Goal: Task Accomplishment & Management: Use online tool/utility

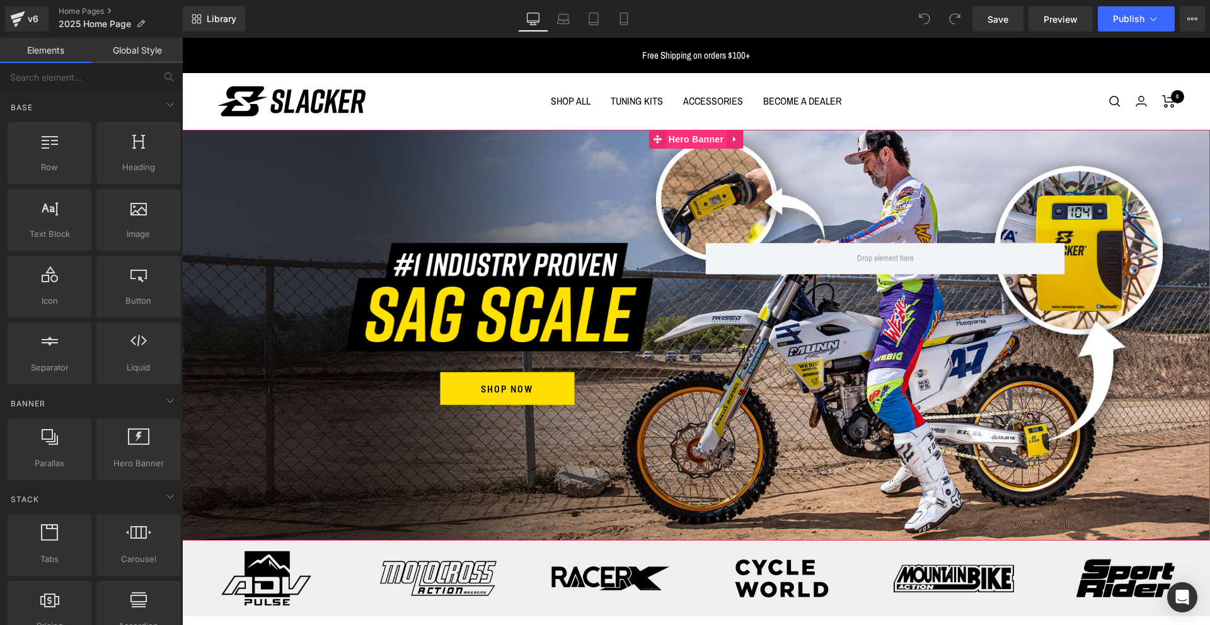
click at [693, 136] on span "Hero Banner" at bounding box center [696, 139] width 61 height 19
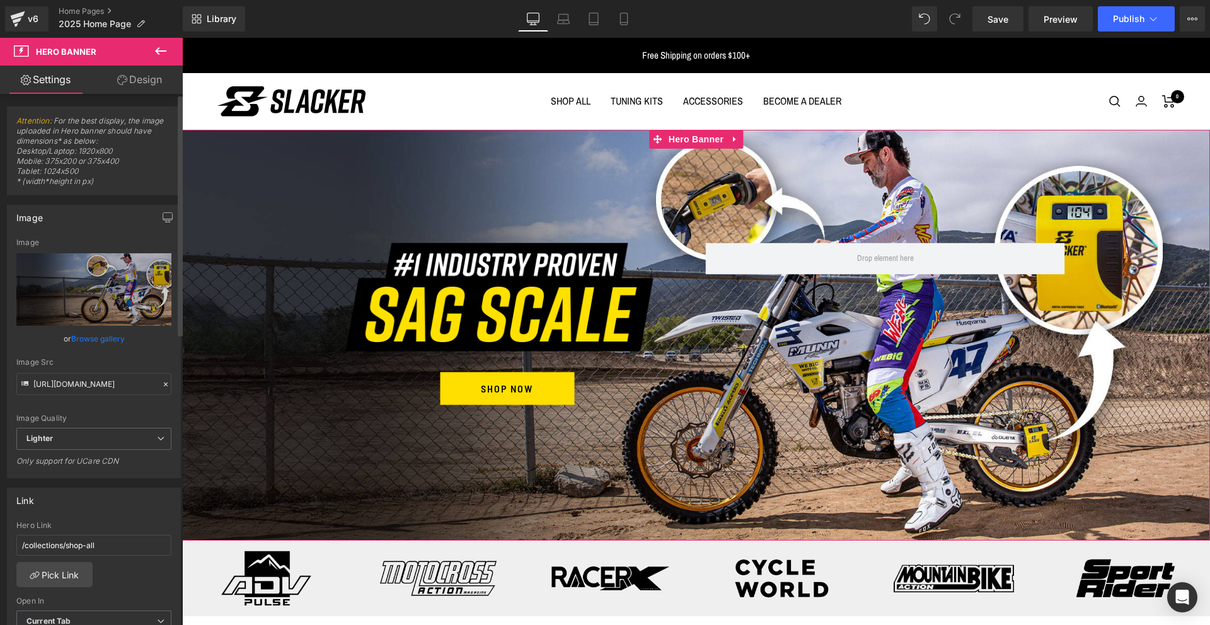
drag, startPoint x: 81, startPoint y: 151, endPoint x: 120, endPoint y: 156, distance: 39.9
click at [120, 156] on span "Attention : For the best display, the image uploaded in Hero banner should have…" at bounding box center [93, 155] width 155 height 79
click at [564, 18] on icon at bounding box center [563, 19] width 13 height 13
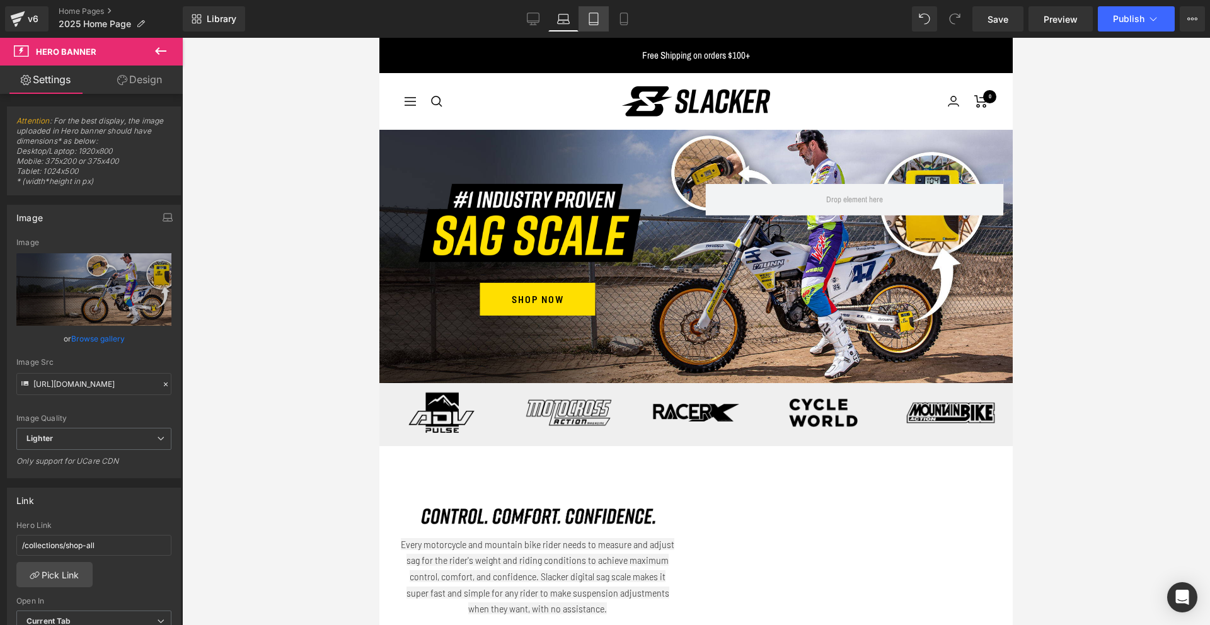
click at [602, 21] on link "Tablet" at bounding box center [594, 18] width 30 height 25
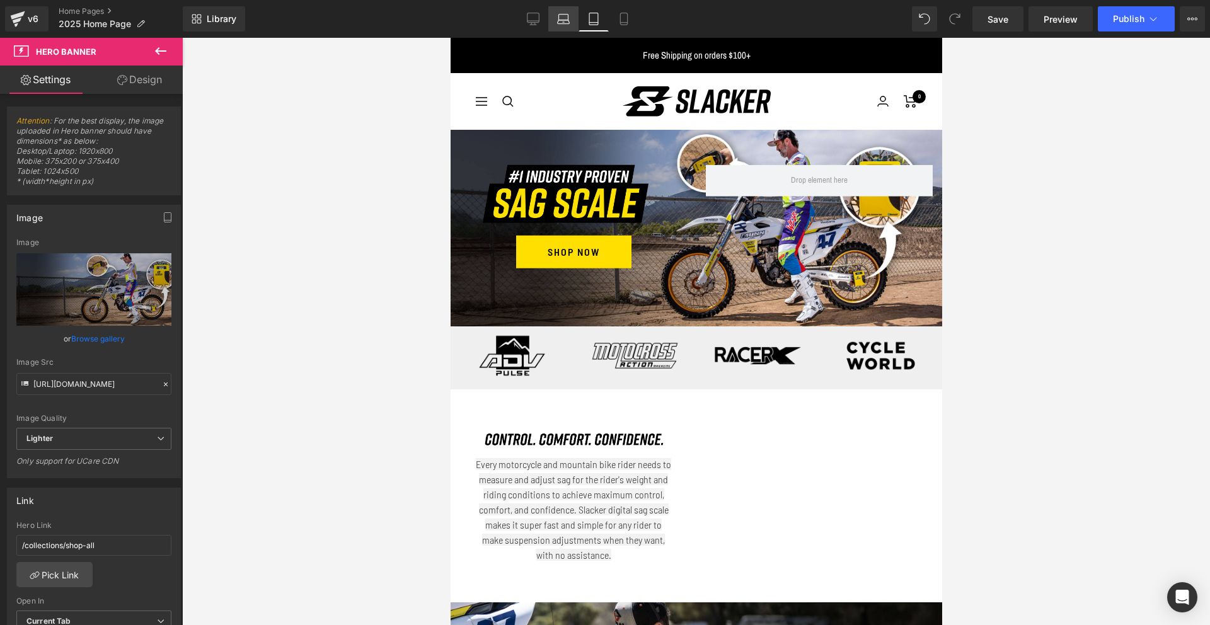
click at [563, 25] on icon at bounding box center [563, 19] width 13 height 13
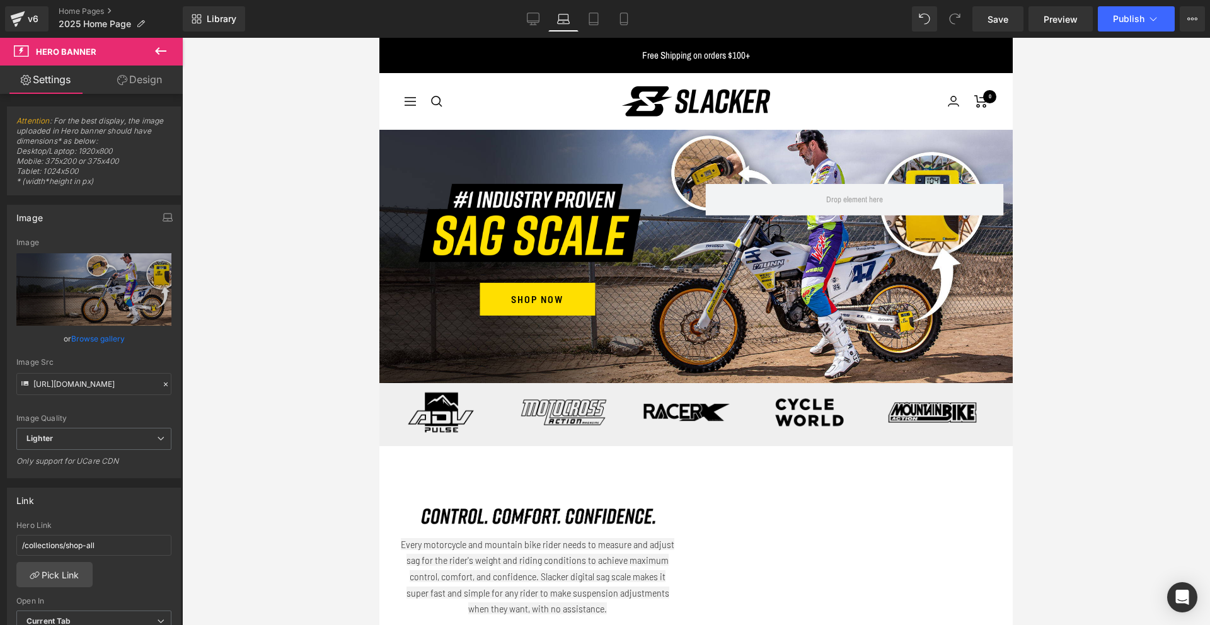
click at [517, 24] on div "Library Laptop Desktop Laptop Tablet Mobile Save Preview Publish Scheduled View…" at bounding box center [696, 18] width 1027 height 25
click at [541, 19] on link "Desktop" at bounding box center [533, 18] width 30 height 25
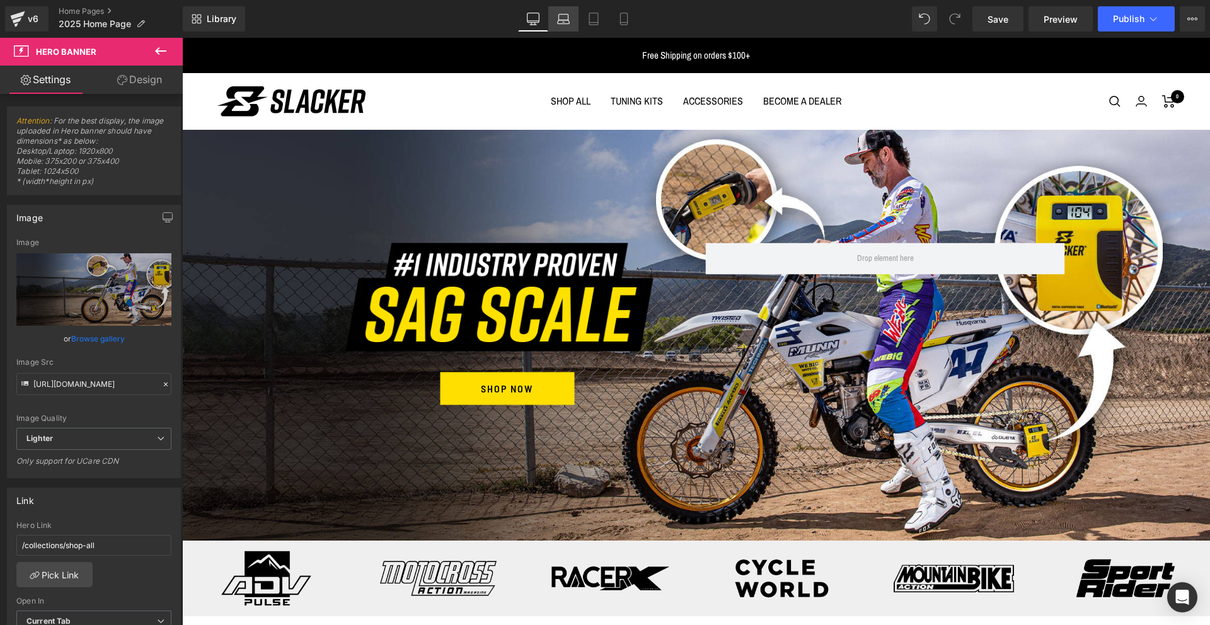
click at [565, 25] on icon at bounding box center [563, 19] width 13 height 13
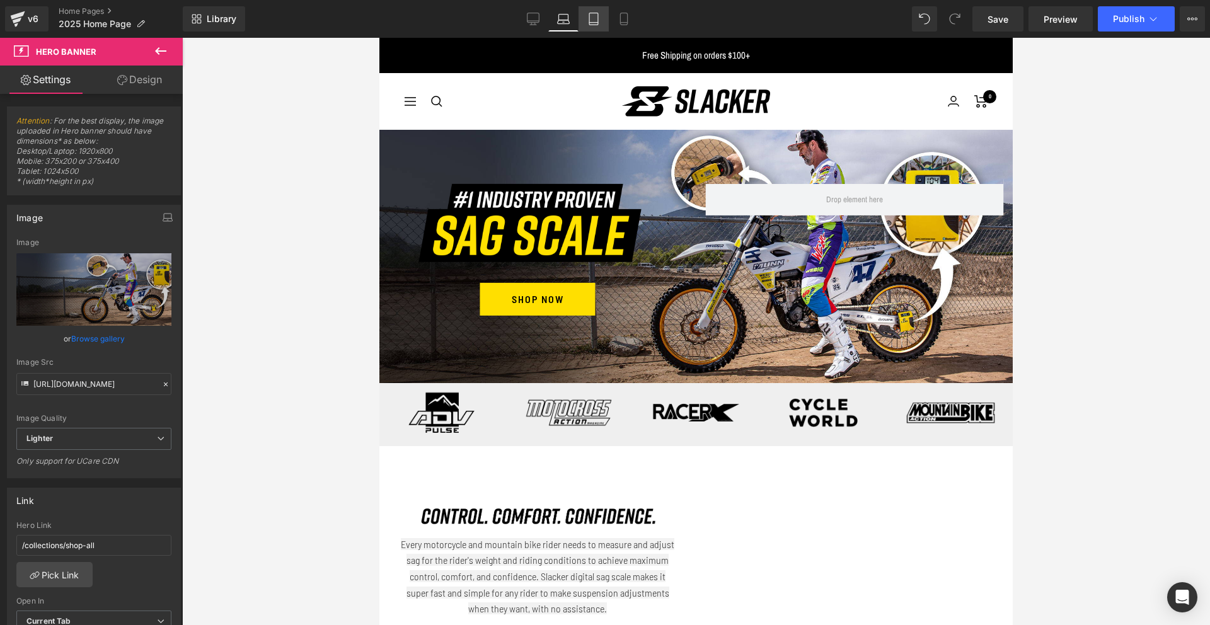
click at [594, 23] on icon at bounding box center [593, 19] width 13 height 13
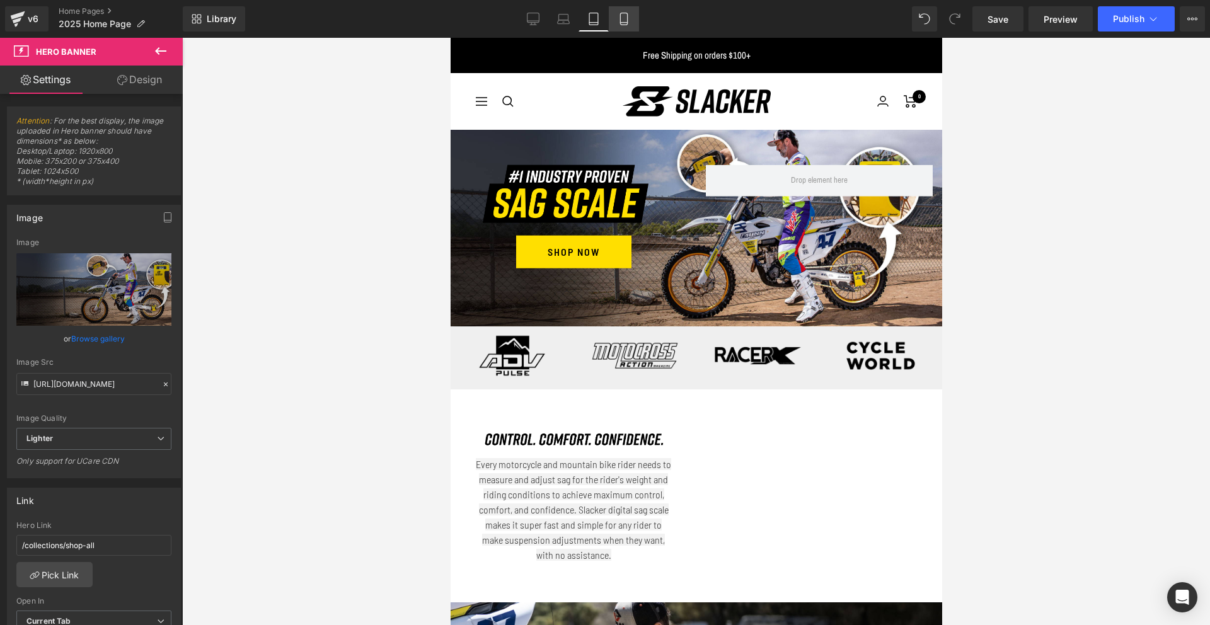
click at [620, 20] on icon at bounding box center [623, 19] width 7 height 12
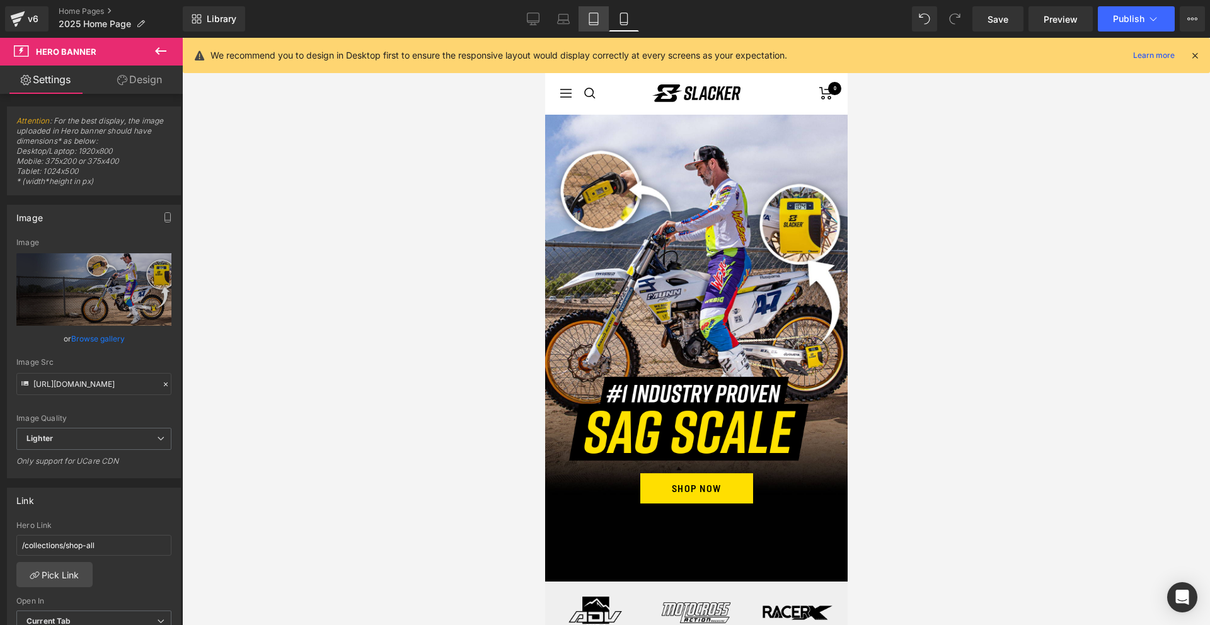
click at [593, 24] on icon at bounding box center [593, 19] width 9 height 12
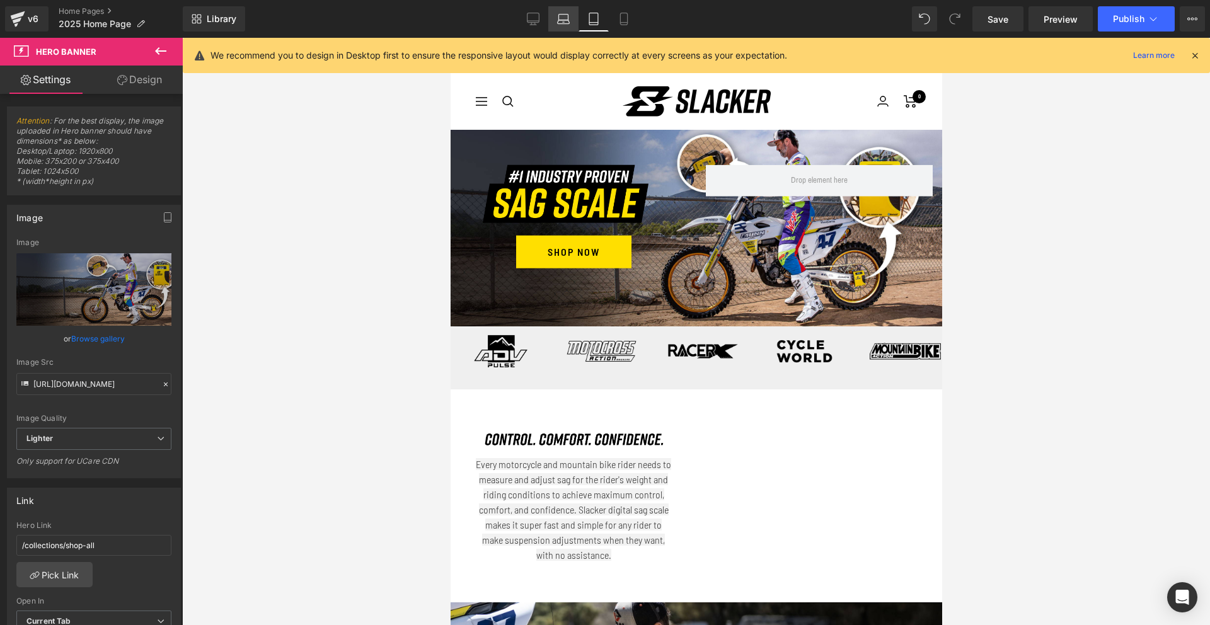
click at [563, 22] on icon at bounding box center [563, 19] width 13 height 13
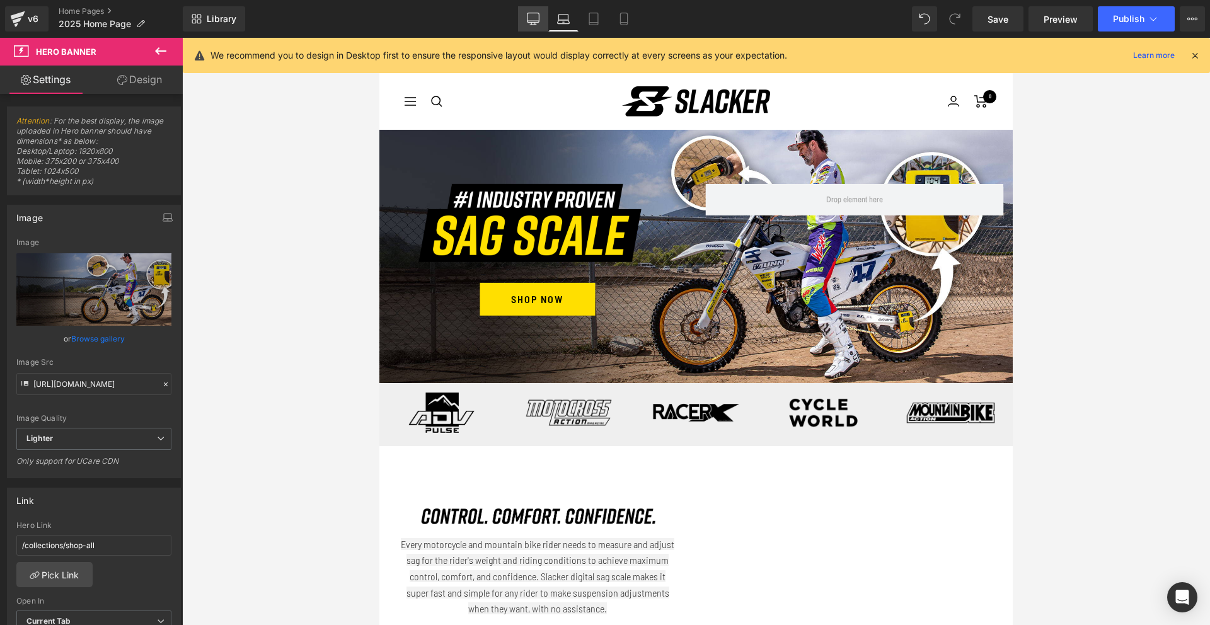
click at [530, 24] on icon at bounding box center [533, 19] width 13 height 13
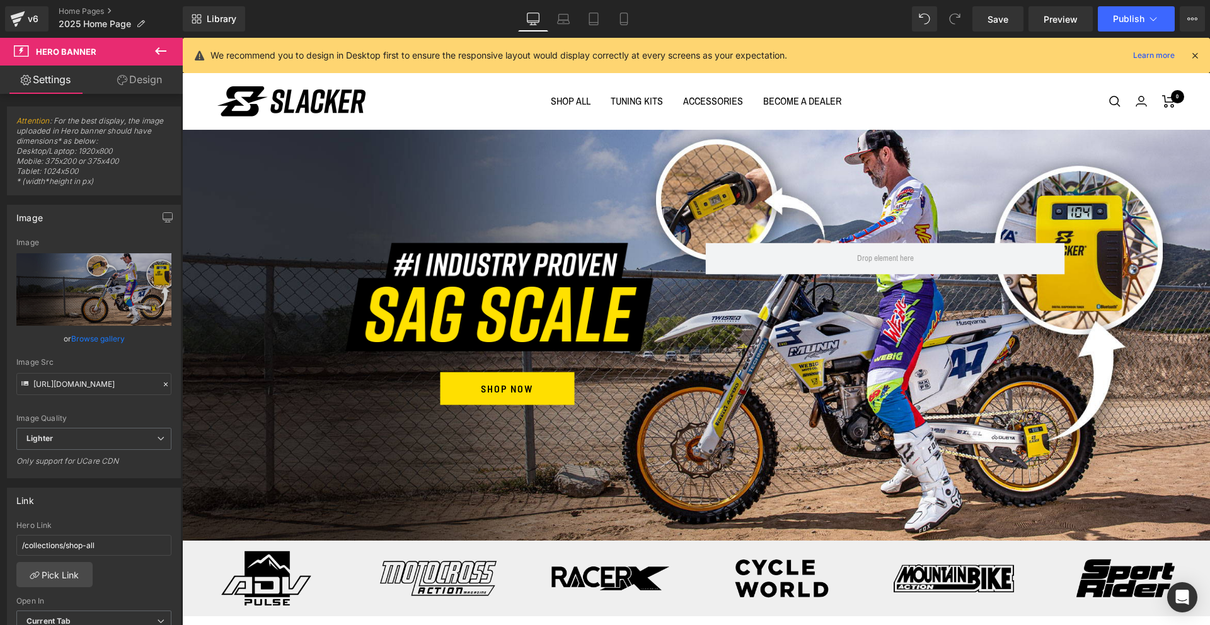
click at [536, 16] on icon at bounding box center [533, 19] width 13 height 13
click at [705, 105] on link "ACCESSORIES" at bounding box center [713, 102] width 60 height 18
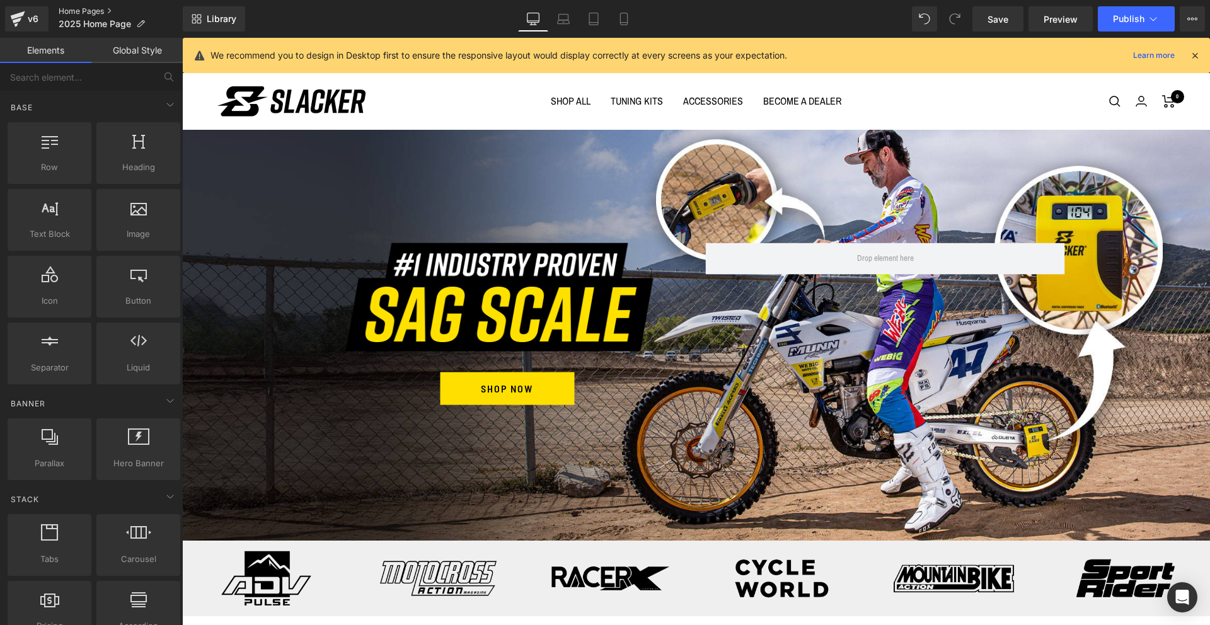
click at [70, 12] on link "Home Pages" at bounding box center [121, 11] width 124 height 10
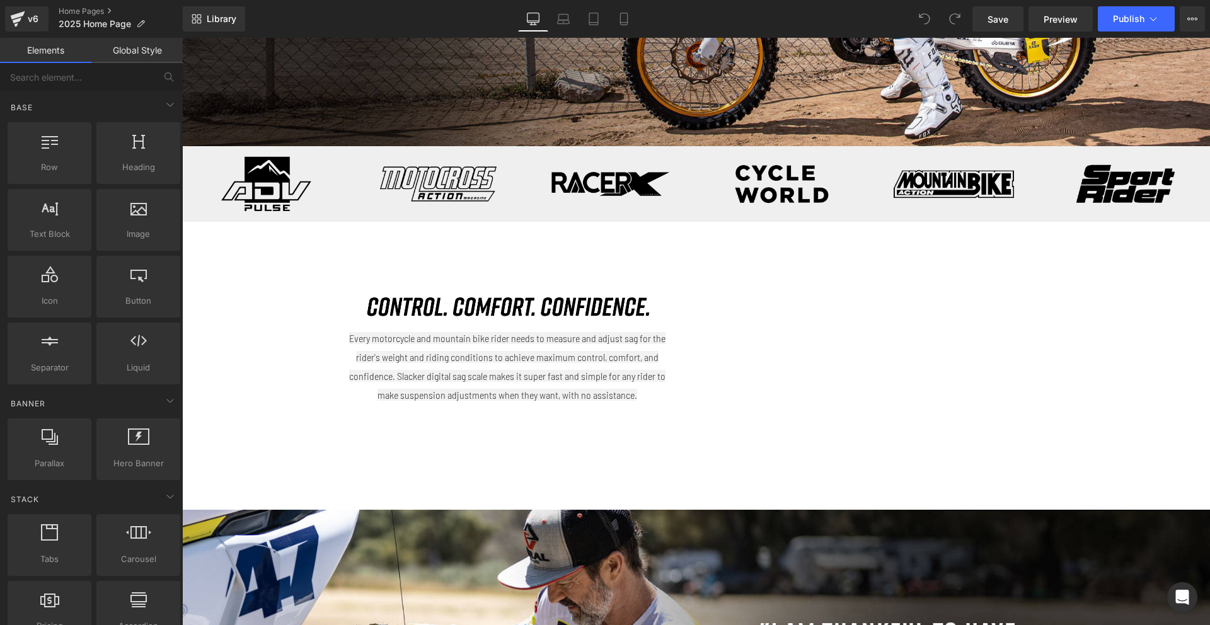
scroll to position [406, 0]
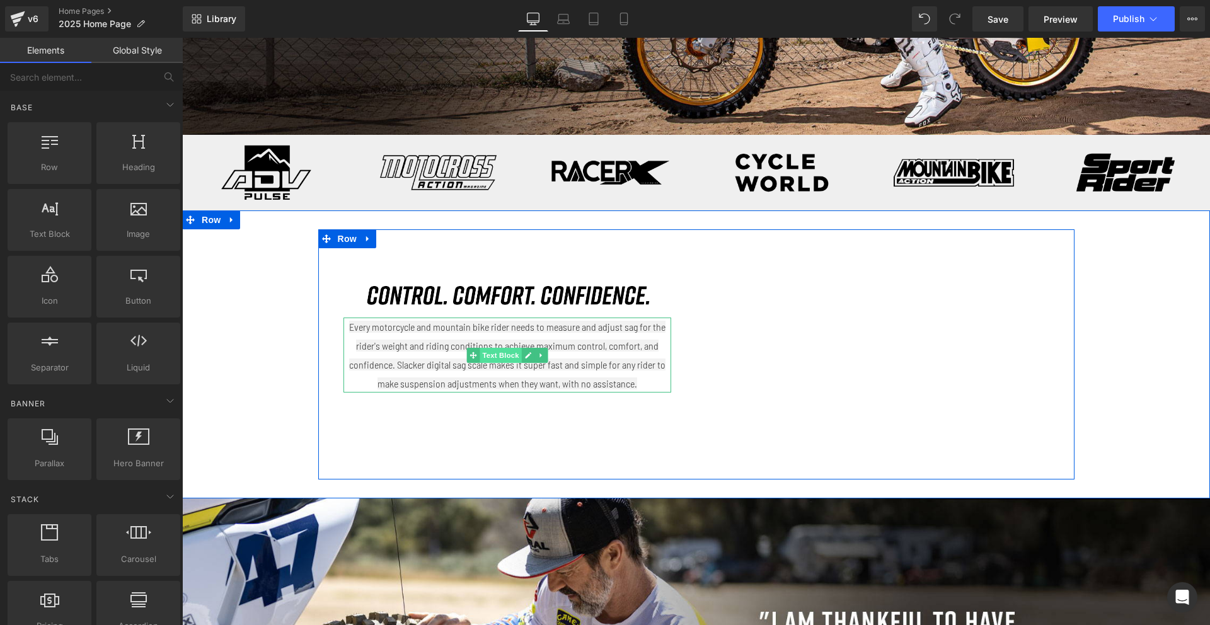
click at [502, 350] on span "Text Block" at bounding box center [501, 355] width 42 height 15
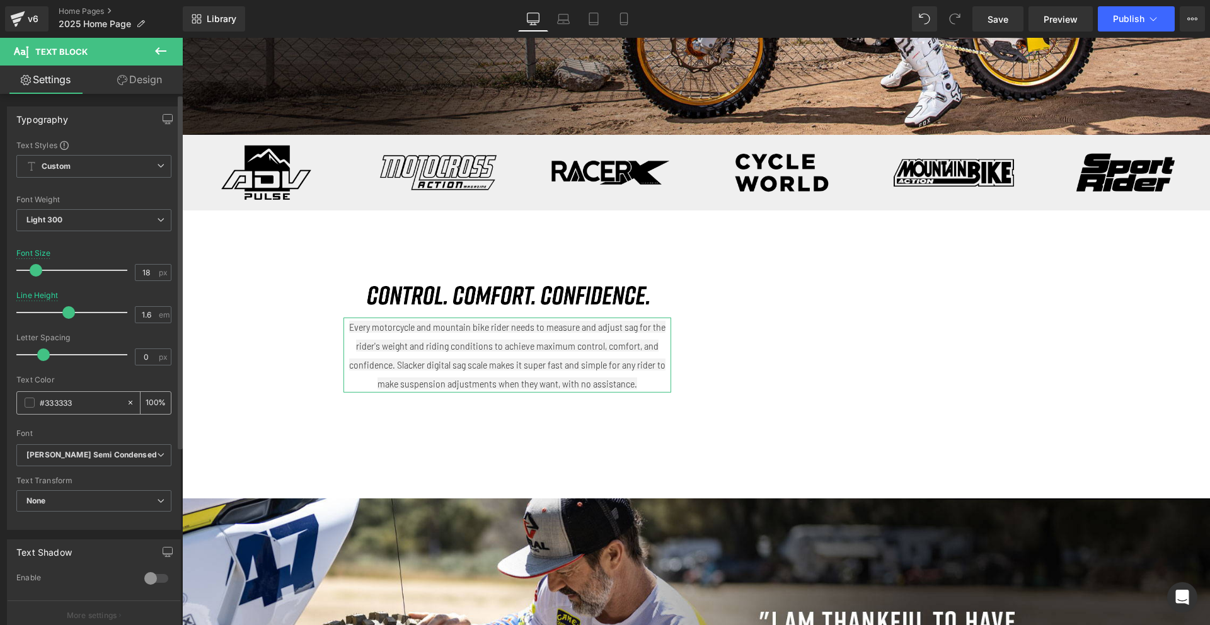
click at [29, 408] on div "#333333" at bounding box center [71, 403] width 109 height 22
click at [26, 398] on span at bounding box center [30, 403] width 10 height 10
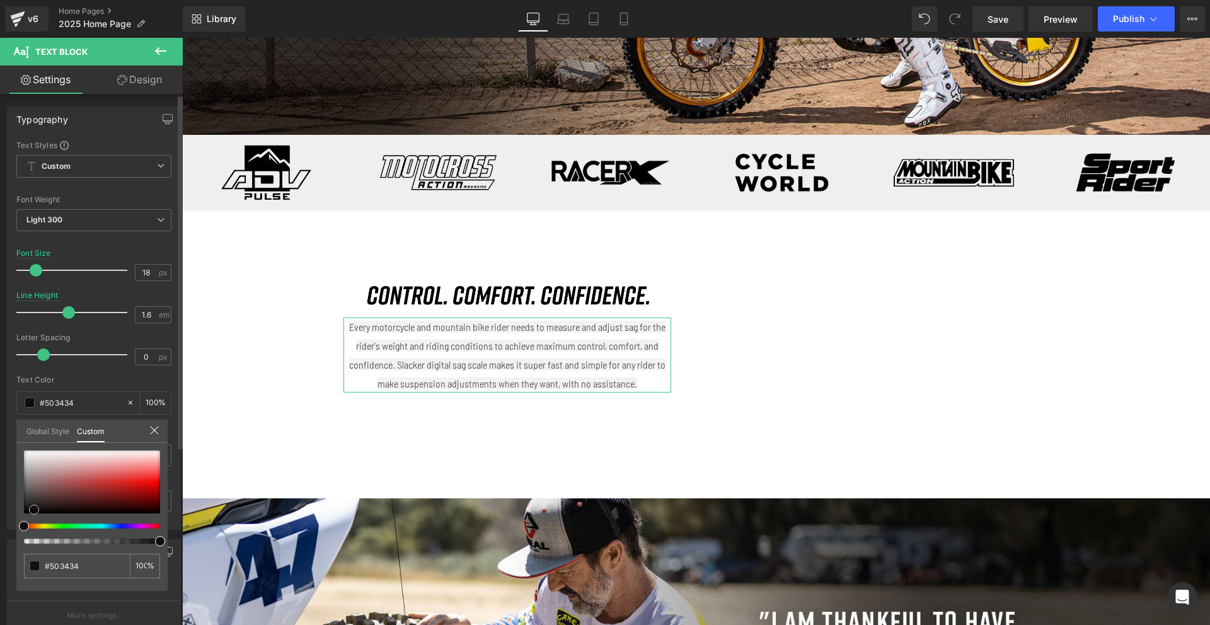
type input "#503434"
type input "#1f1818"
type input "#000000"
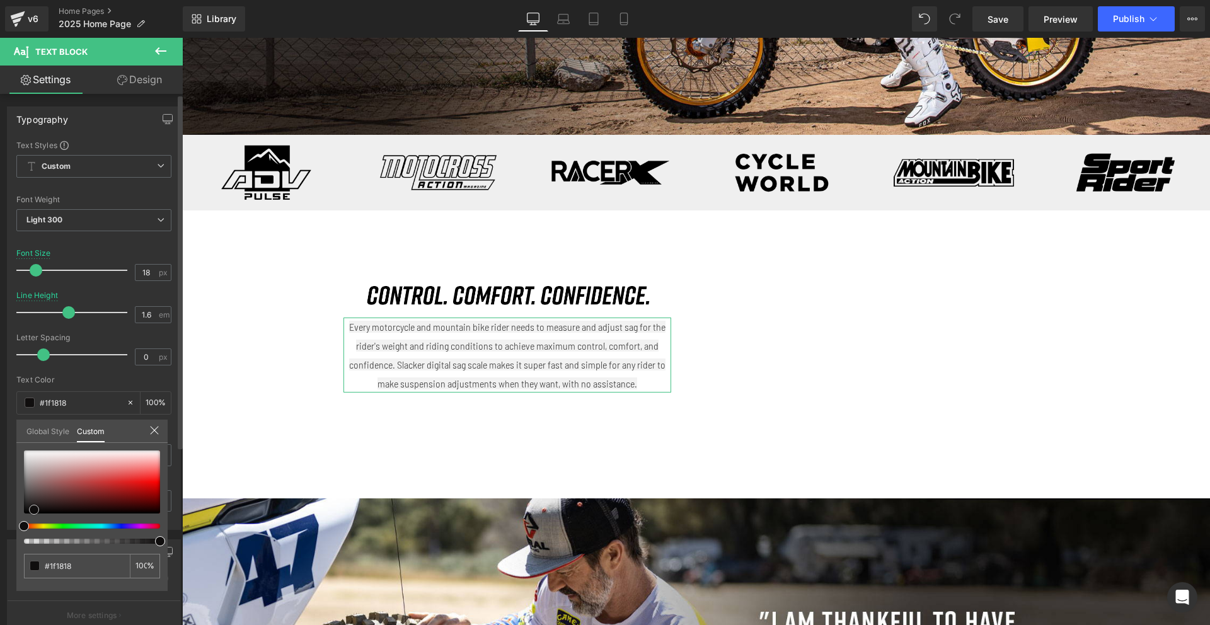
type input "#000000"
drag, startPoint x: 34, startPoint y: 510, endPoint x: 13, endPoint y: 531, distance: 29.4
click at [13, 530] on div "Typography Text Styles Custom Custom Setup Global Style Custom Setup Global Sty…" at bounding box center [94, 313] width 188 height 433
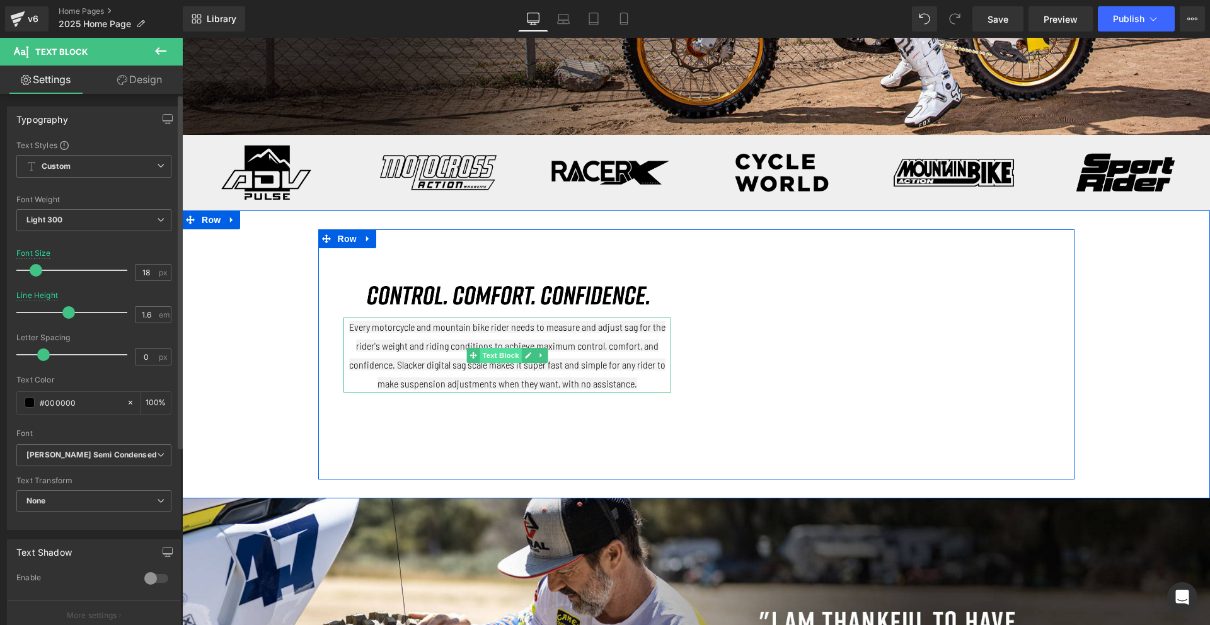
click at [508, 354] on span "Text Block" at bounding box center [501, 355] width 42 height 15
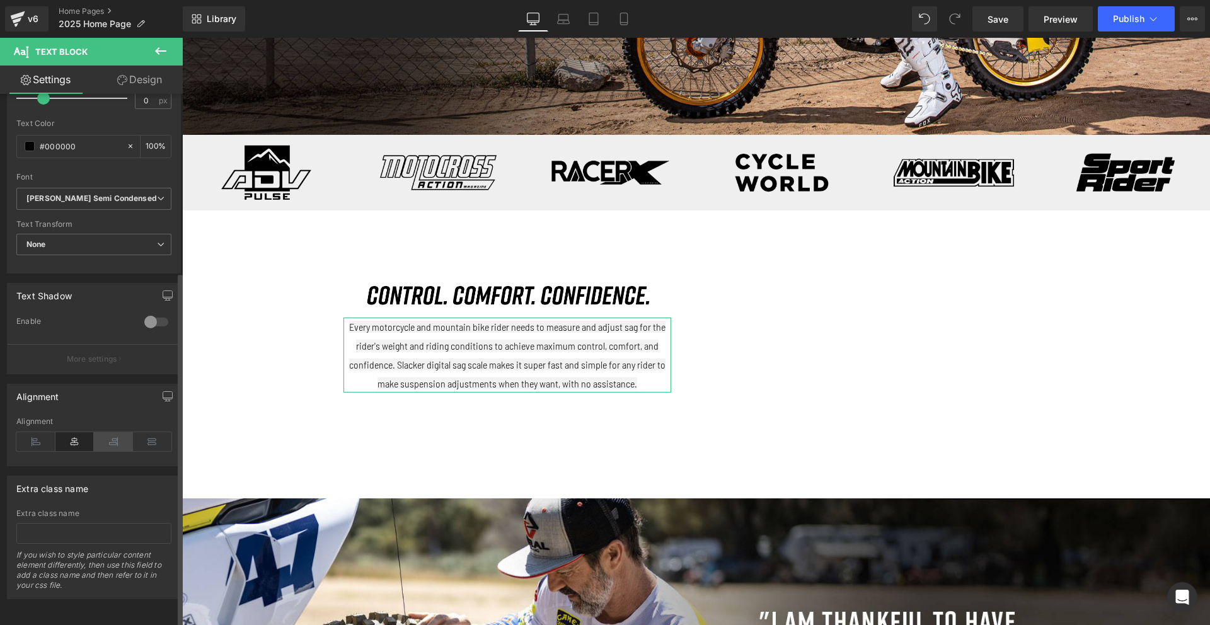
scroll to position [0, 0]
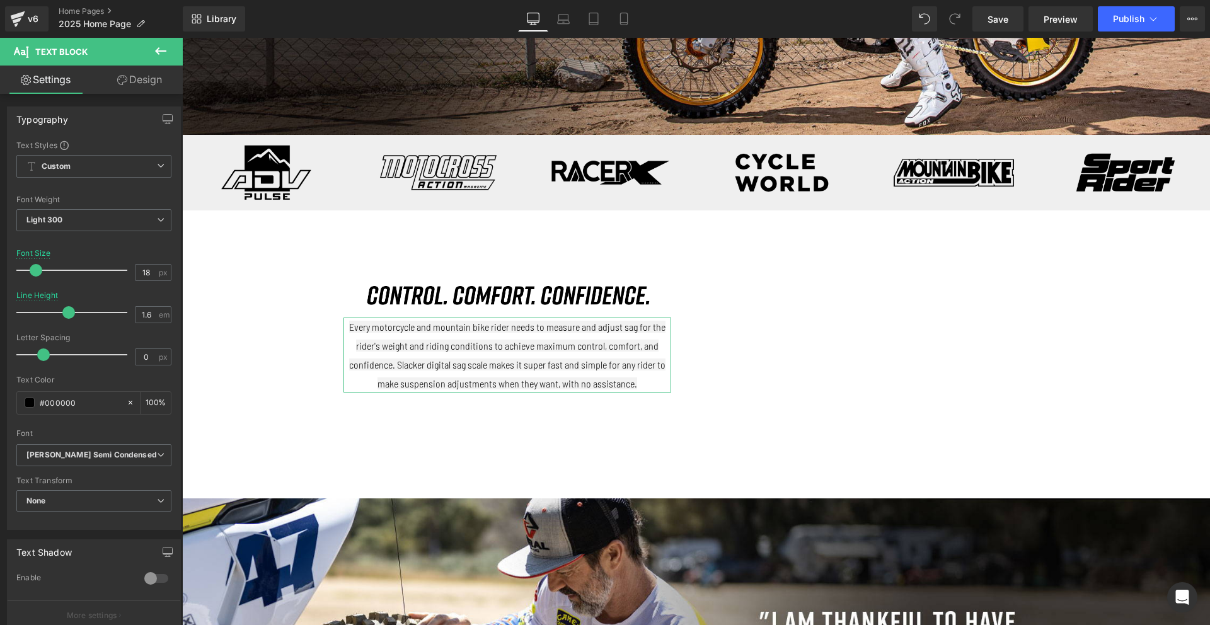
click at [152, 79] on link "Design" at bounding box center [139, 80] width 91 height 28
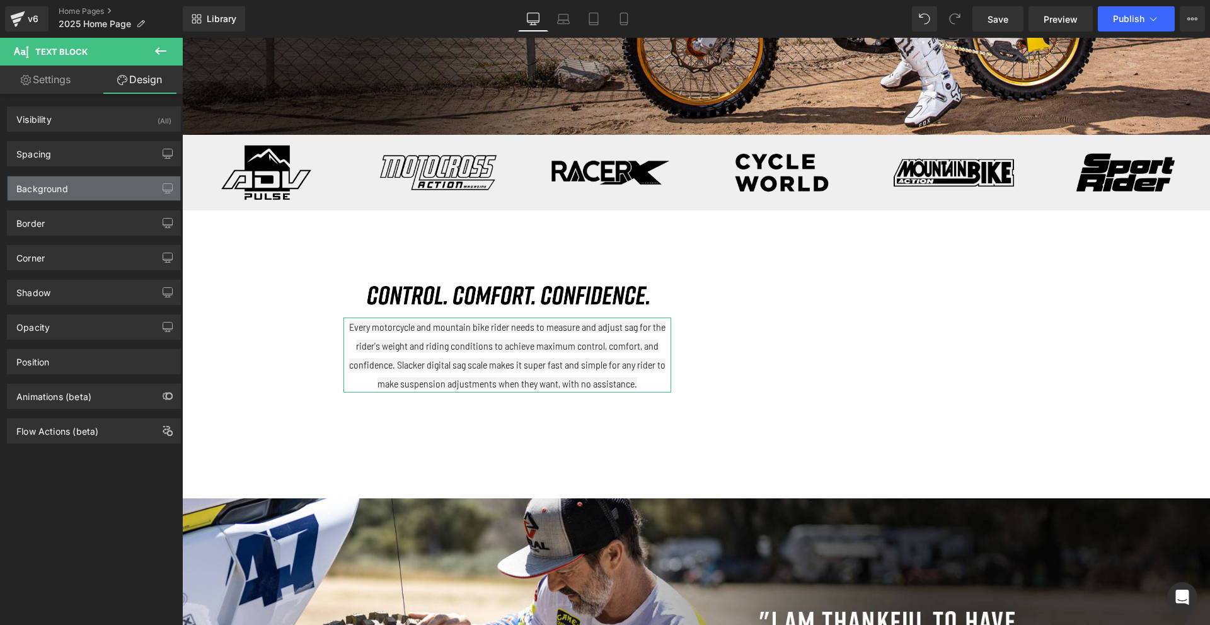
click at [73, 193] on div "Background" at bounding box center [94, 188] width 173 height 24
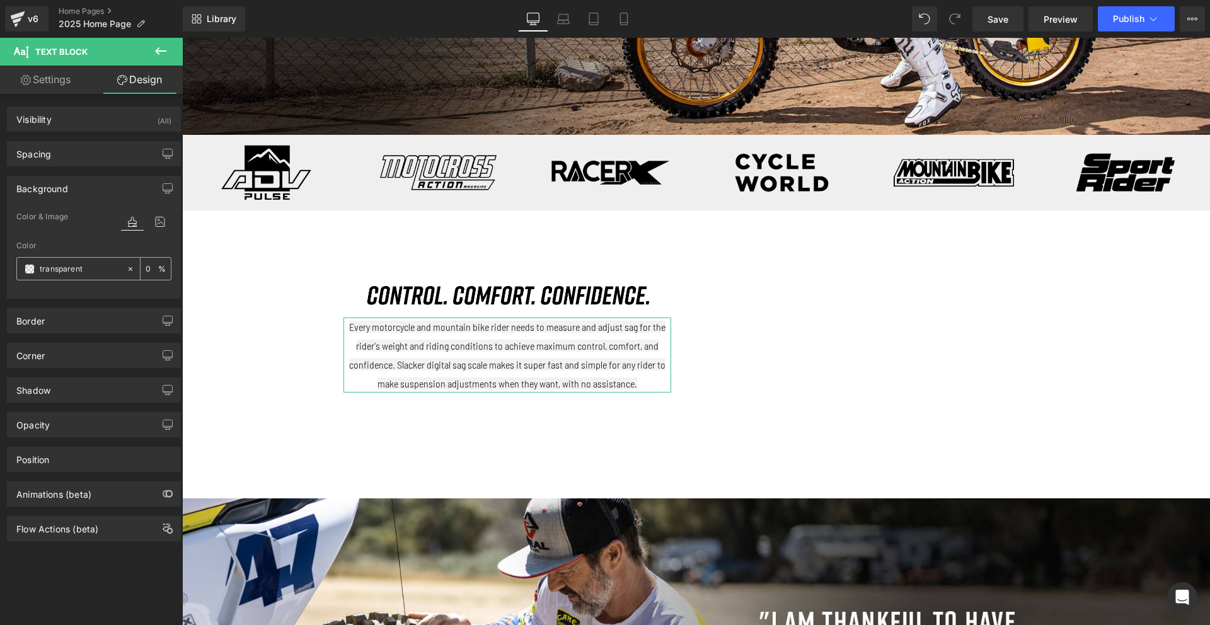
click at [126, 270] on icon at bounding box center [130, 269] width 9 height 9
type input "none"
click at [462, 345] on span "Every motorcycle and mountain bike rider needs to measure and adjust sag for th…" at bounding box center [507, 355] width 316 height 68
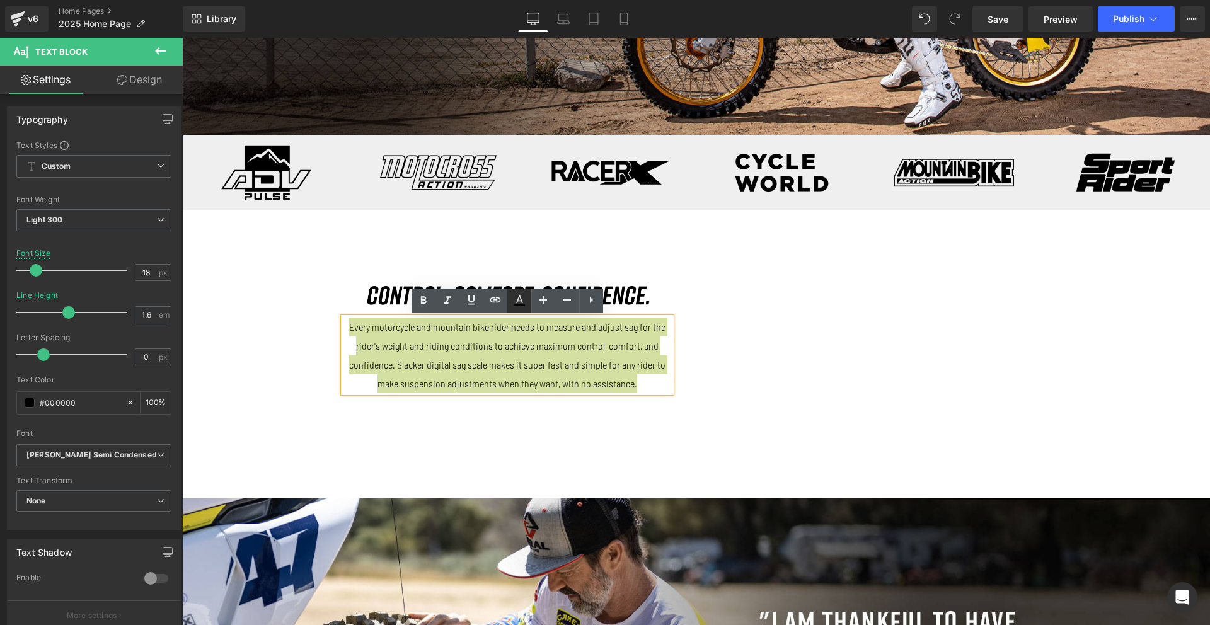
click at [520, 301] on icon at bounding box center [519, 300] width 7 height 8
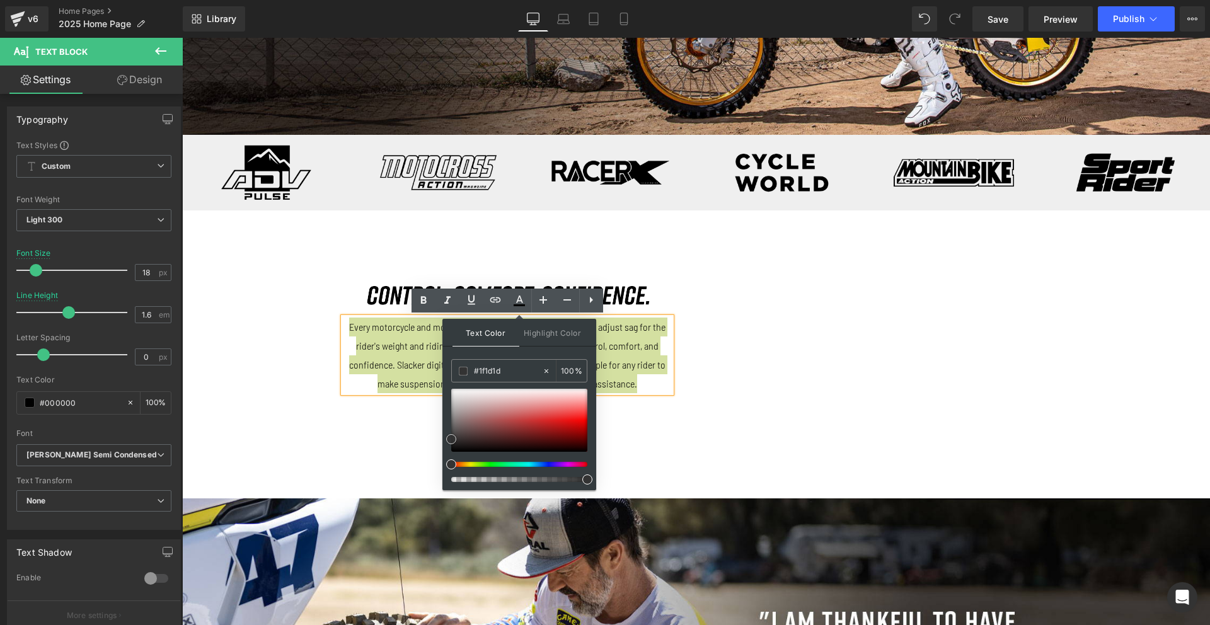
type input "#0a0a0a"
type input "#000000"
drag, startPoint x: 628, startPoint y: 492, endPoint x: 437, endPoint y: 477, distance: 192.2
click at [437, 477] on div "Image Every motorcycle and mountain bike rider needs to measure and adjust sag …" at bounding box center [696, 354] width 756 height 250
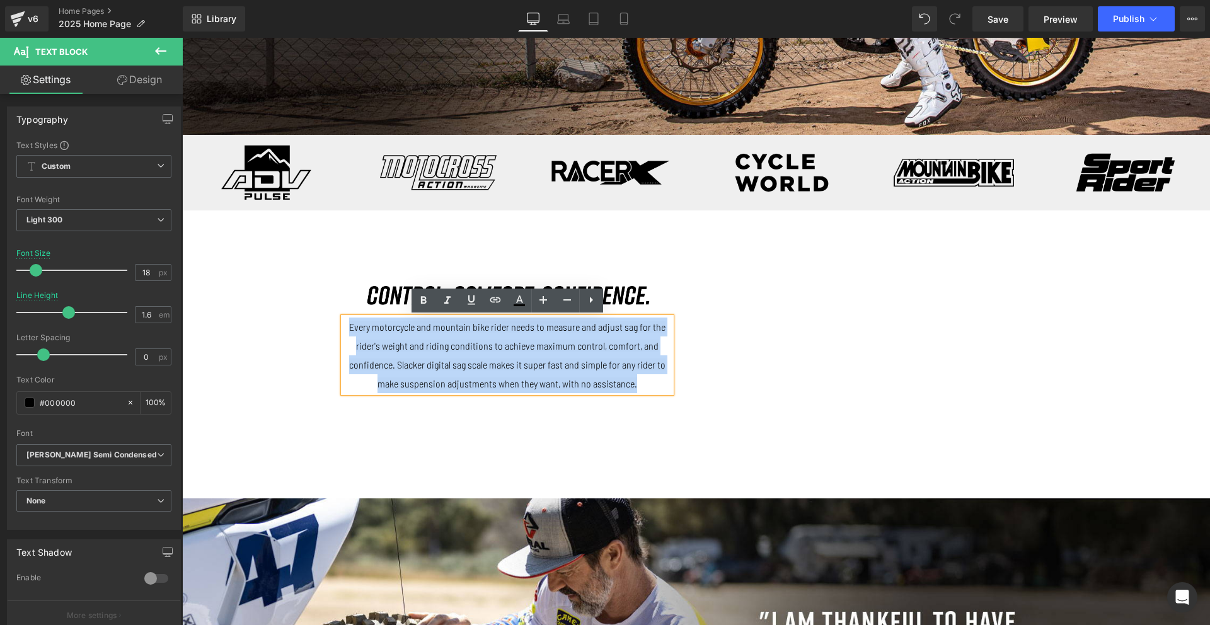
click at [425, 466] on div "Image Every motorcycle and mountain bike rider needs to measure and adjust sag …" at bounding box center [696, 354] width 756 height 250
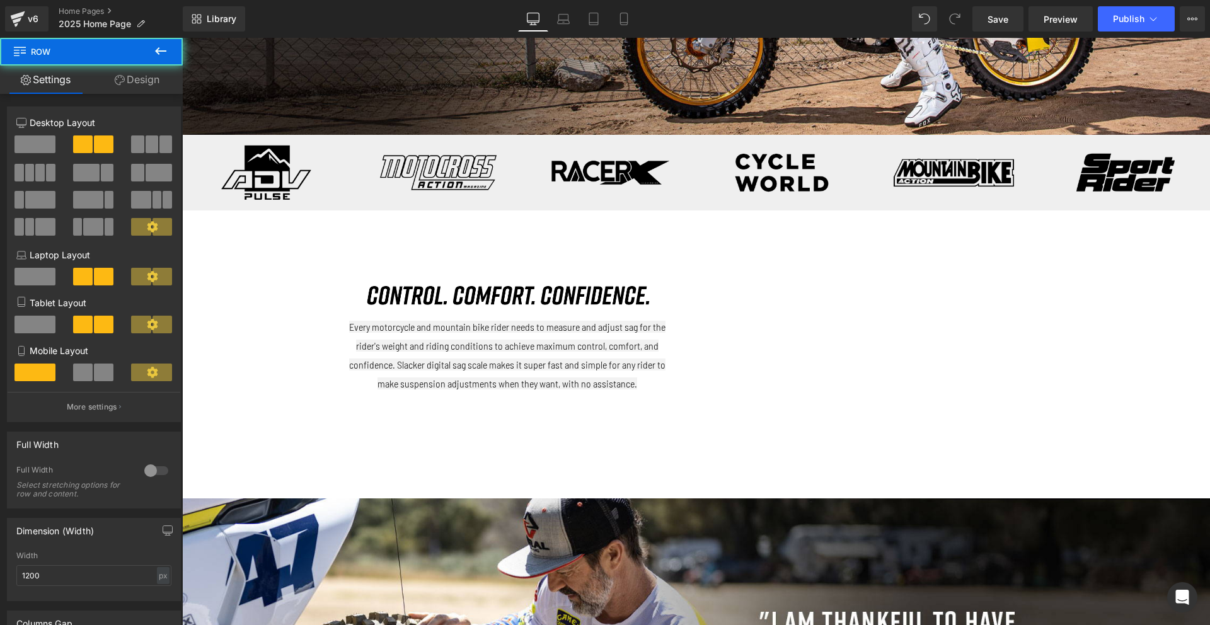
click at [439, 325] on span "Every motorcycle and mountain bike rider needs to measure and adjust sag for th…" at bounding box center [507, 355] width 316 height 68
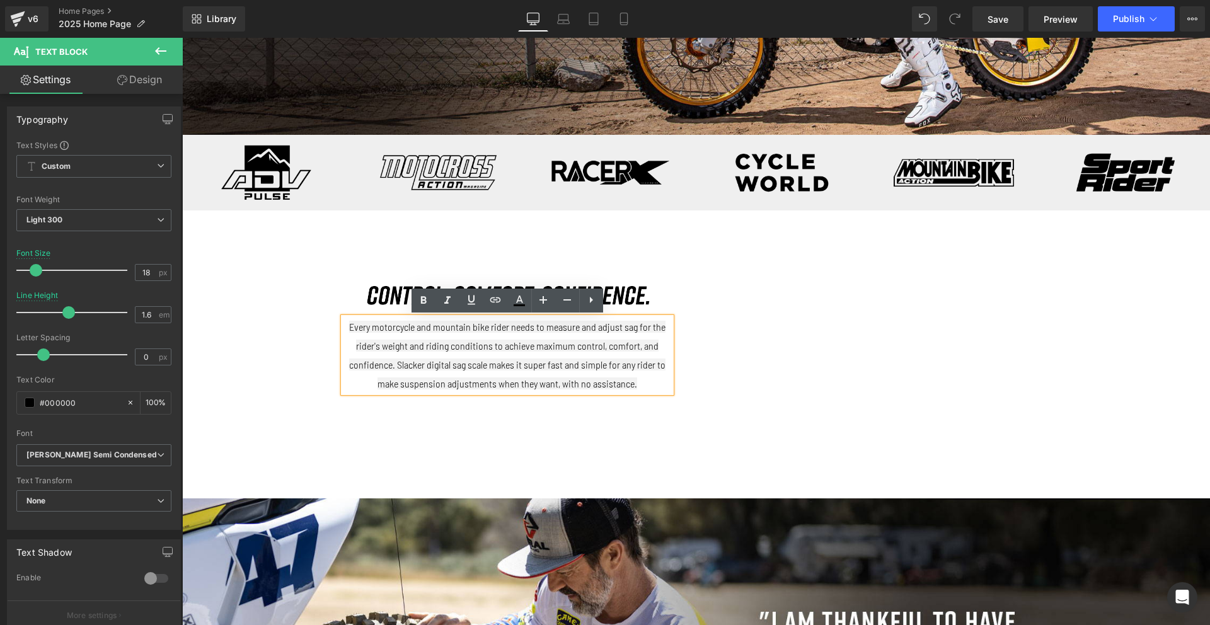
click at [425, 332] on span "Every motorcycle and mountain bike rider needs to measure and adjust sag for th…" at bounding box center [507, 355] width 316 height 68
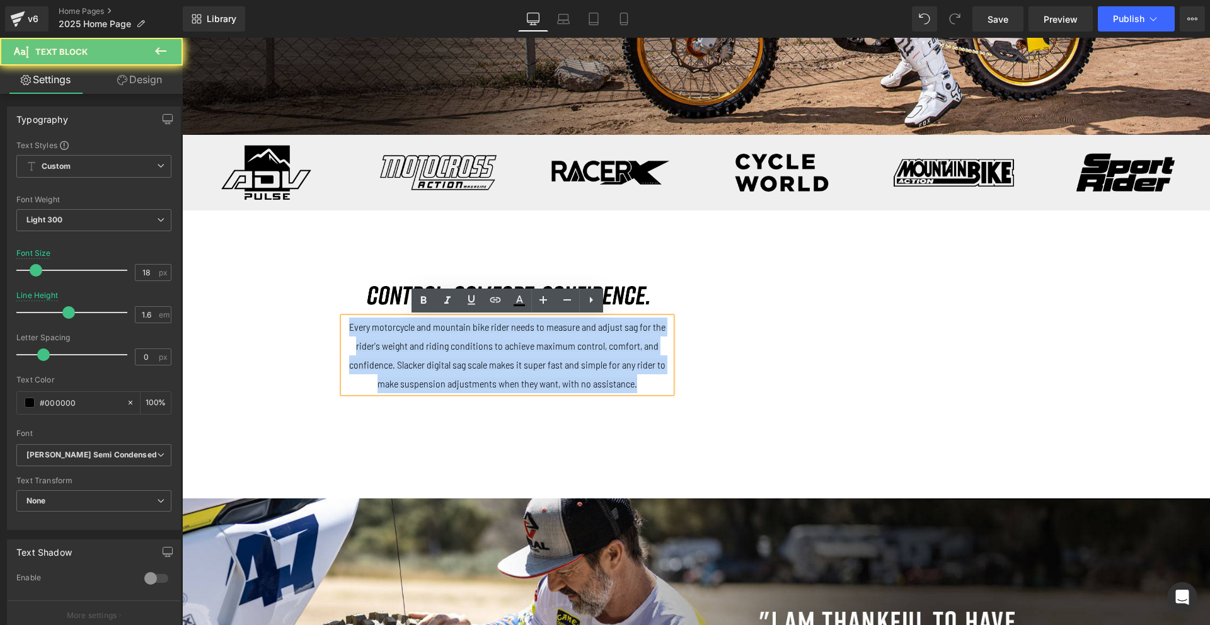
click at [425, 332] on span "Every motorcycle and mountain bike rider needs to measure and adjust sag for th…" at bounding box center [507, 355] width 316 height 68
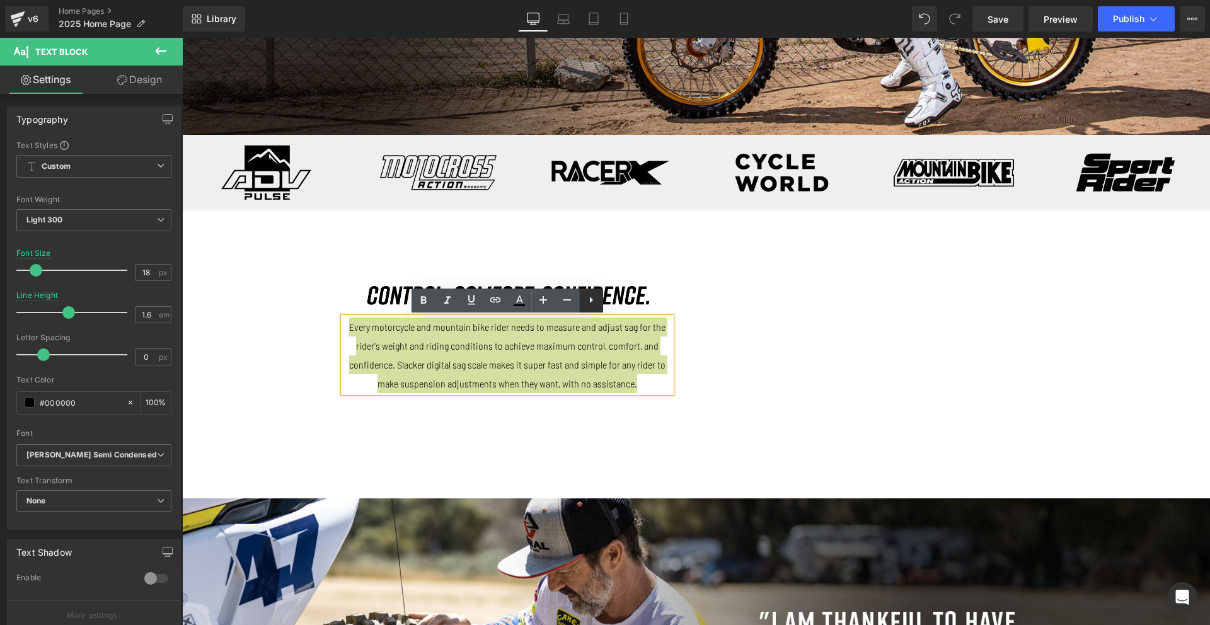
click at [591, 303] on icon at bounding box center [591, 299] width 15 height 15
click at [593, 300] on icon at bounding box center [591, 299] width 15 height 15
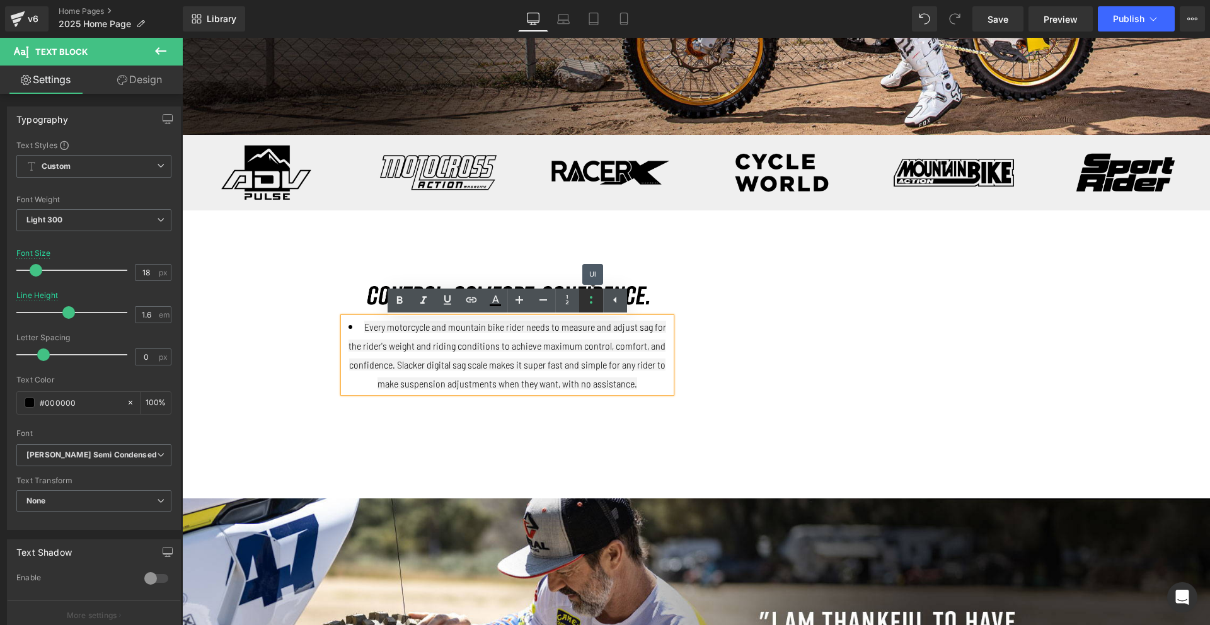
click at [593, 300] on icon at bounding box center [591, 299] width 15 height 15
click at [444, 355] on p "Every motorcycle and mountain bike rider needs to measure and adjust sag for th…" at bounding box center [507, 355] width 328 height 75
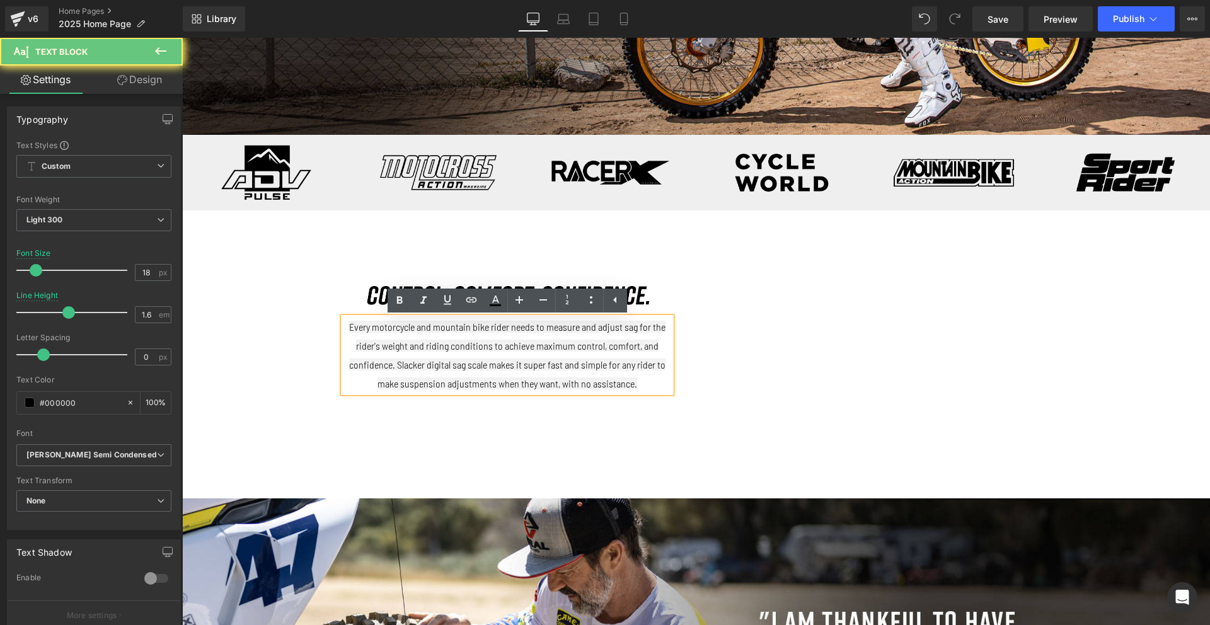
click at [444, 355] on p "Every motorcycle and mountain bike rider needs to measure and adjust sag for th…" at bounding box center [507, 355] width 328 height 75
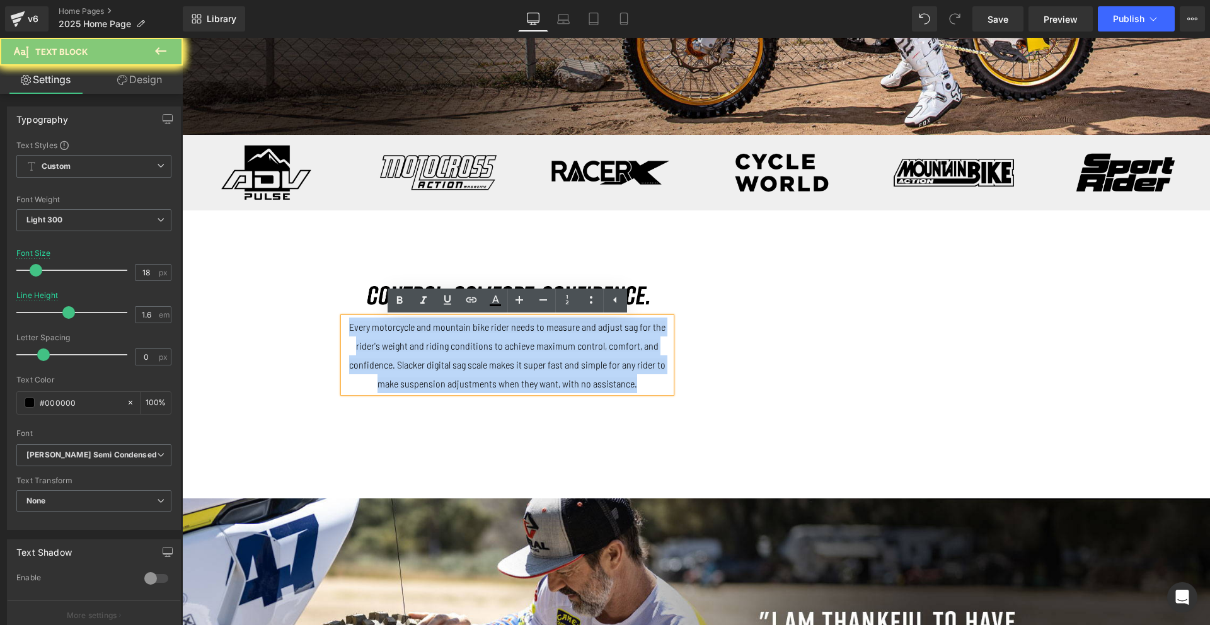
click at [444, 355] on p "Every motorcycle and mountain bike rider needs to measure and adjust sag for th…" at bounding box center [507, 355] width 328 height 75
copy span "Every motorcycle and mountain bike rider needs to measure and adjust sag for th…"
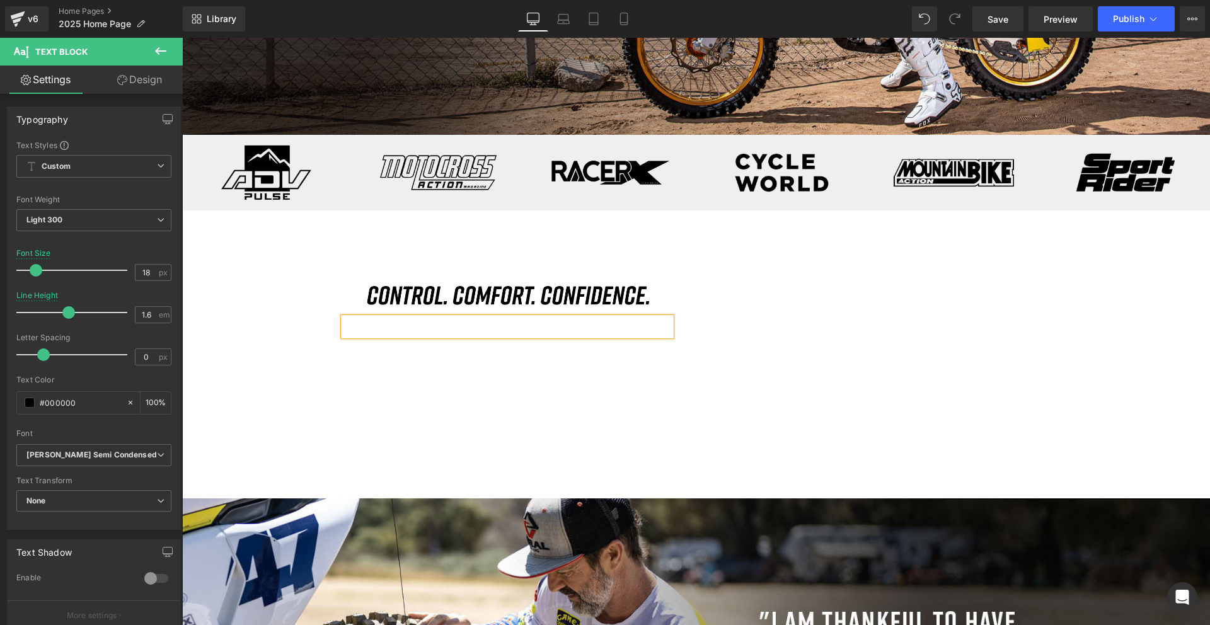
click at [464, 327] on p at bounding box center [507, 327] width 328 height 18
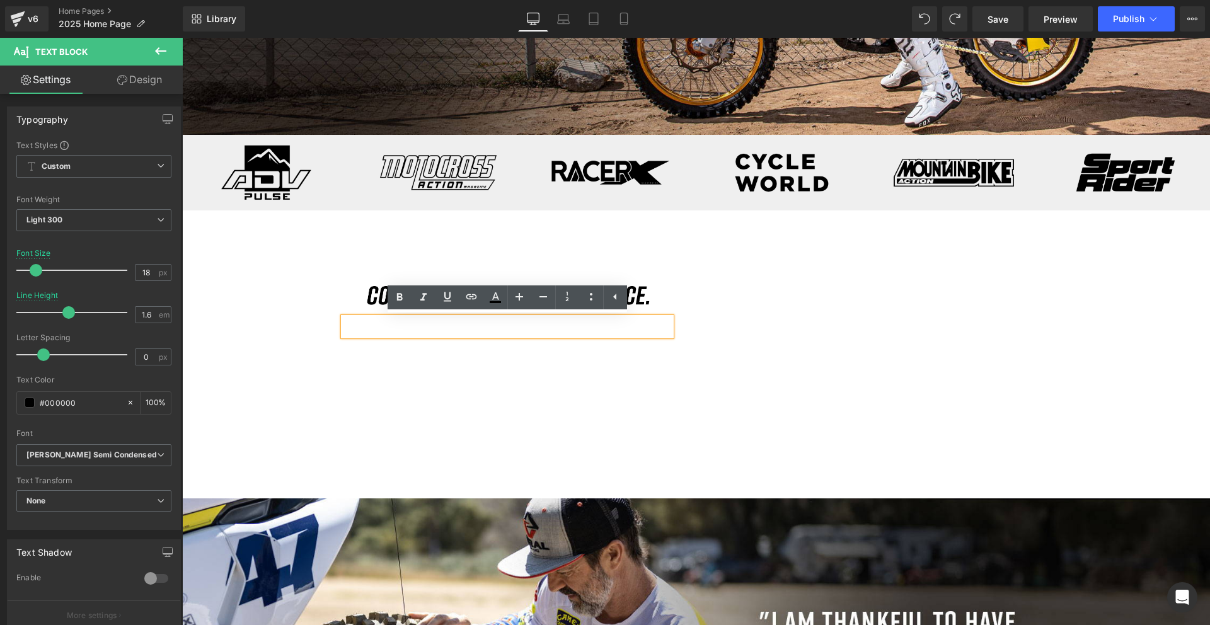
drag, startPoint x: 490, startPoint y: 380, endPoint x: 517, endPoint y: 362, distance: 31.8
click at [490, 380] on div "Image Text Block Vimeo Row" at bounding box center [696, 354] width 756 height 250
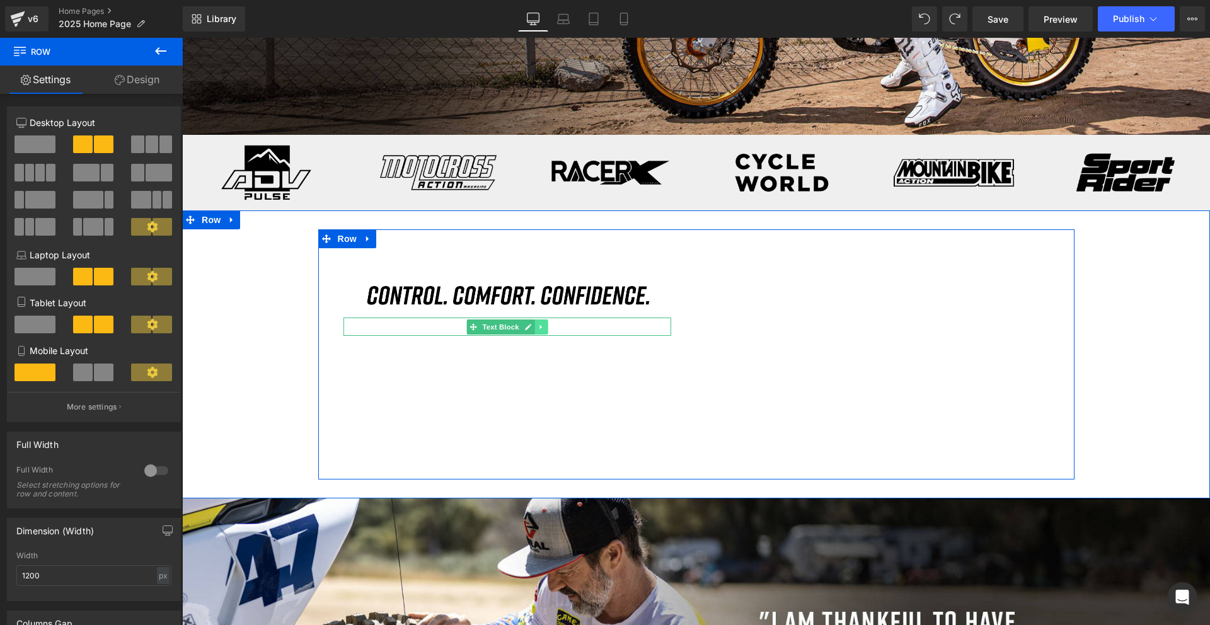
click at [543, 330] on icon at bounding box center [541, 327] width 7 height 8
click at [473, 329] on link "Text Block" at bounding box center [474, 327] width 55 height 15
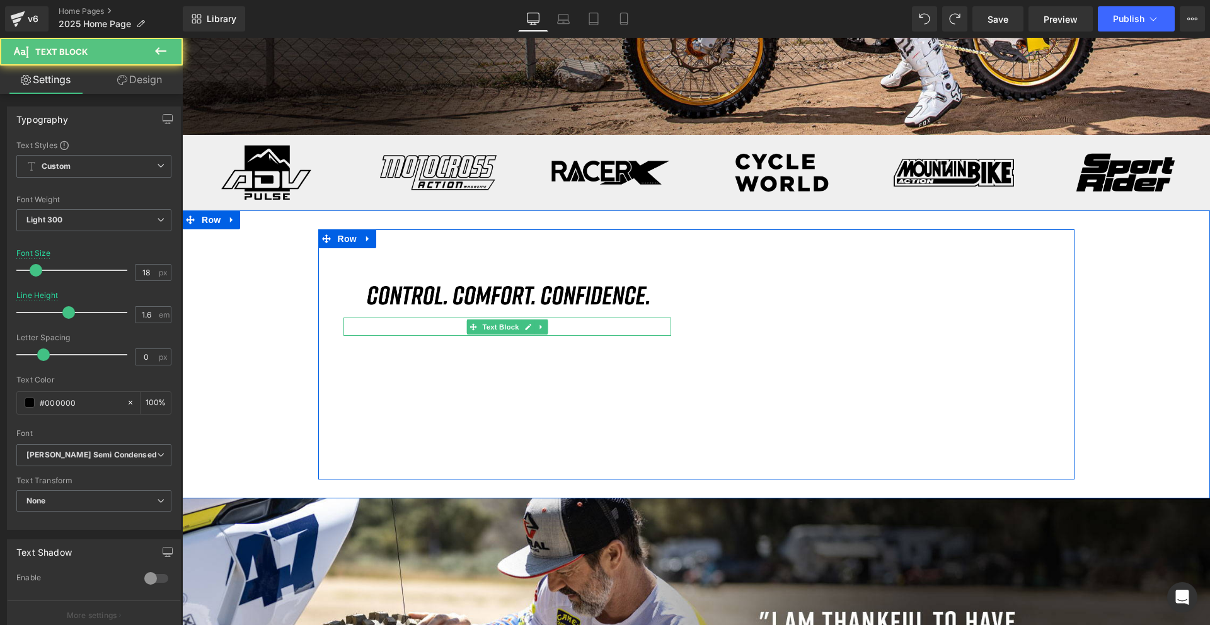
click at [400, 330] on p at bounding box center [507, 327] width 328 height 18
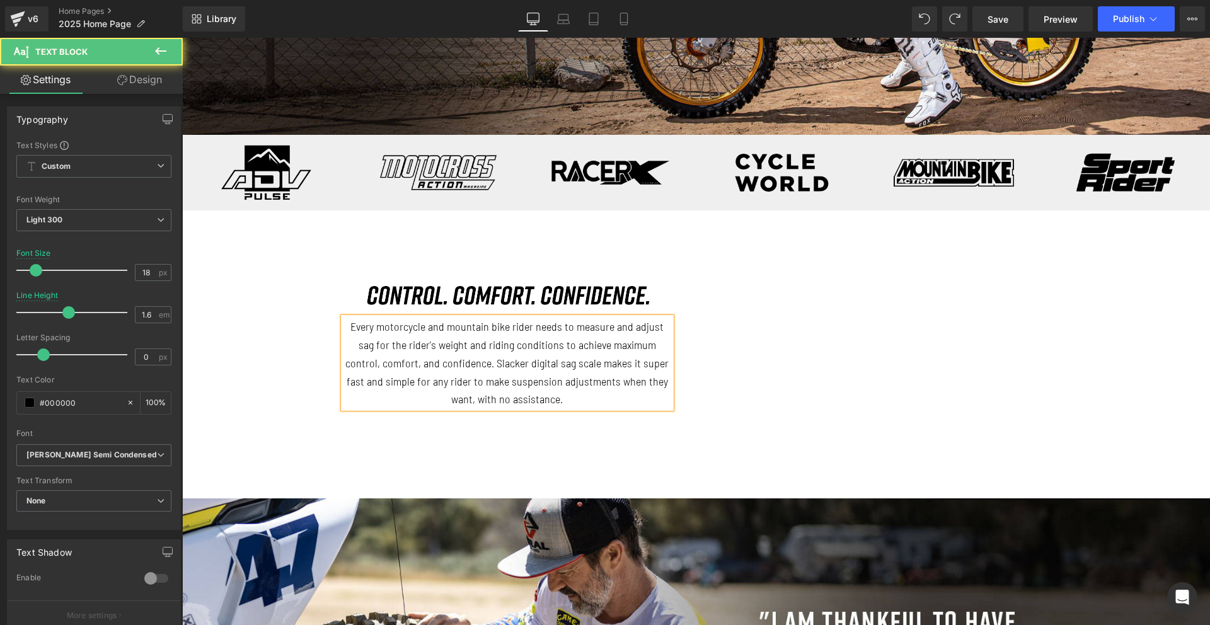
click at [432, 336] on p "Every motorcycle and mountain bike rider needs to measure and adjust sag for th…" at bounding box center [507, 363] width 328 height 91
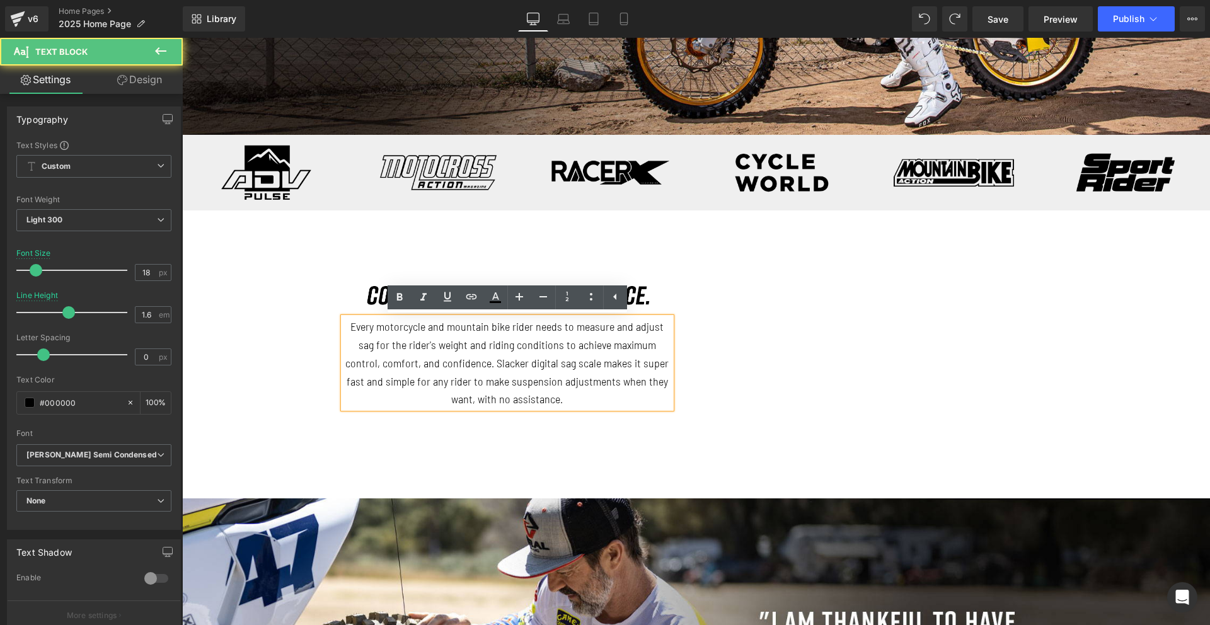
click at [643, 482] on div "Image Every motorcycle and mountain bike rider needs to measure and adjust sag …" at bounding box center [696, 354] width 1028 height 275
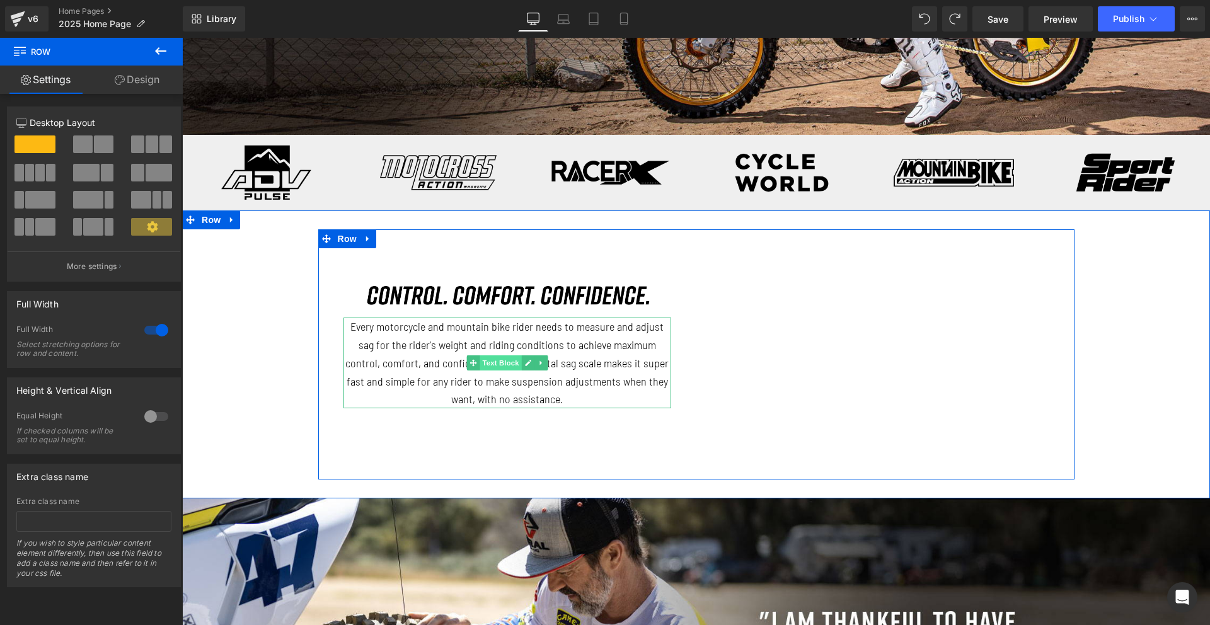
click at [516, 366] on span "Text Block" at bounding box center [501, 362] width 42 height 15
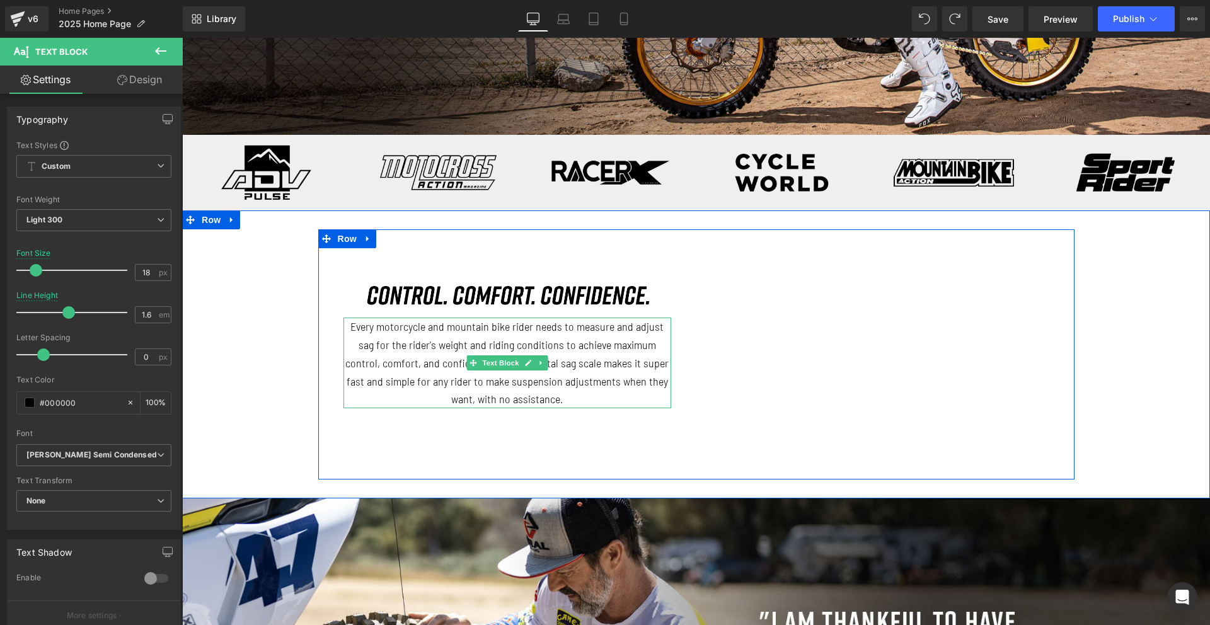
drag, startPoint x: 491, startPoint y: 364, endPoint x: 436, endPoint y: 371, distance: 55.2
click at [490, 365] on span "Text Block" at bounding box center [501, 362] width 42 height 15
click at [422, 371] on p "Every motorcycle and mountain bike rider needs to measure and adjust sag for th…" at bounding box center [507, 363] width 328 height 91
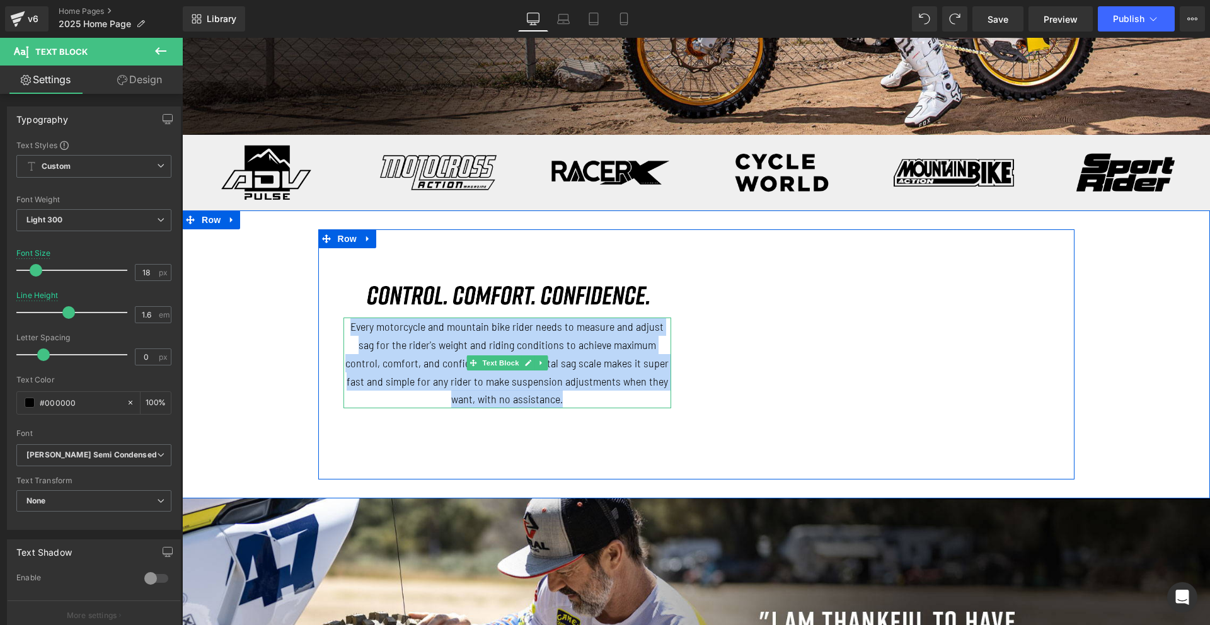
click at [539, 352] on p "Every motorcycle and mountain bike rider needs to measure and adjust sag for th…" at bounding box center [507, 363] width 328 height 91
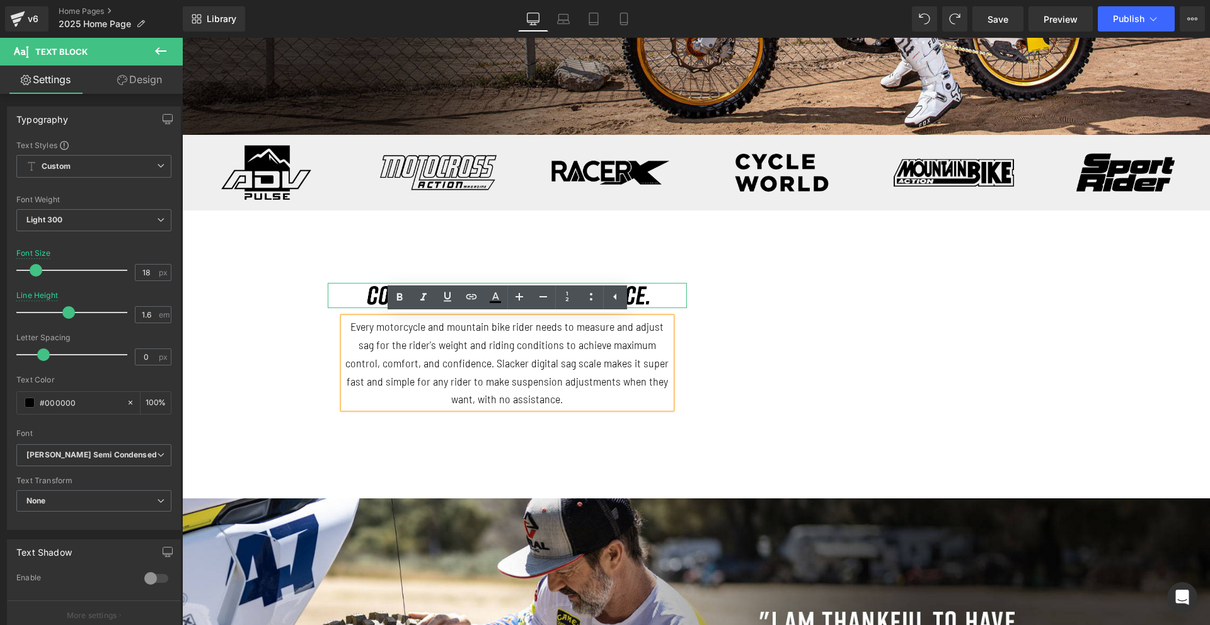
click at [650, 299] on div at bounding box center [507, 295] width 359 height 25
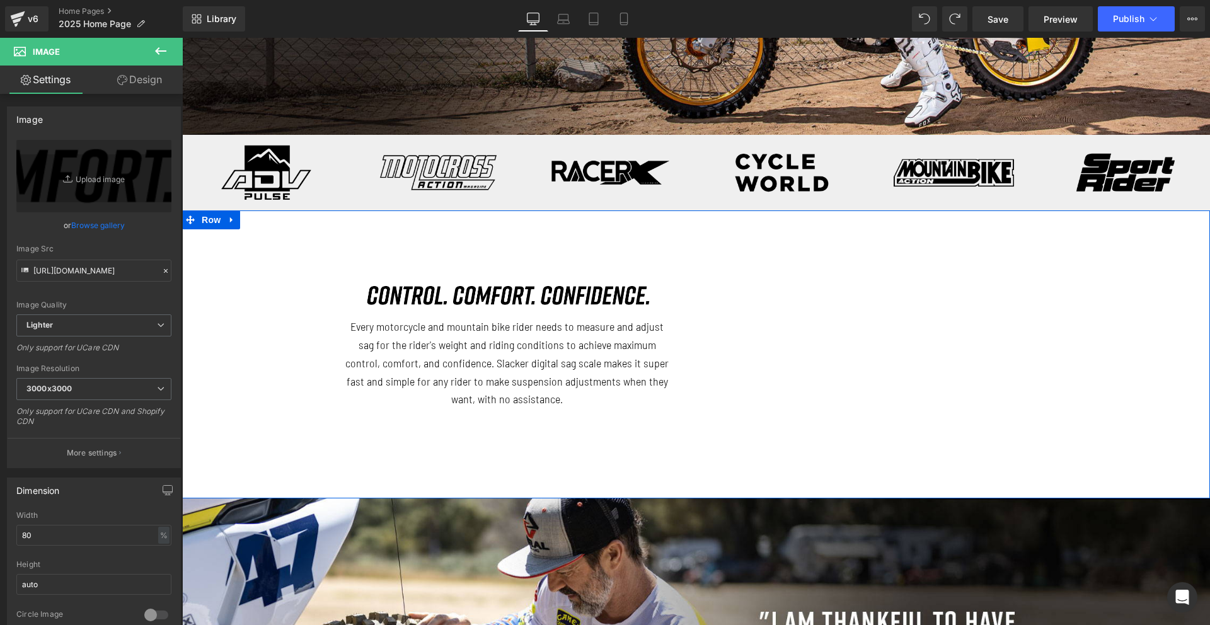
scroll to position [403, 0]
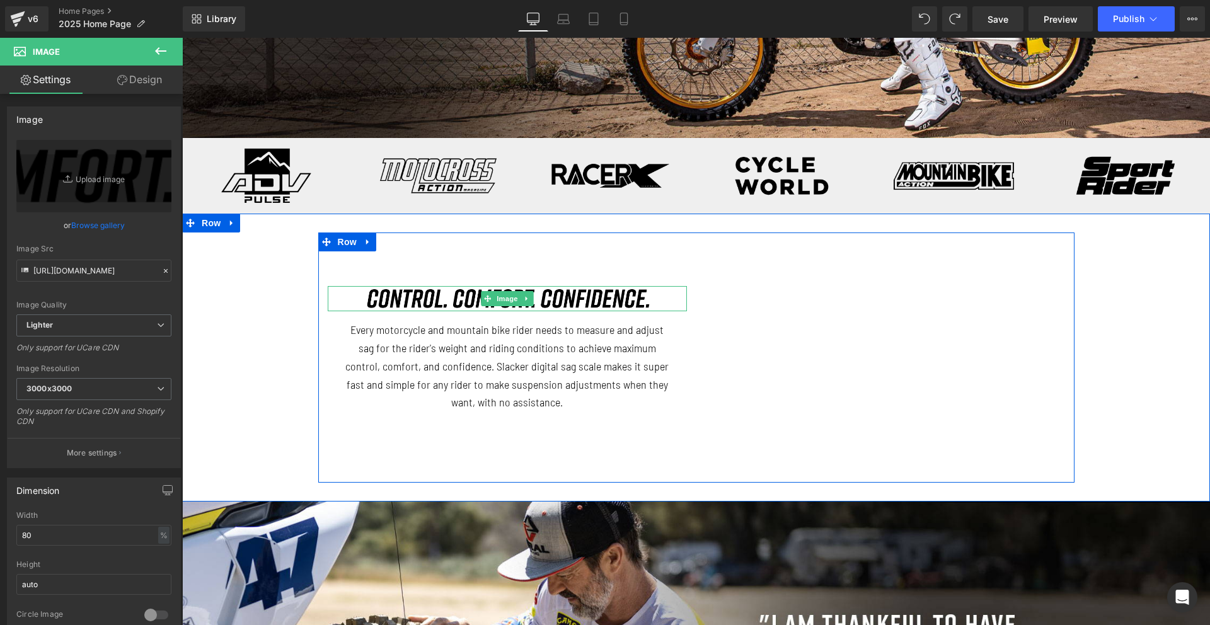
click at [413, 300] on img at bounding box center [507, 298] width 287 height 25
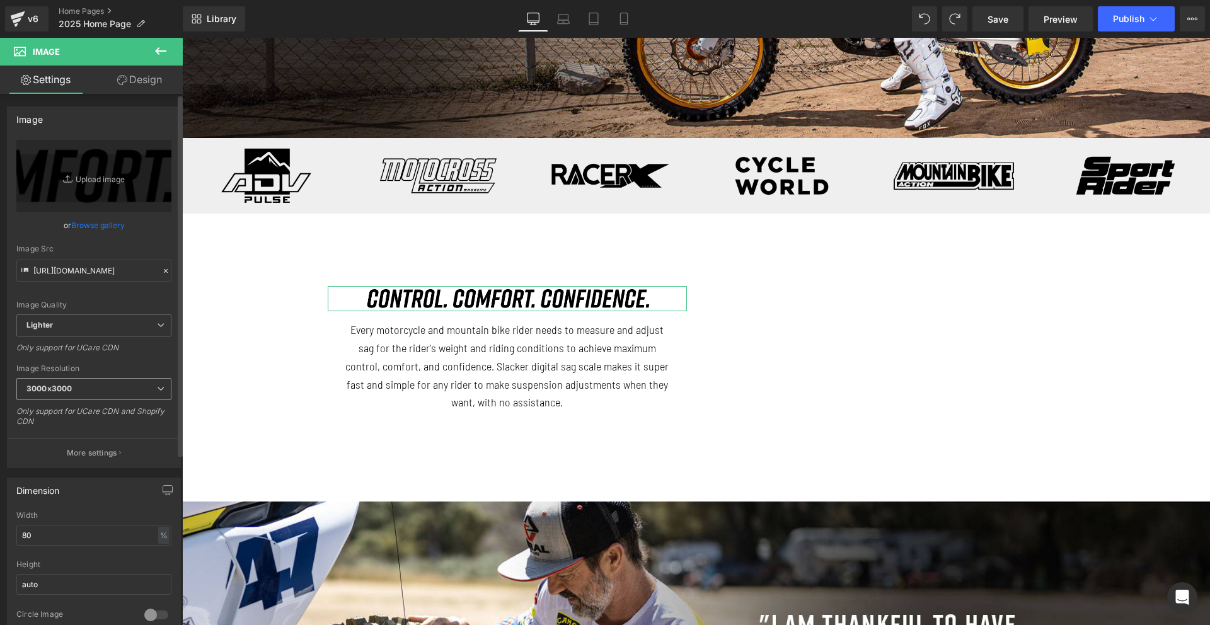
click at [78, 384] on span "3000x3000" at bounding box center [93, 389] width 155 height 22
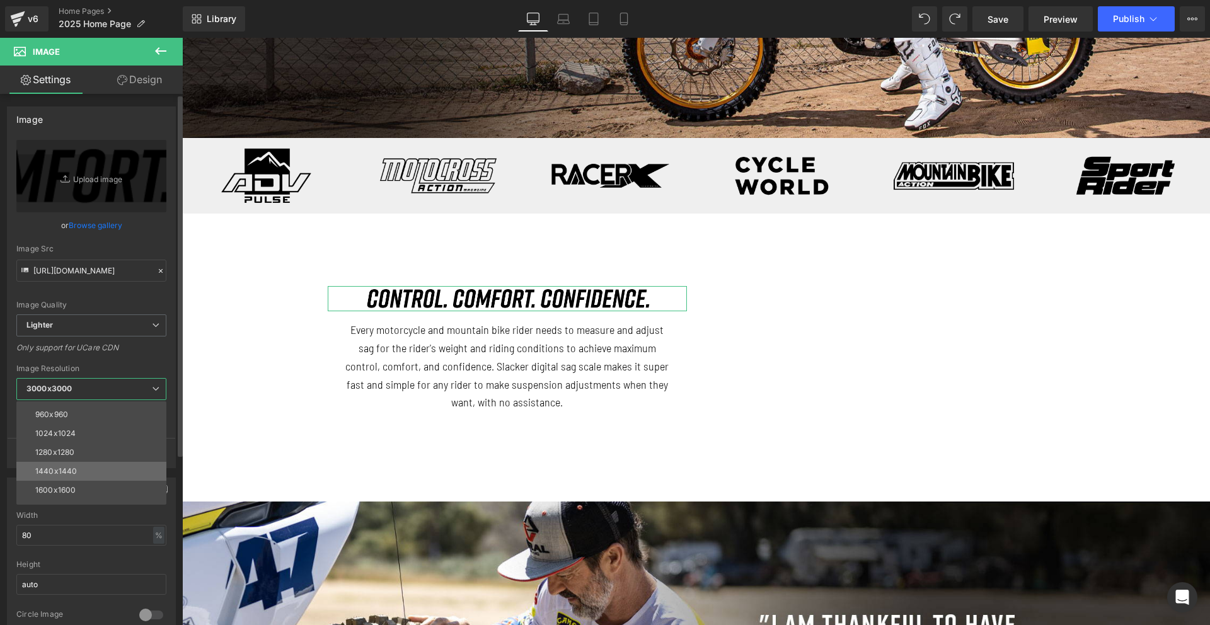
scroll to position [132, 0]
click at [66, 432] on div "1024x1024" at bounding box center [55, 430] width 40 height 9
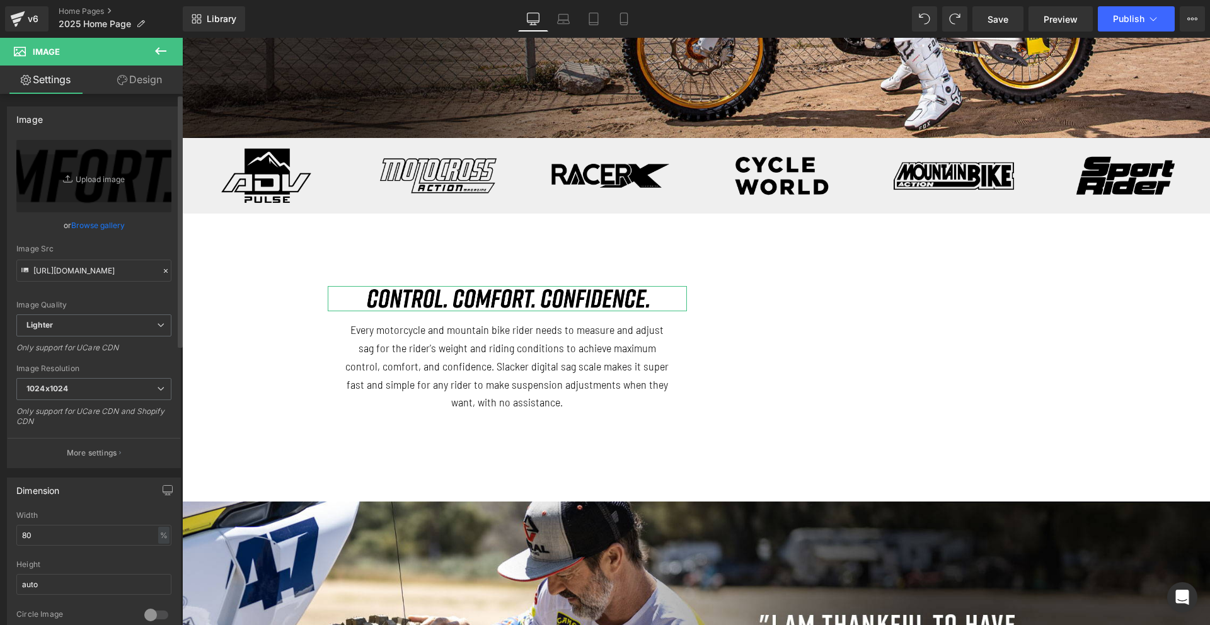
type input "[URL][DOMAIN_NAME]"
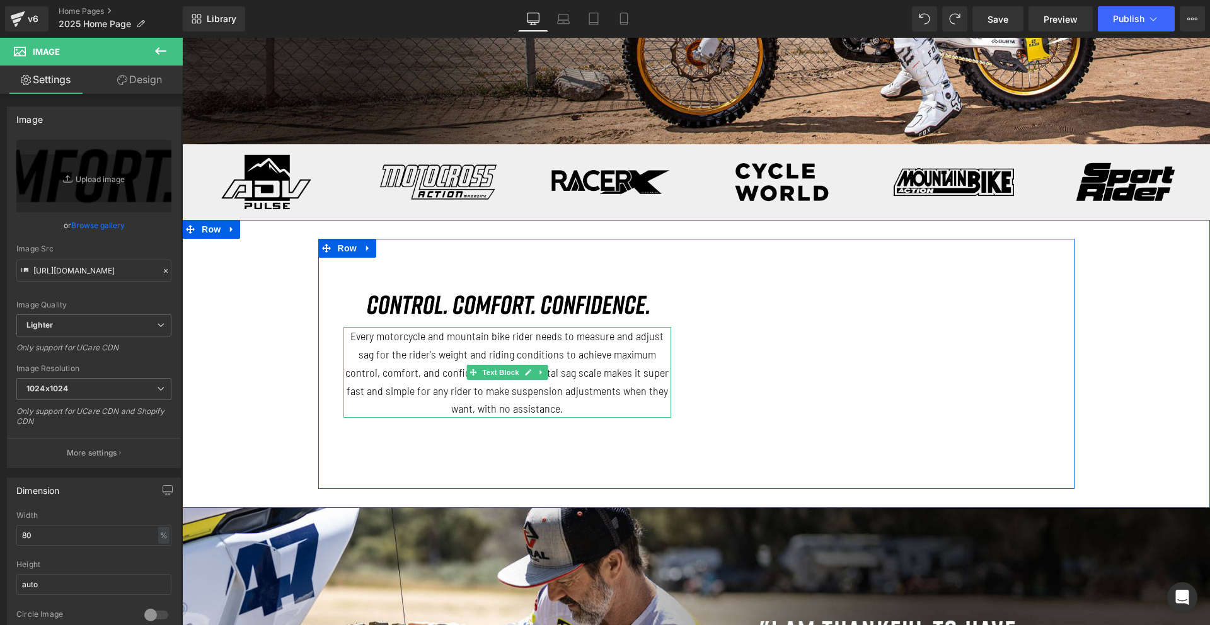
scroll to position [396, 0]
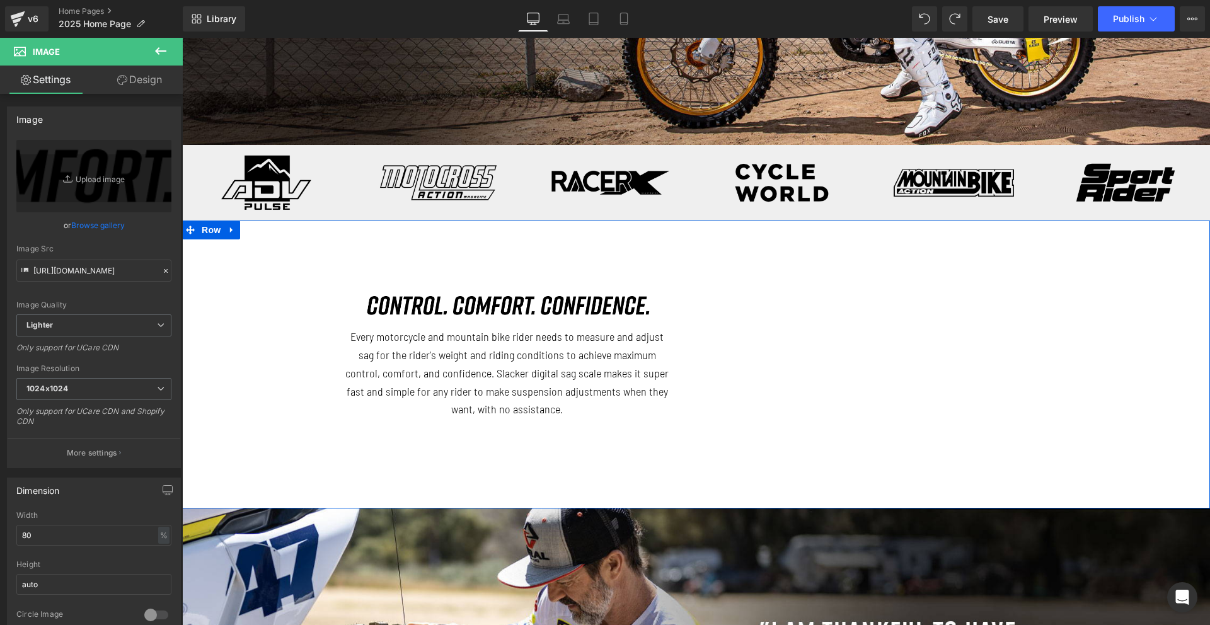
click at [242, 391] on div "Image Every motorcycle and mountain bike rider needs to measure and adjust sag …" at bounding box center [696, 364] width 1028 height 275
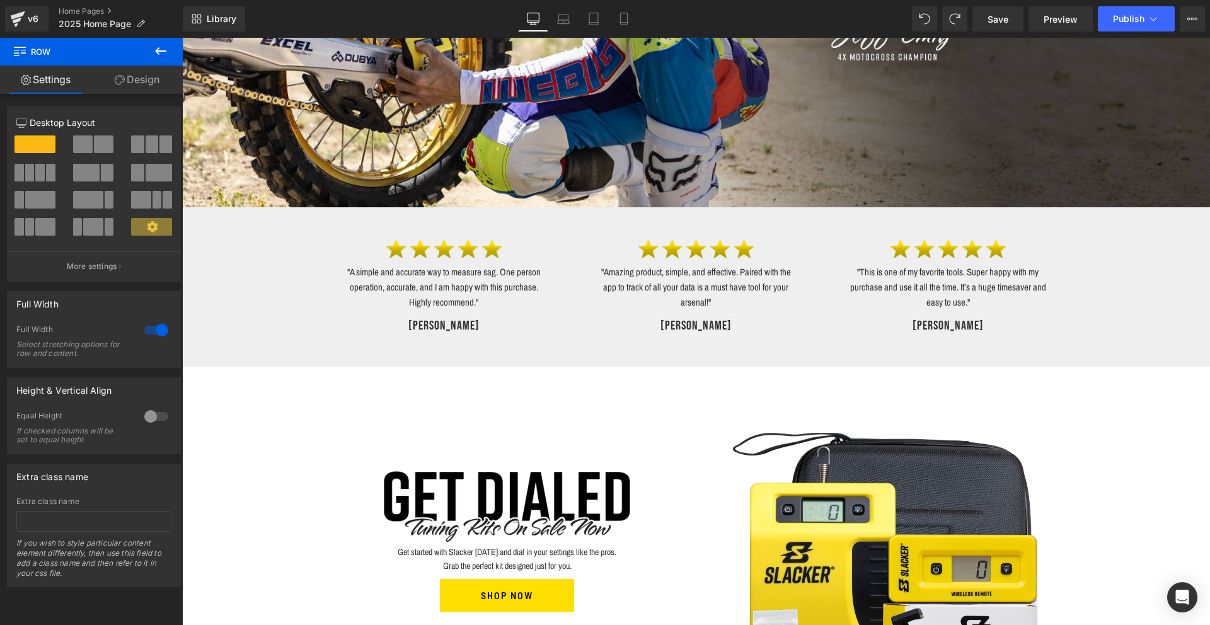
scroll to position [1135, 0]
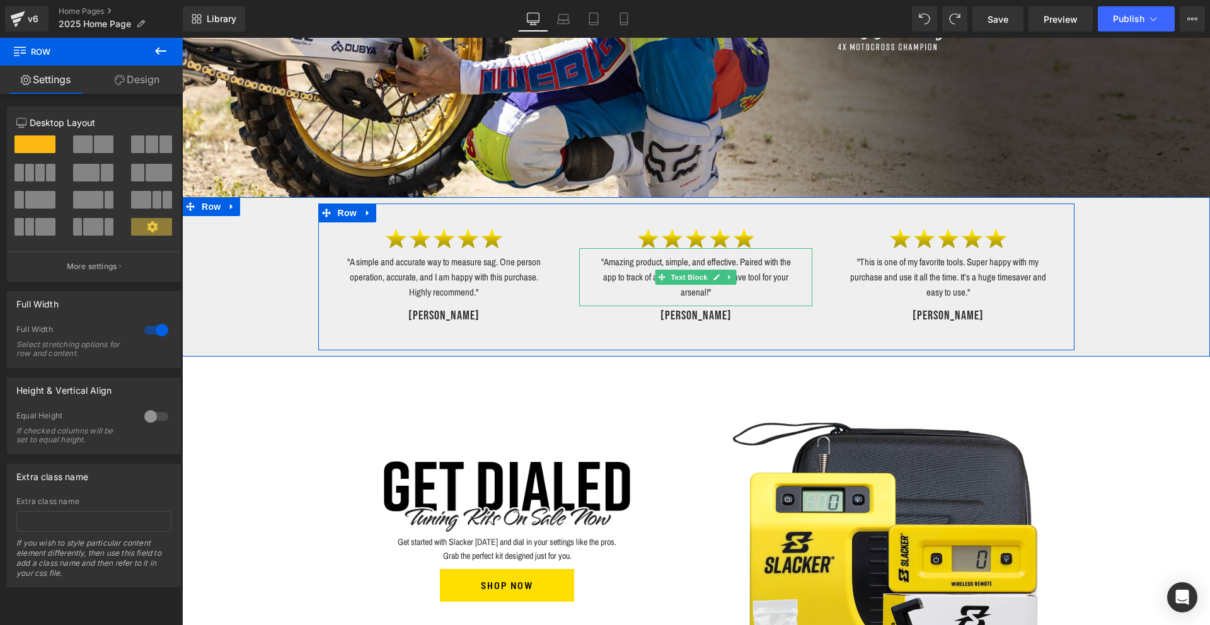
click at [659, 264] on p ""Amazing product, simple, and effective. Paired with the app to track of all yo…" at bounding box center [696, 277] width 202 height 45
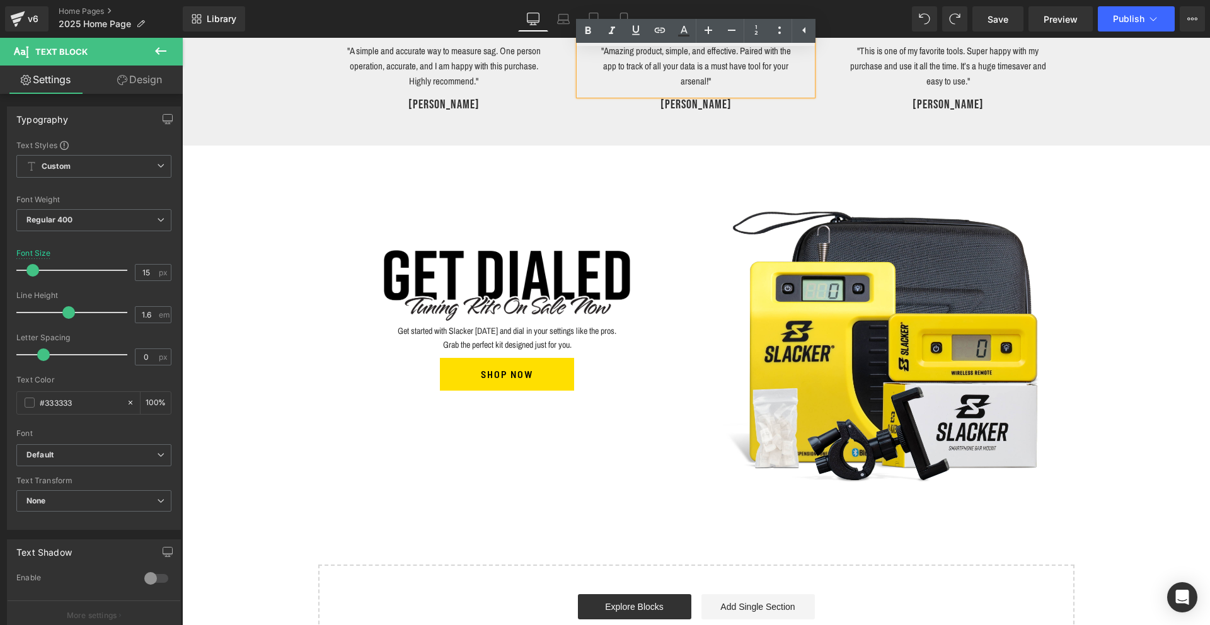
scroll to position [1351, 0]
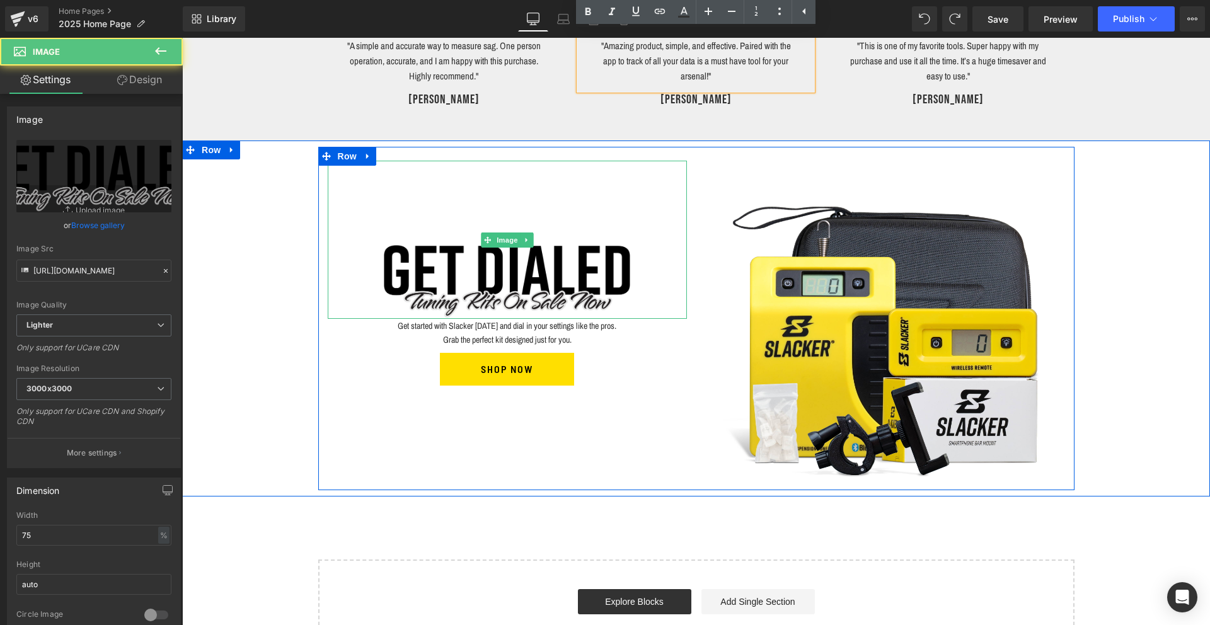
click at [521, 285] on img at bounding box center [507, 240] width 270 height 158
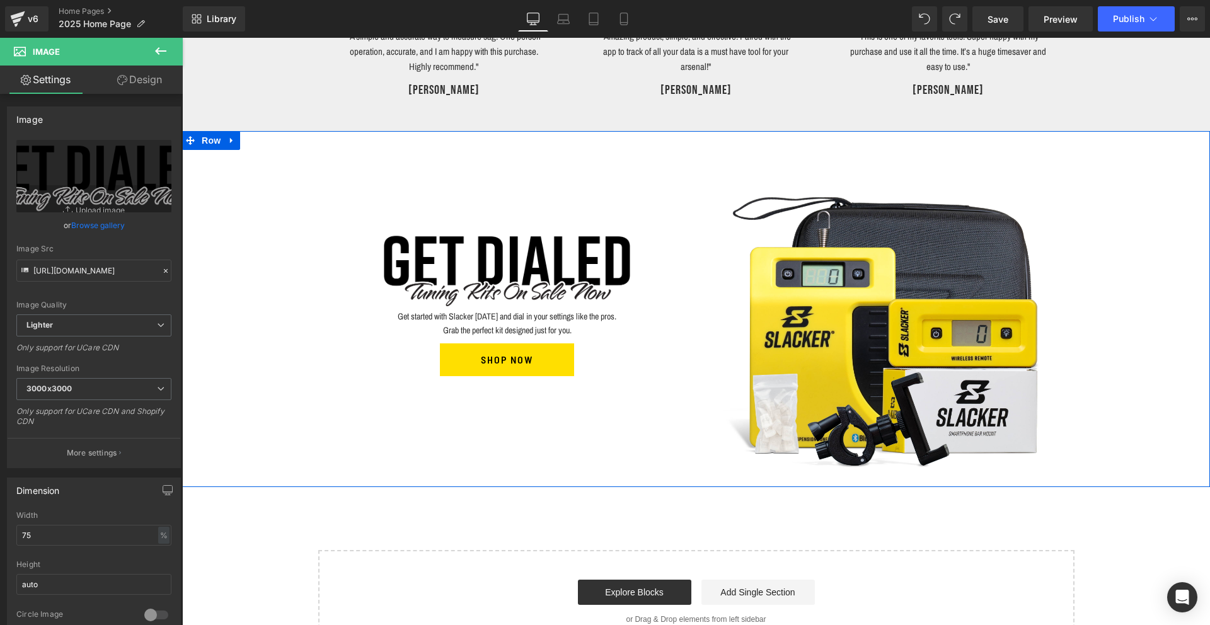
scroll to position [1367, 0]
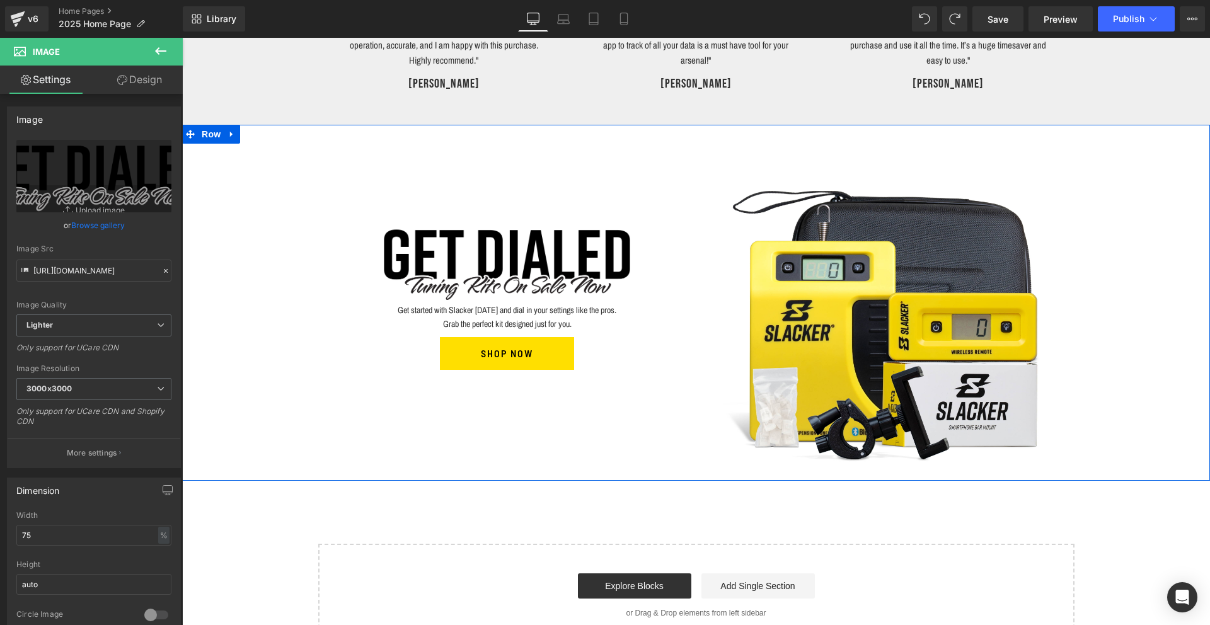
click at [505, 355] on div "SHOP NOW Button" at bounding box center [507, 353] width 359 height 33
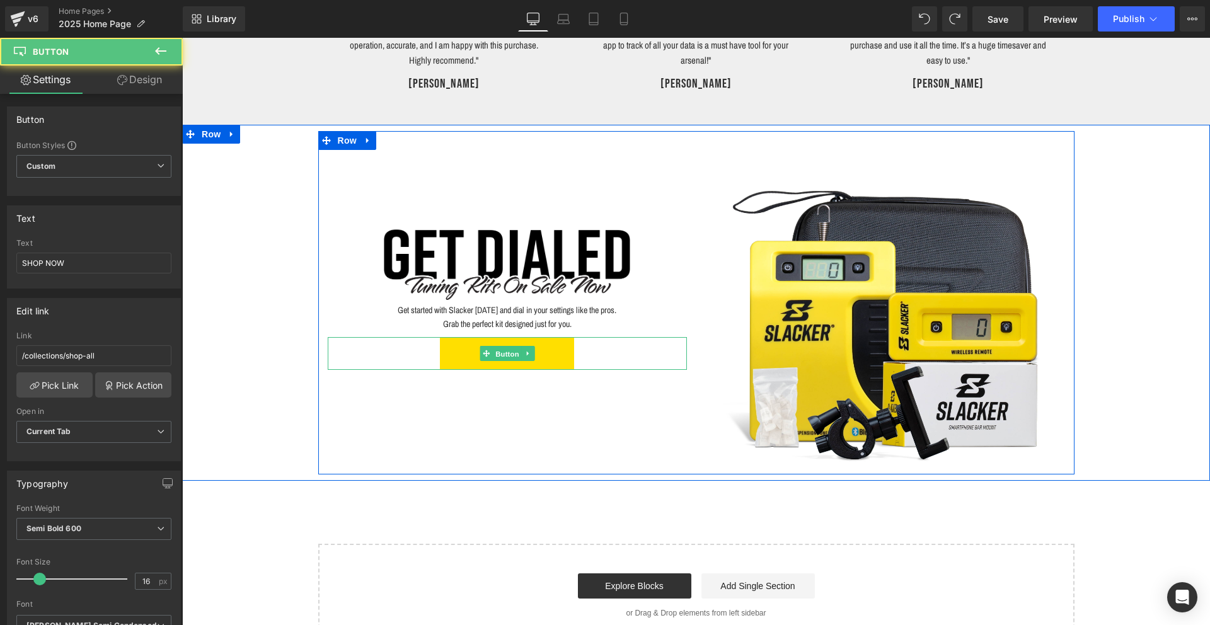
click at [505, 355] on span "Button" at bounding box center [507, 354] width 29 height 15
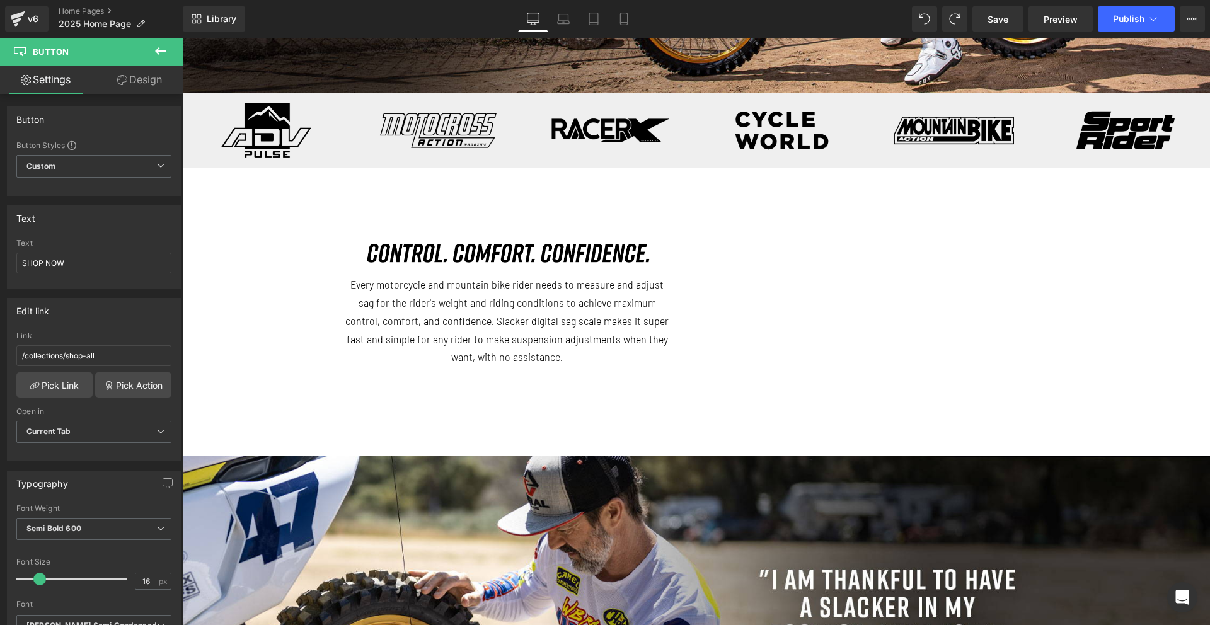
scroll to position [449, 0]
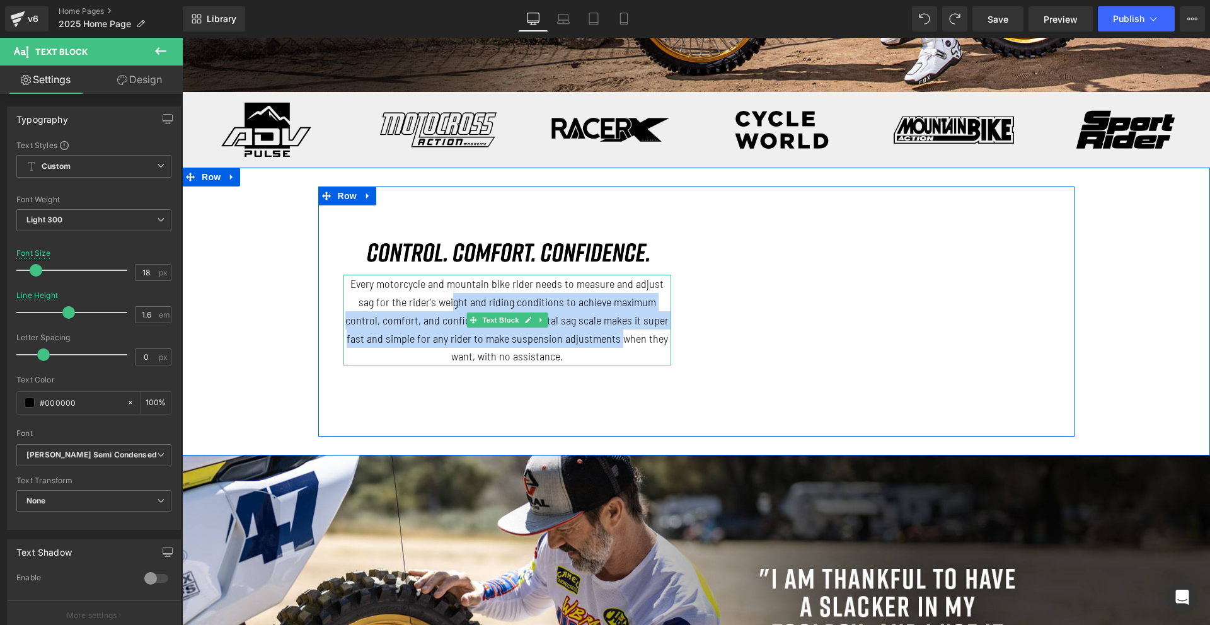
drag, startPoint x: 513, startPoint y: 339, endPoint x: 428, endPoint y: 308, distance: 90.7
click at [428, 308] on p "Every motorcycle and mountain bike rider needs to measure and adjust sag for th…" at bounding box center [507, 320] width 328 height 91
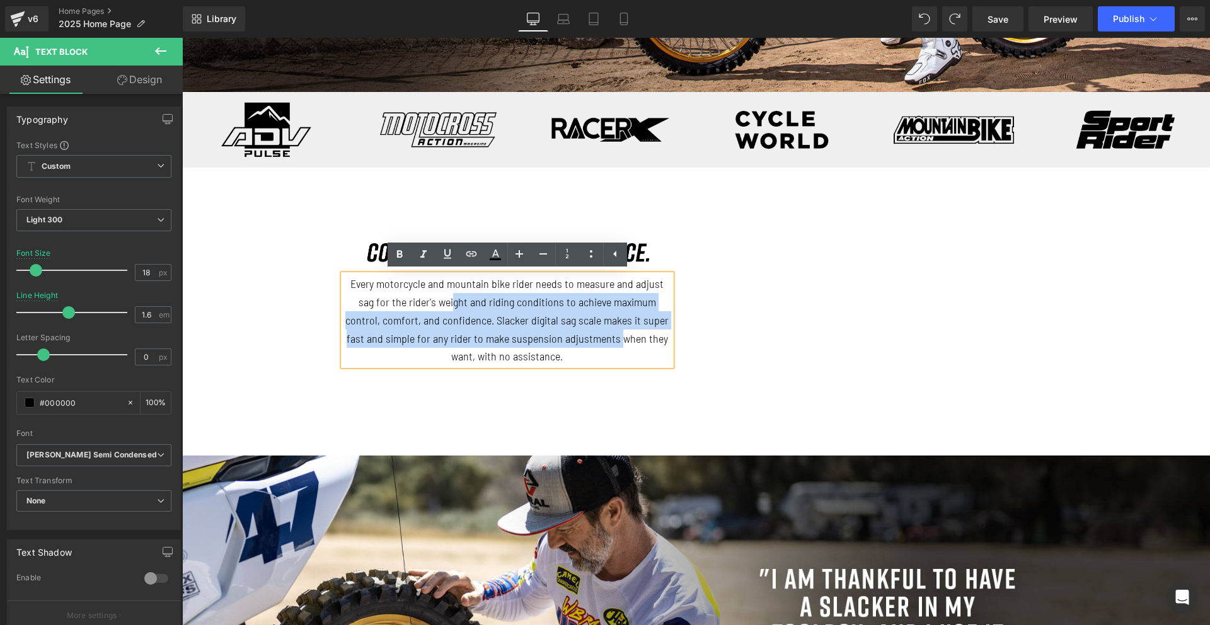
click at [587, 318] on p "Every motorcycle and mountain bike rider needs to measure and adjust sag for th…" at bounding box center [507, 320] width 328 height 91
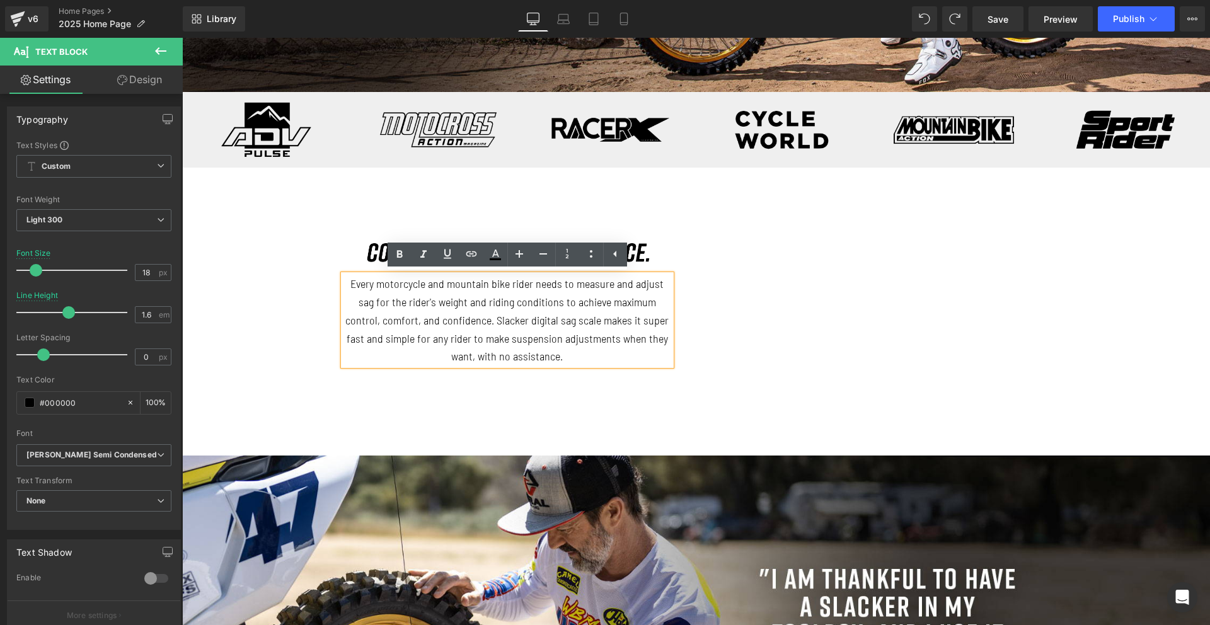
click at [410, 420] on div "Image Every motorcycle and mountain bike rider needs to measure and adjust sag …" at bounding box center [696, 312] width 756 height 250
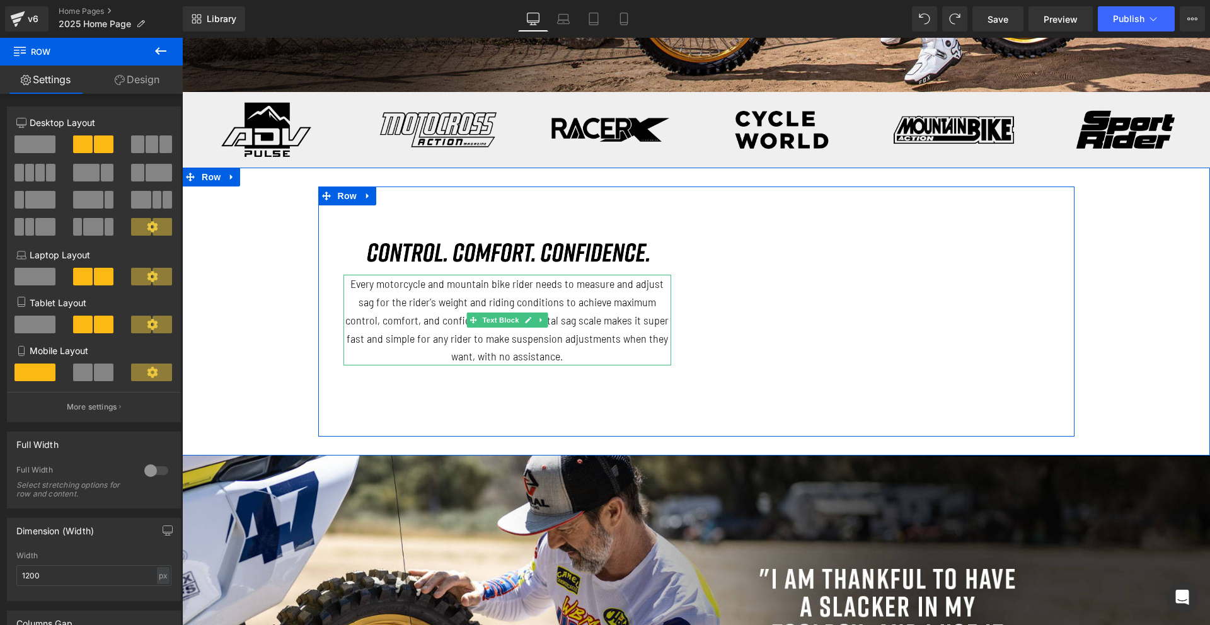
click at [441, 310] on p "Every motorcycle and mountain bike rider needs to measure and adjust sag for th…" at bounding box center [507, 320] width 328 height 91
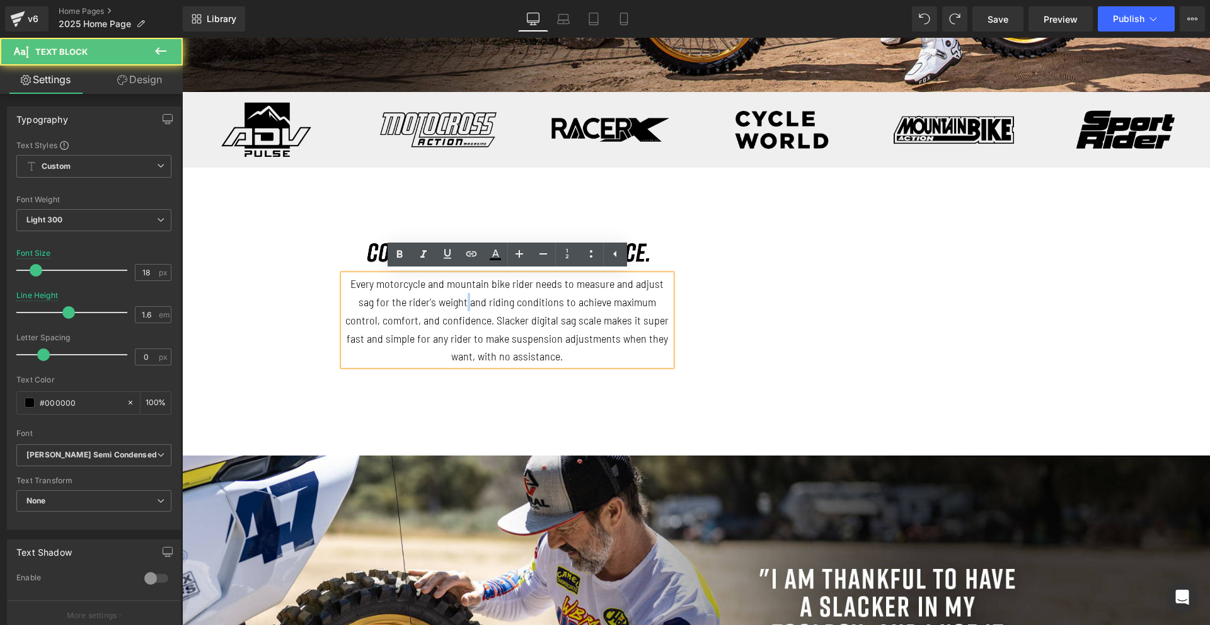
click at [441, 310] on p "Every motorcycle and mountain bike rider needs to measure and adjust sag for th…" at bounding box center [507, 320] width 328 height 91
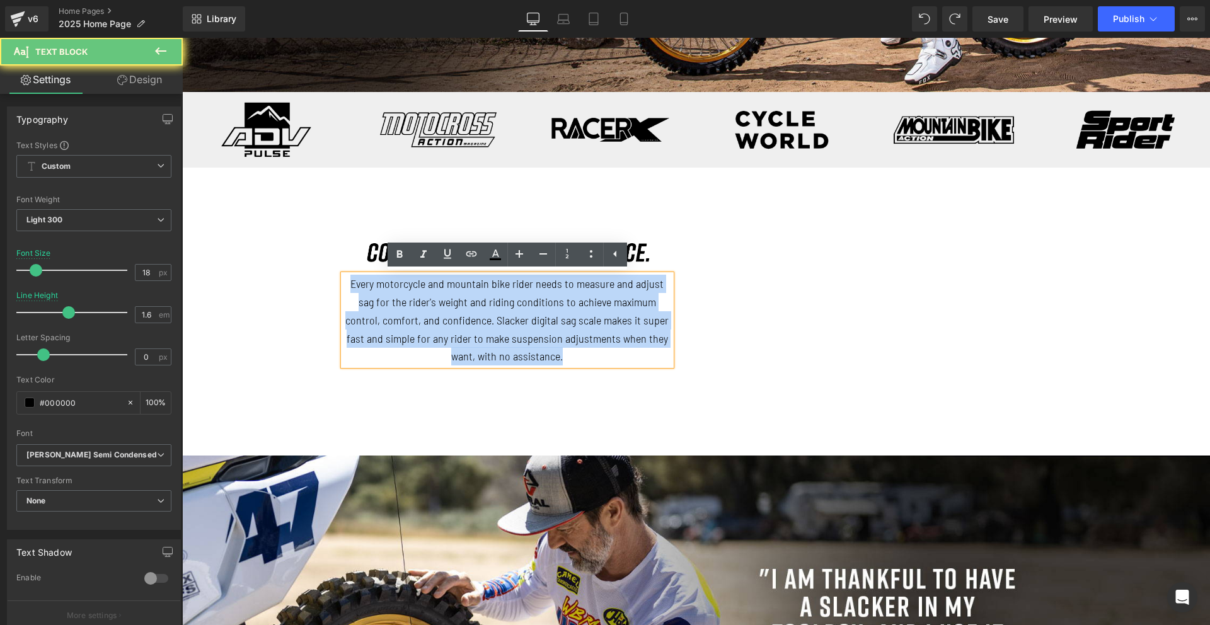
click at [441, 310] on p "Every motorcycle and mountain bike rider needs to measure and adjust sag for th…" at bounding box center [507, 320] width 328 height 91
copy p "Every motorcycle and mountain bike rider needs to measure and adjust sag for th…"
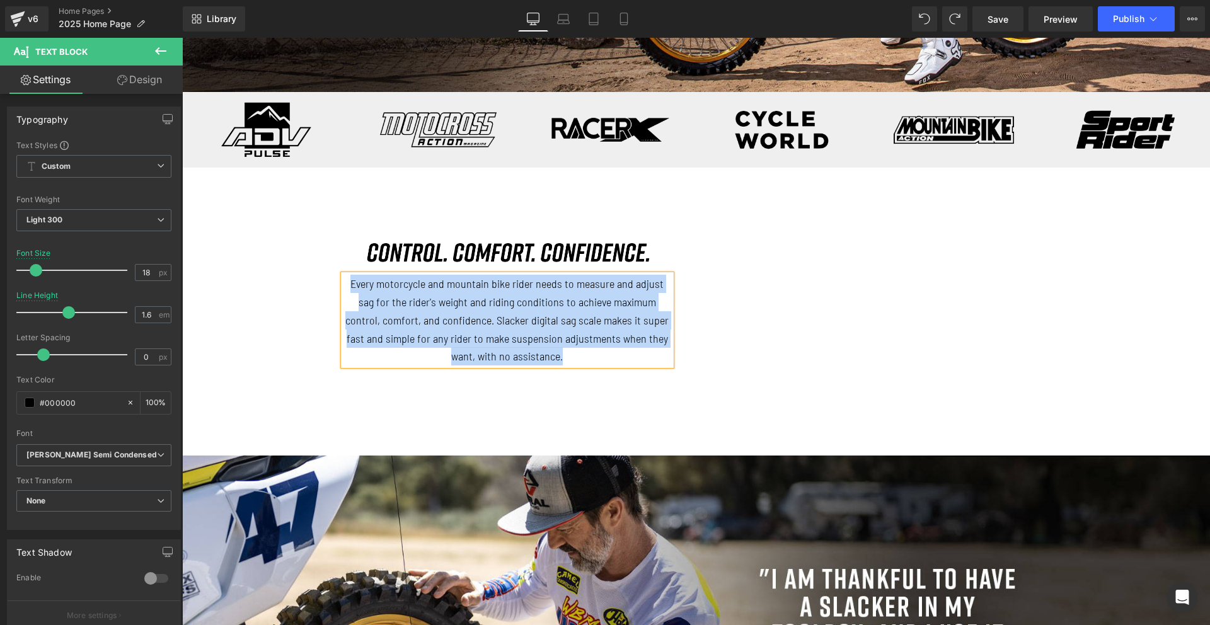
click at [455, 328] on p "Every motorcycle and mountain bike rider needs to measure and adjust sag for th…" at bounding box center [507, 320] width 328 height 91
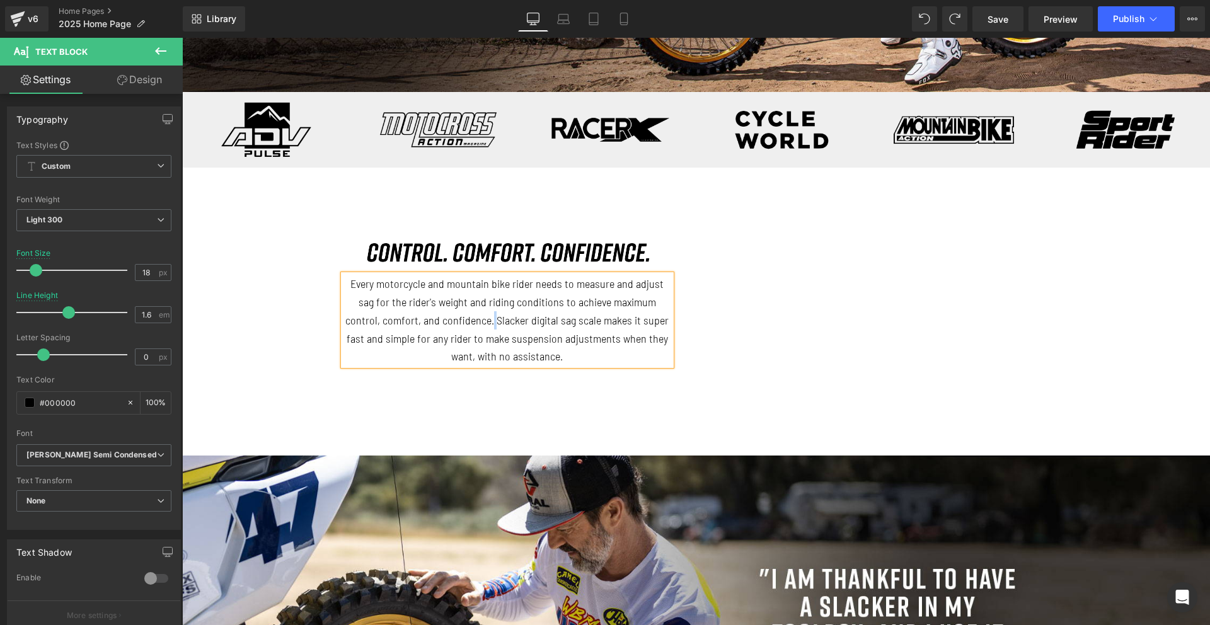
click at [455, 328] on p "Every motorcycle and mountain bike rider needs to measure and adjust sag for th…" at bounding box center [507, 320] width 328 height 91
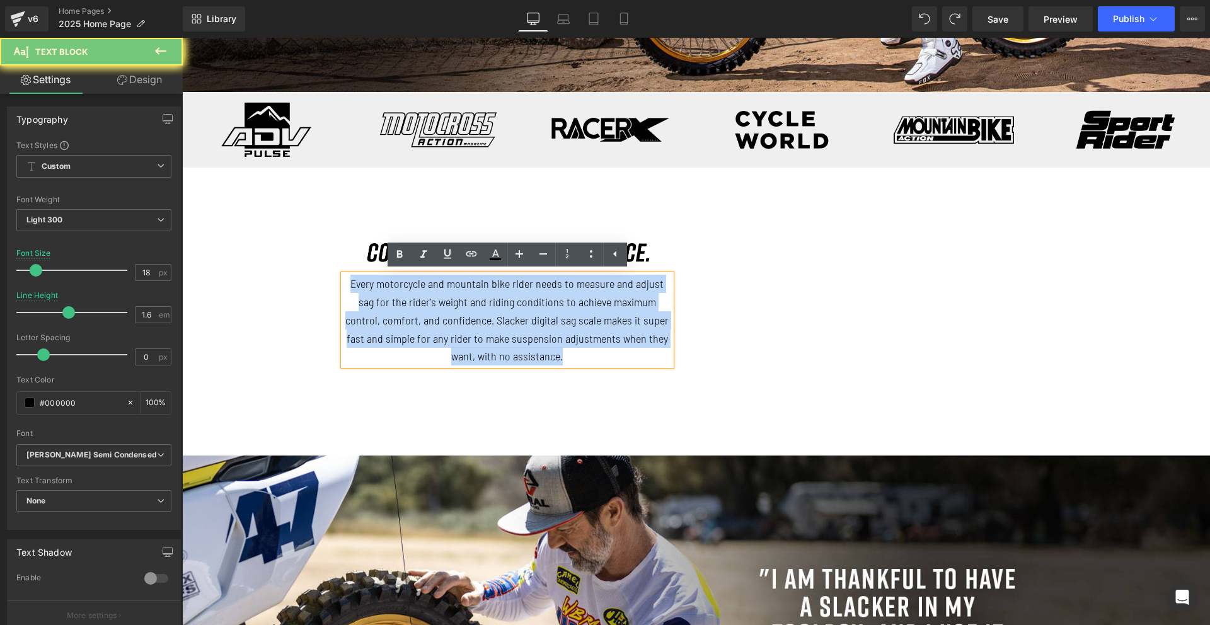
click at [455, 328] on p "Every motorcycle and mountain bike rider needs to measure and adjust sag for th…" at bounding box center [507, 320] width 328 height 91
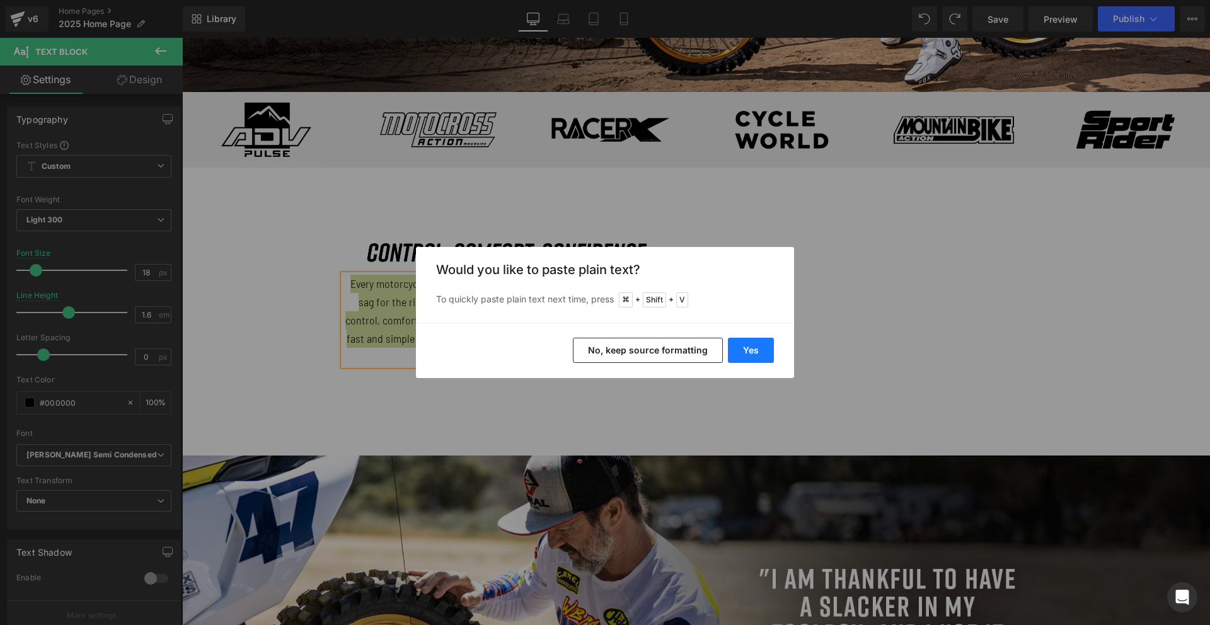
click at [749, 352] on button "Yes" at bounding box center [751, 350] width 46 height 25
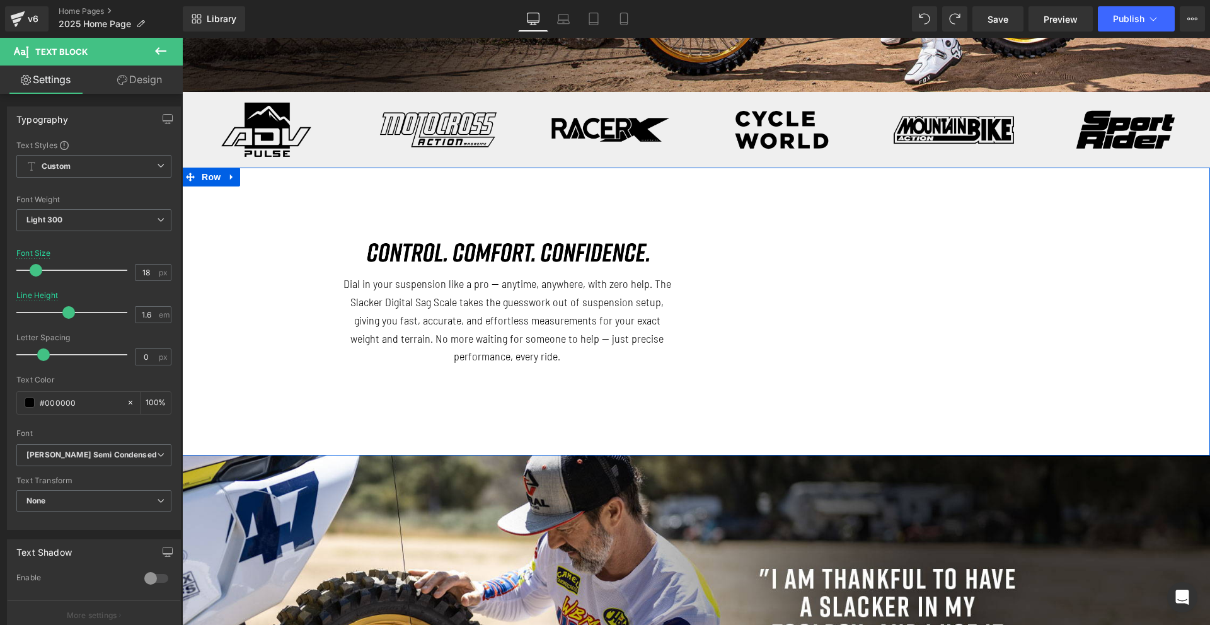
click at [264, 371] on div "Image Dial in your suspension like a pro — anytime, anywhere, with zero help. T…" at bounding box center [696, 311] width 1028 height 275
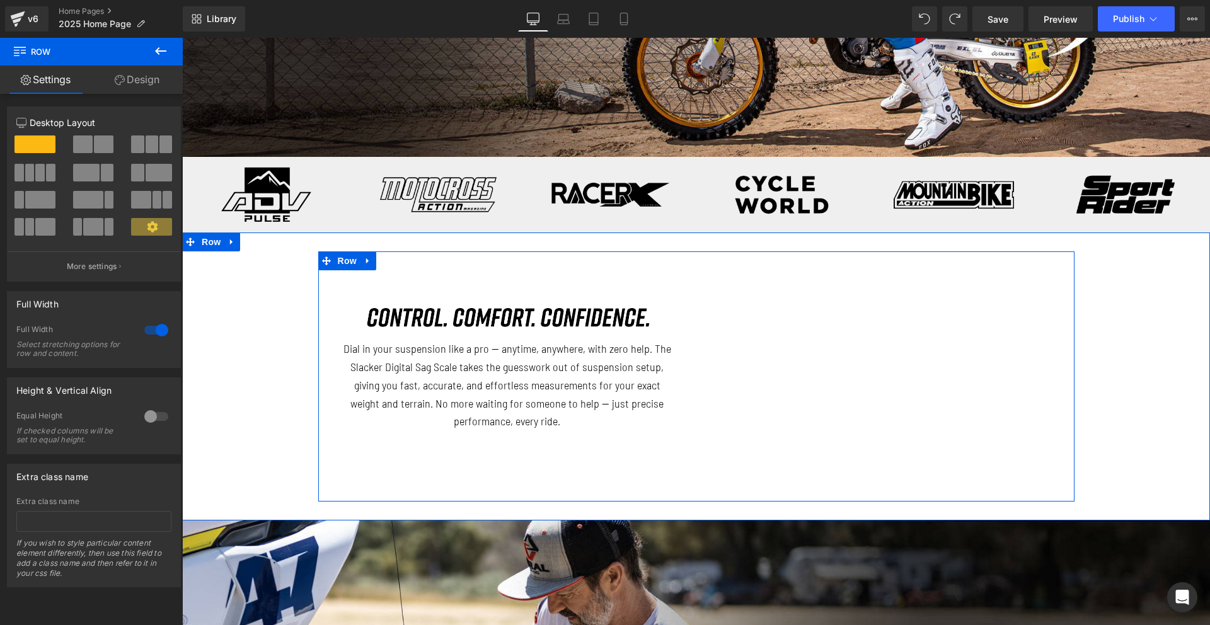
scroll to position [379, 0]
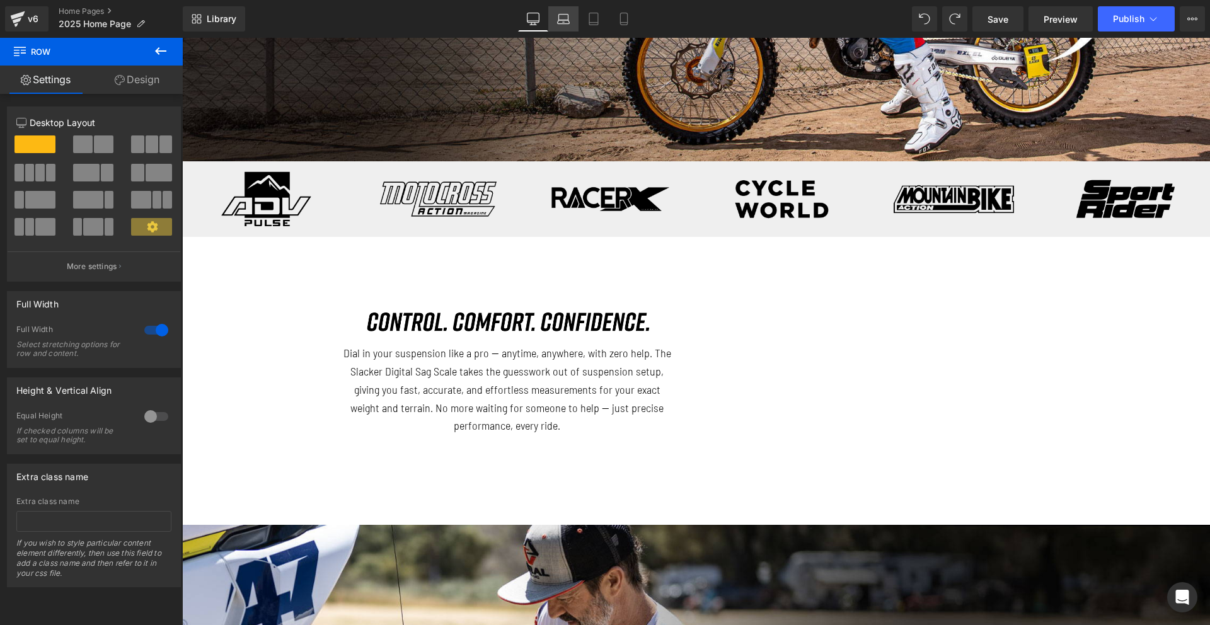
click at [558, 25] on link "Laptop" at bounding box center [563, 18] width 30 height 25
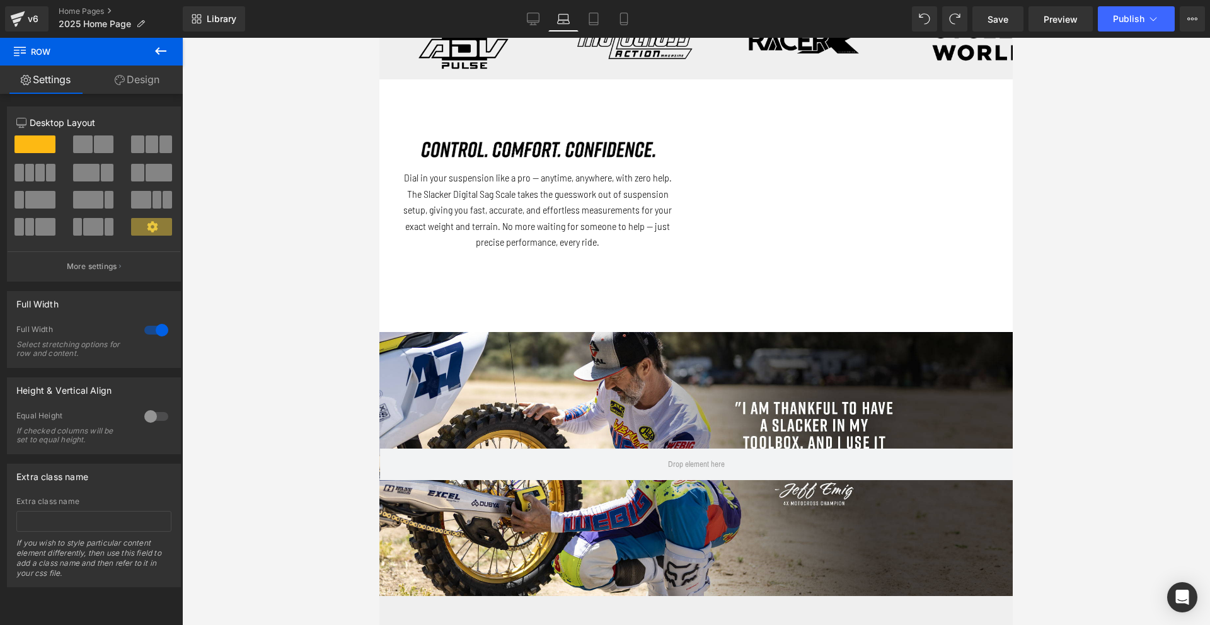
scroll to position [223, 0]
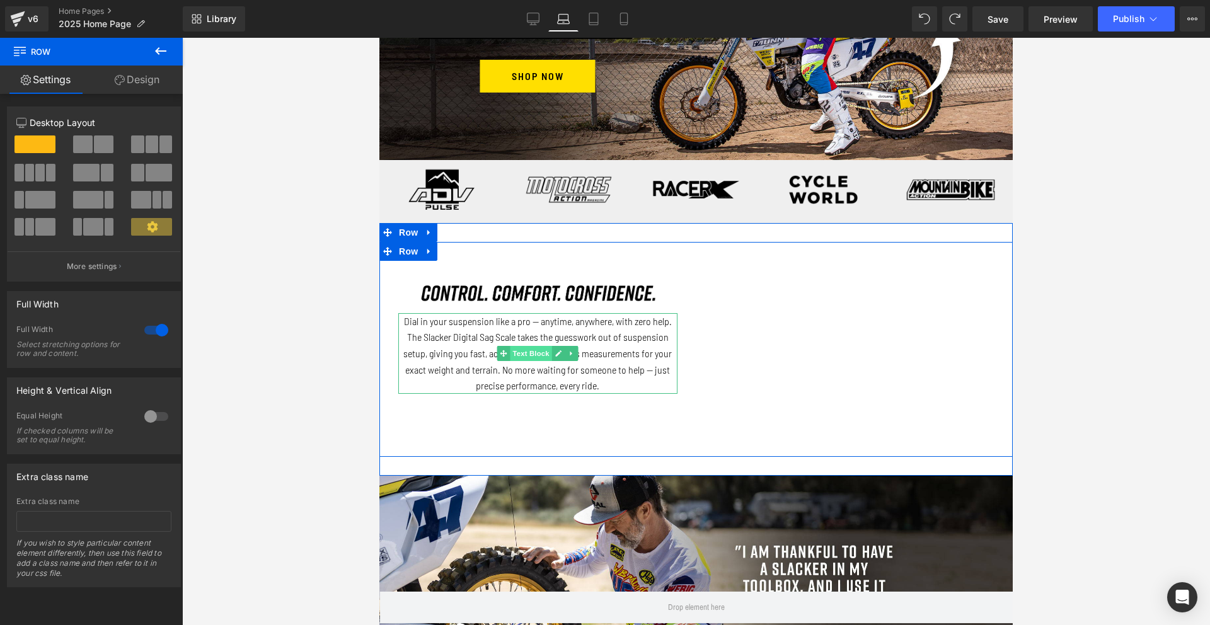
click at [539, 355] on span "Text Block" at bounding box center [531, 353] width 42 height 15
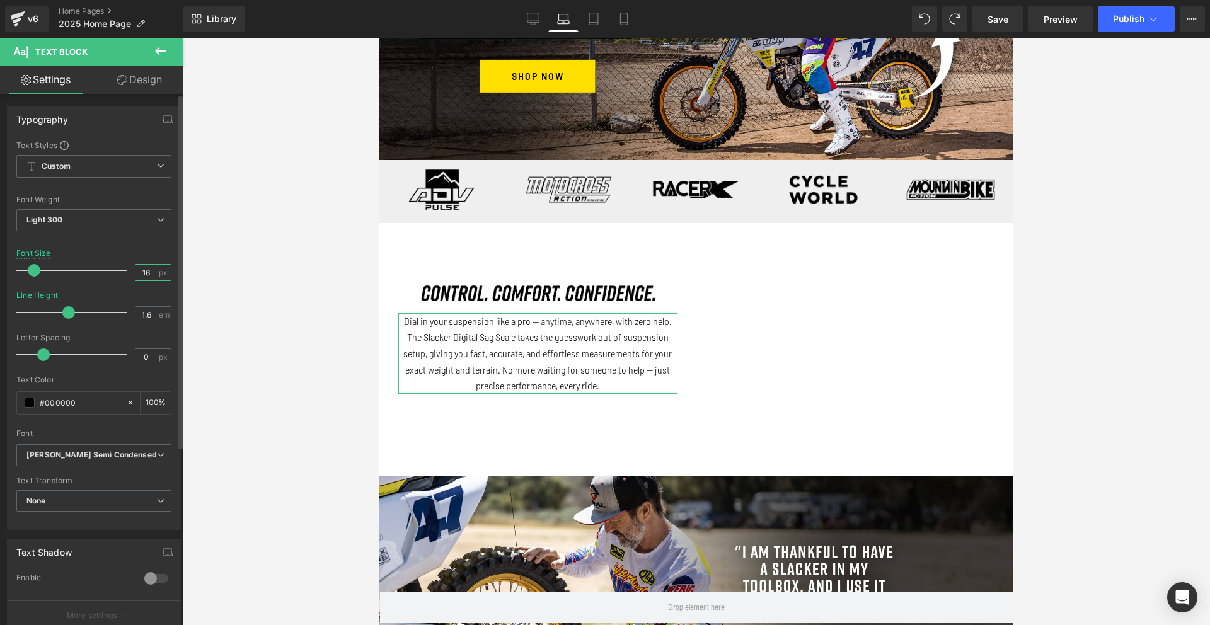
click at [151, 266] on input "16" at bounding box center [147, 273] width 22 height 16
click at [595, 23] on icon at bounding box center [593, 19] width 13 height 13
type input "16"
type input "1.5"
type input "100"
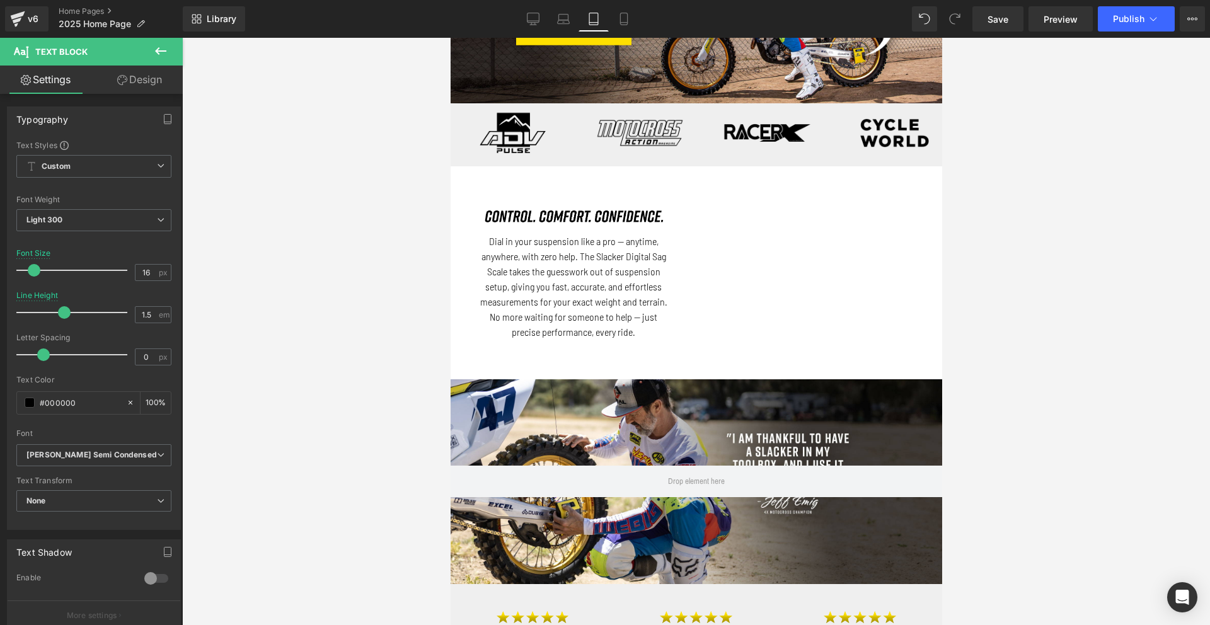
scroll to position [144, 0]
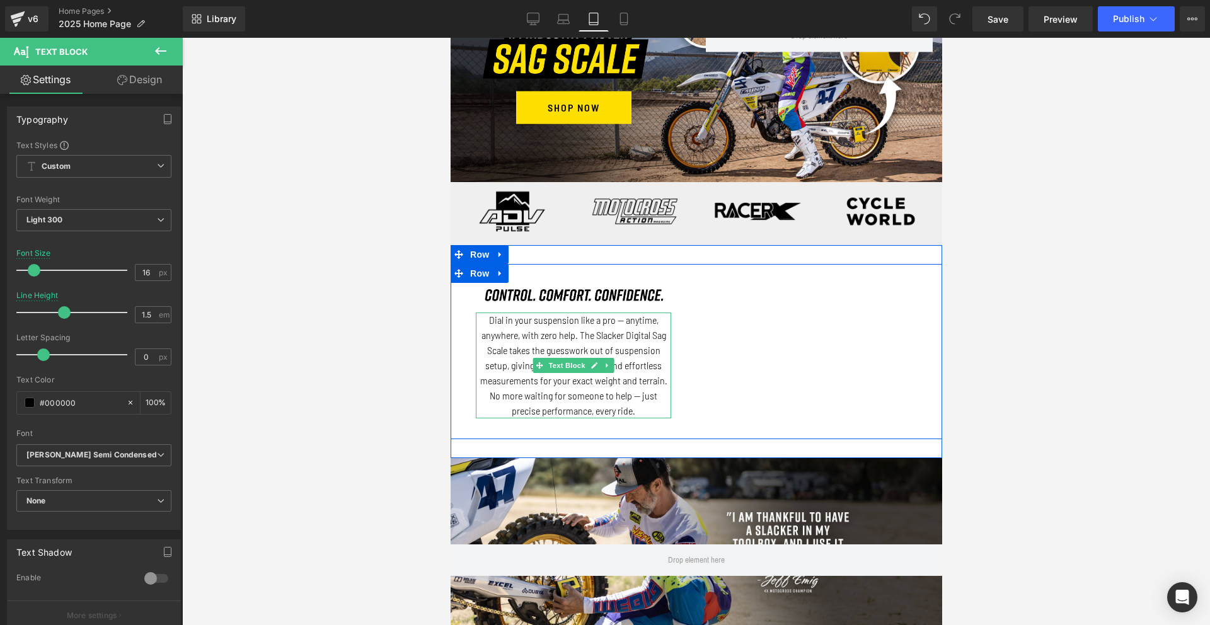
click at [520, 333] on p "Dial in your suspension like a pro — anytime, anywhere, with zero help. The Sla…" at bounding box center [572, 366] width 195 height 106
click at [571, 294] on span "Image" at bounding box center [573, 294] width 26 height 15
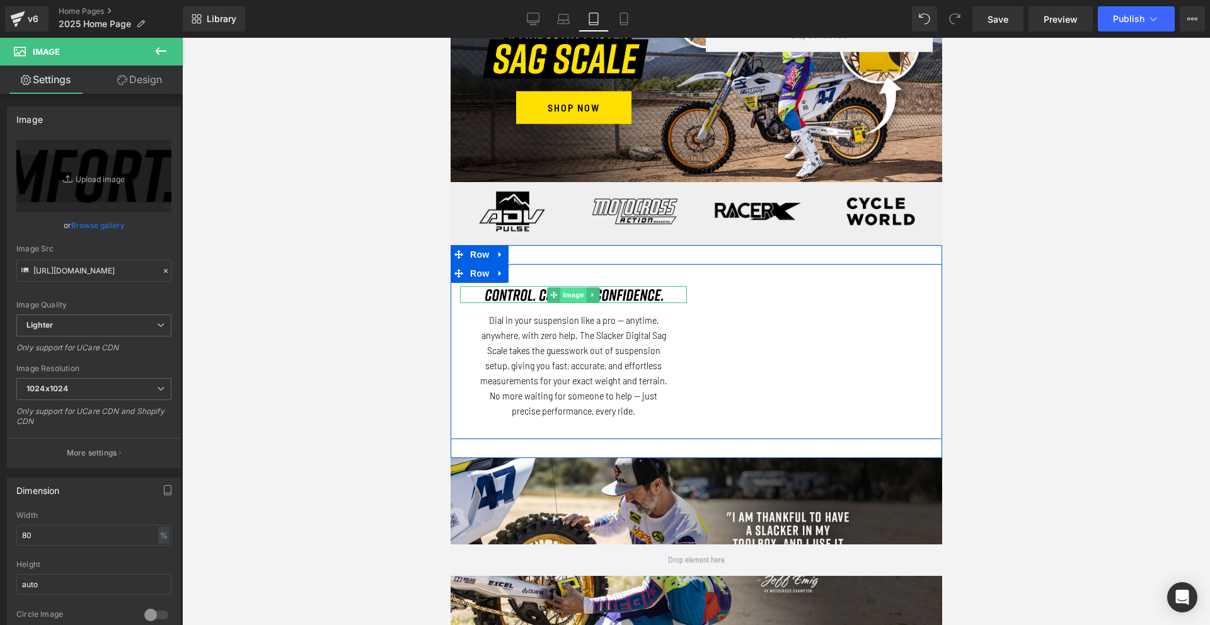
click at [567, 294] on span "Image" at bounding box center [573, 294] width 26 height 15
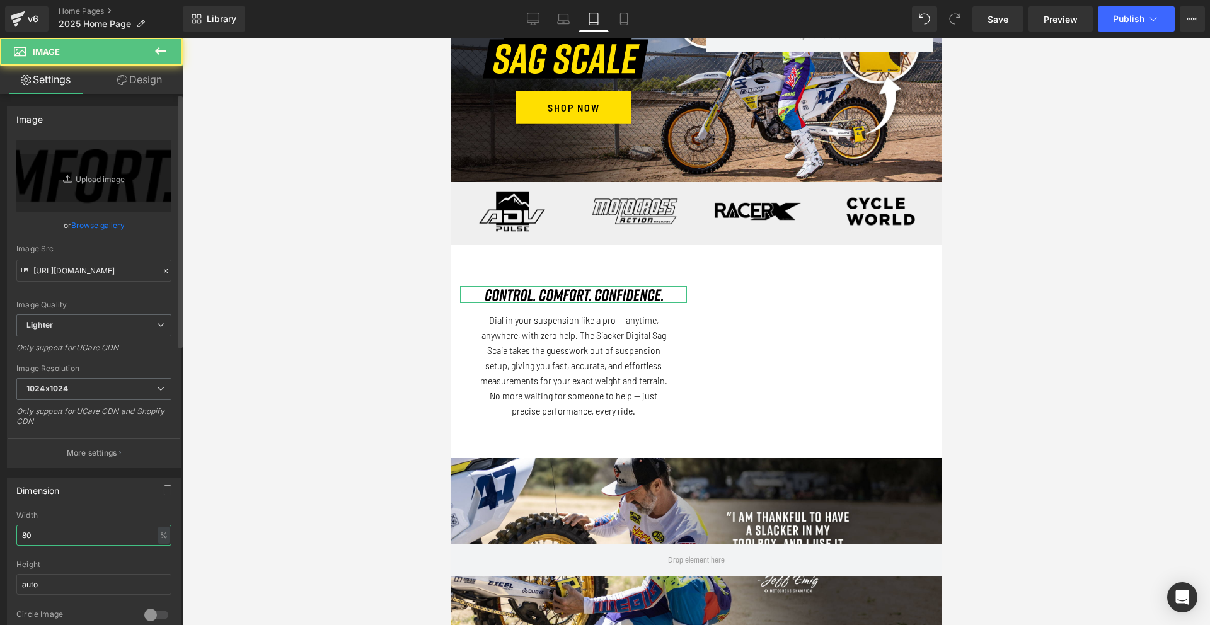
click at [50, 531] on input "80" at bounding box center [93, 535] width 155 height 21
type input "8"
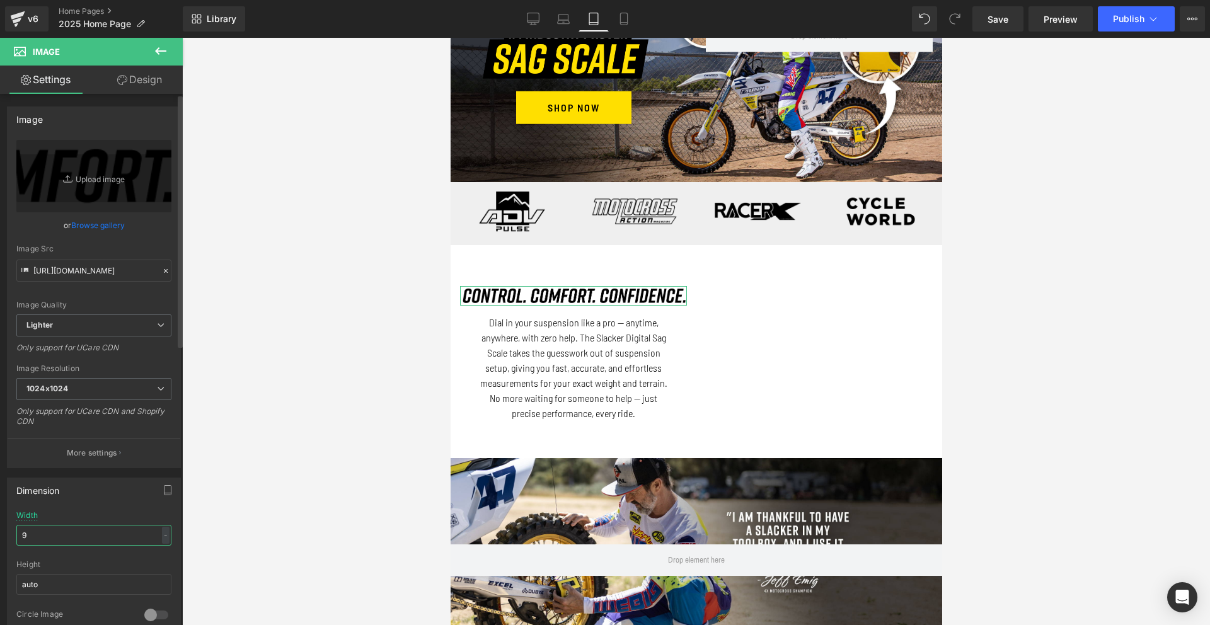
type input "90"
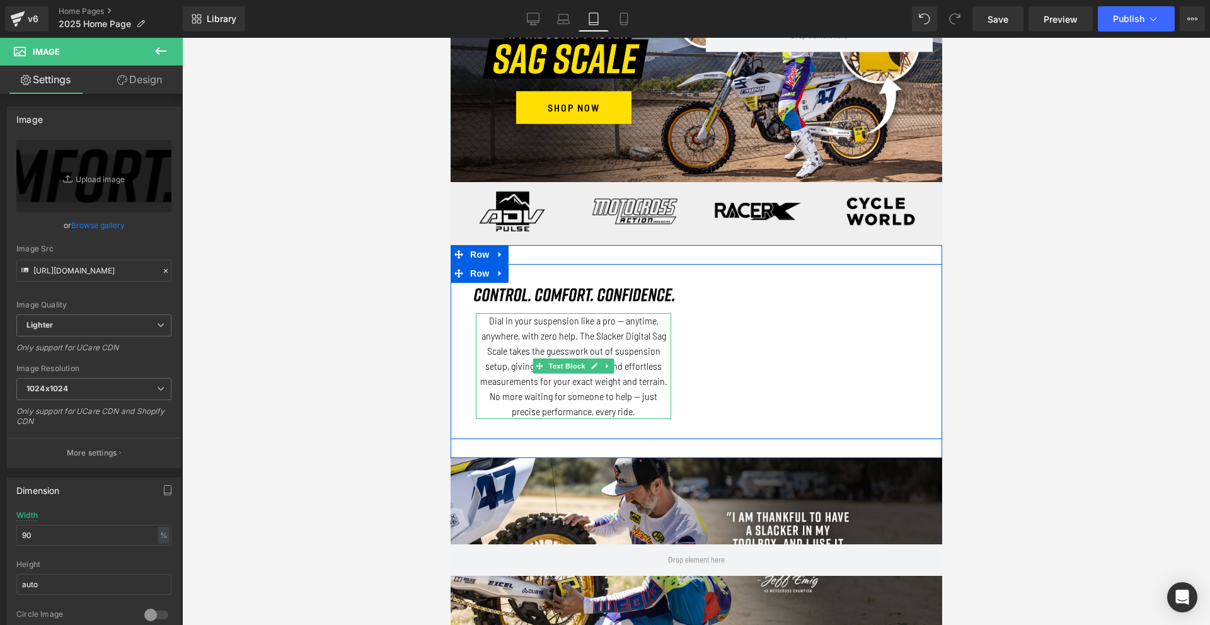
click at [567, 330] on p "Dial in your suspension like a pro — anytime, anywhere, with zero help. The Sla…" at bounding box center [572, 366] width 195 height 106
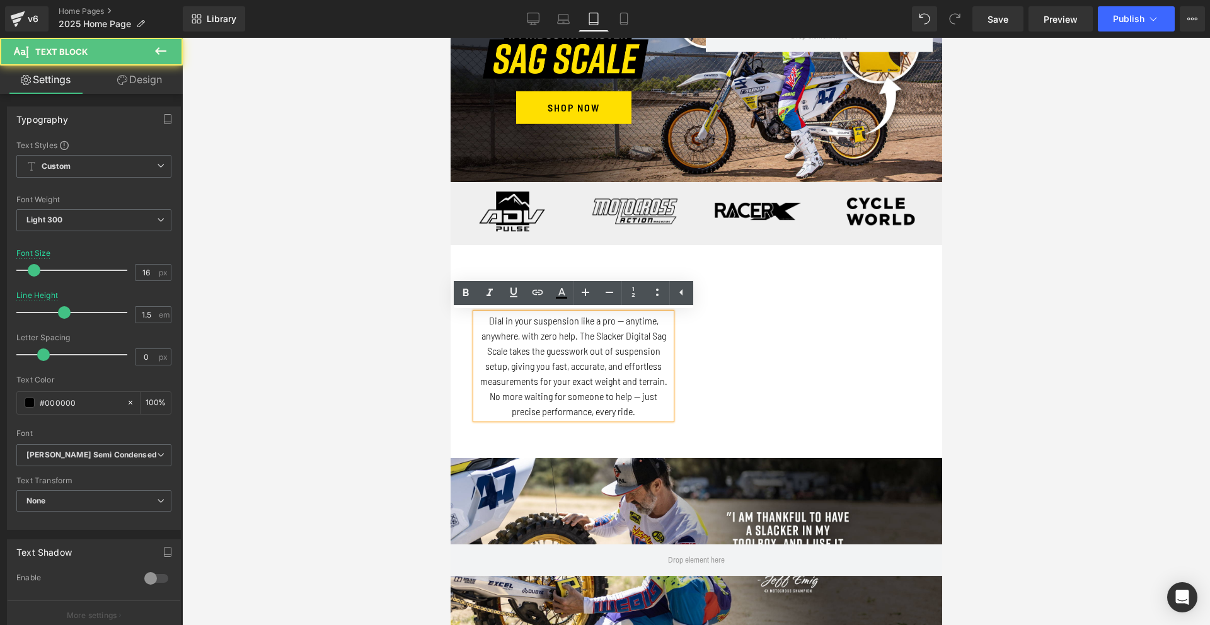
click at [151, 78] on link "Design" at bounding box center [139, 80] width 91 height 28
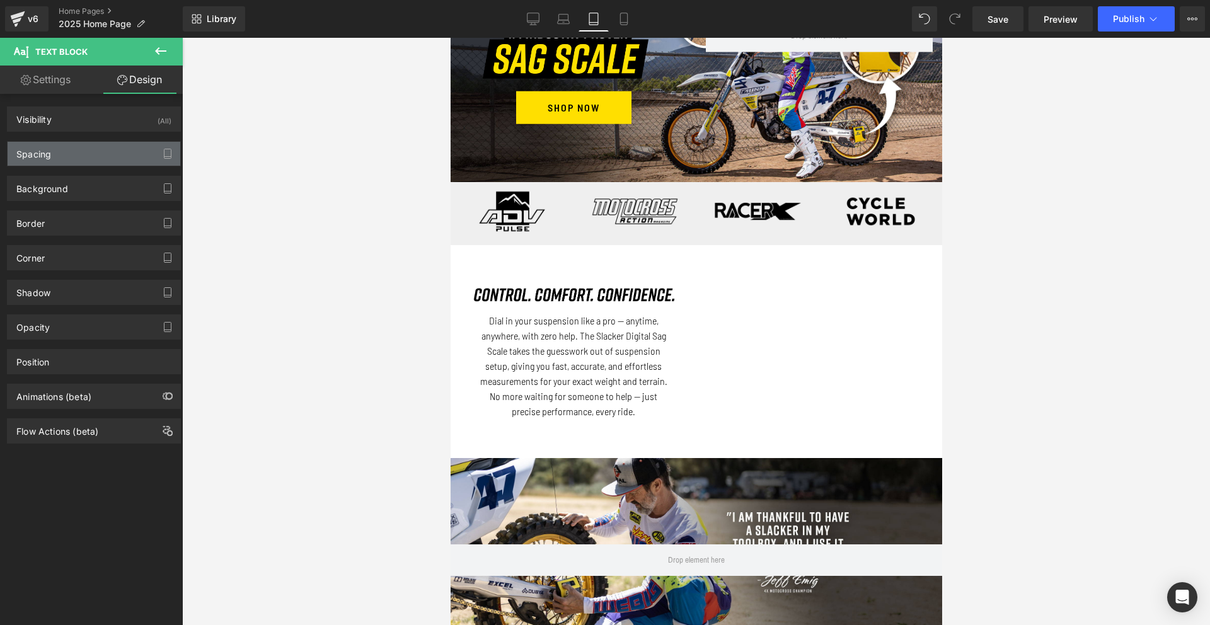
click at [74, 164] on div "Spacing" at bounding box center [94, 154] width 173 height 24
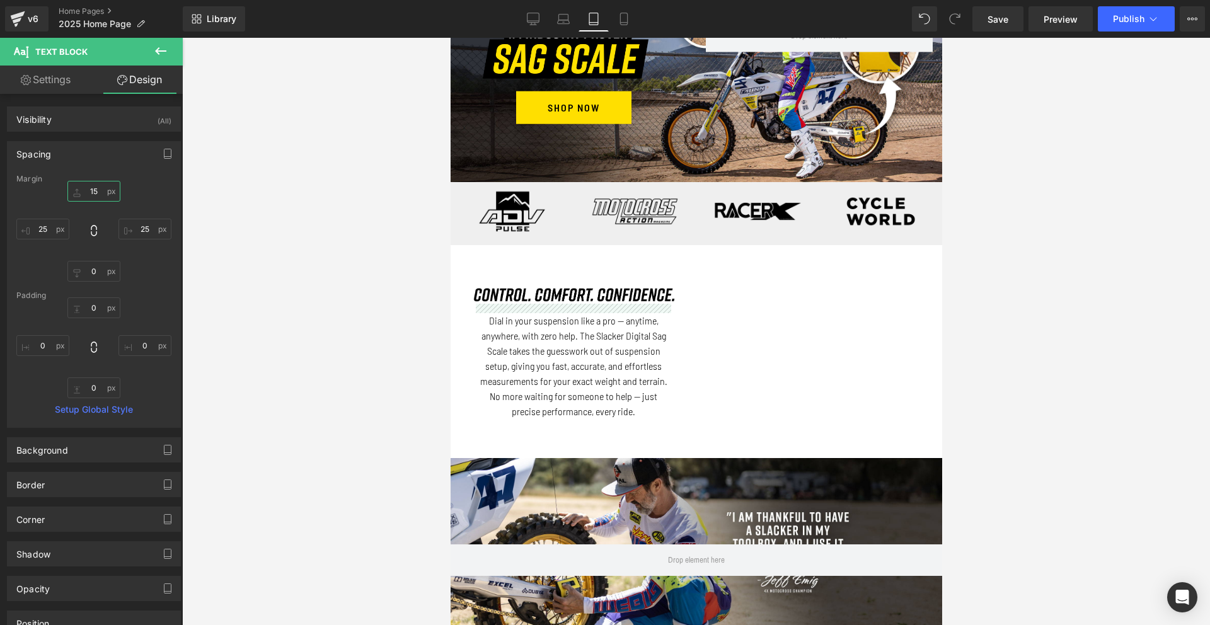
click at [100, 192] on input "15" at bounding box center [93, 191] width 53 height 21
click at [621, 23] on icon at bounding box center [623, 23] width 7 height 0
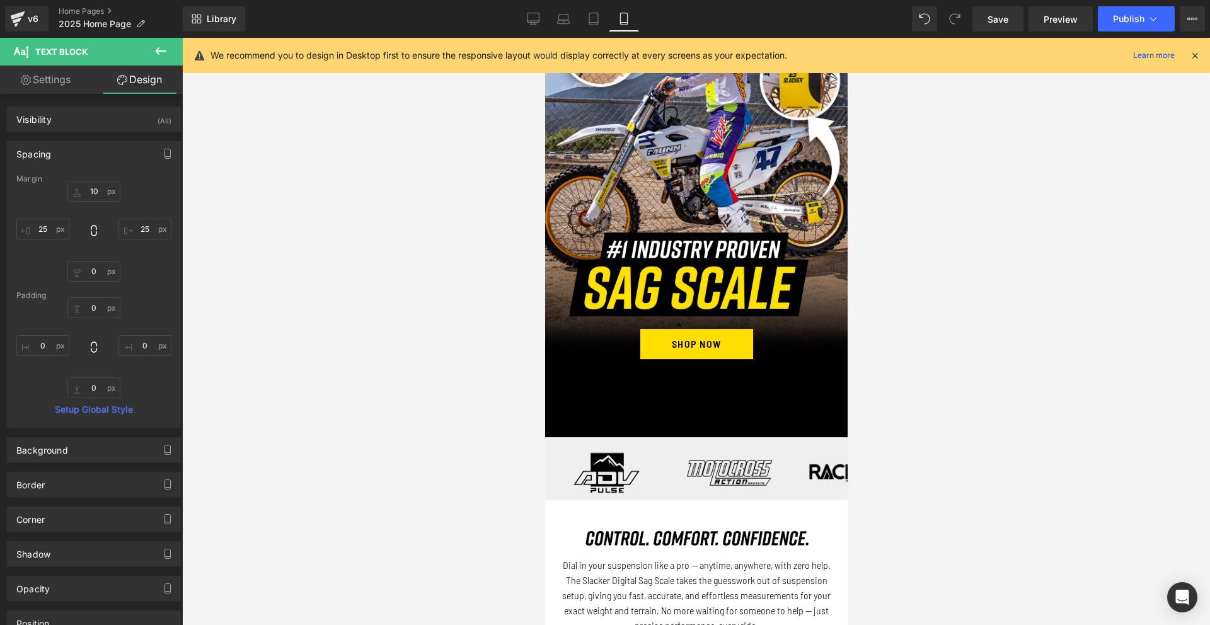
type input "15"
type input "0"
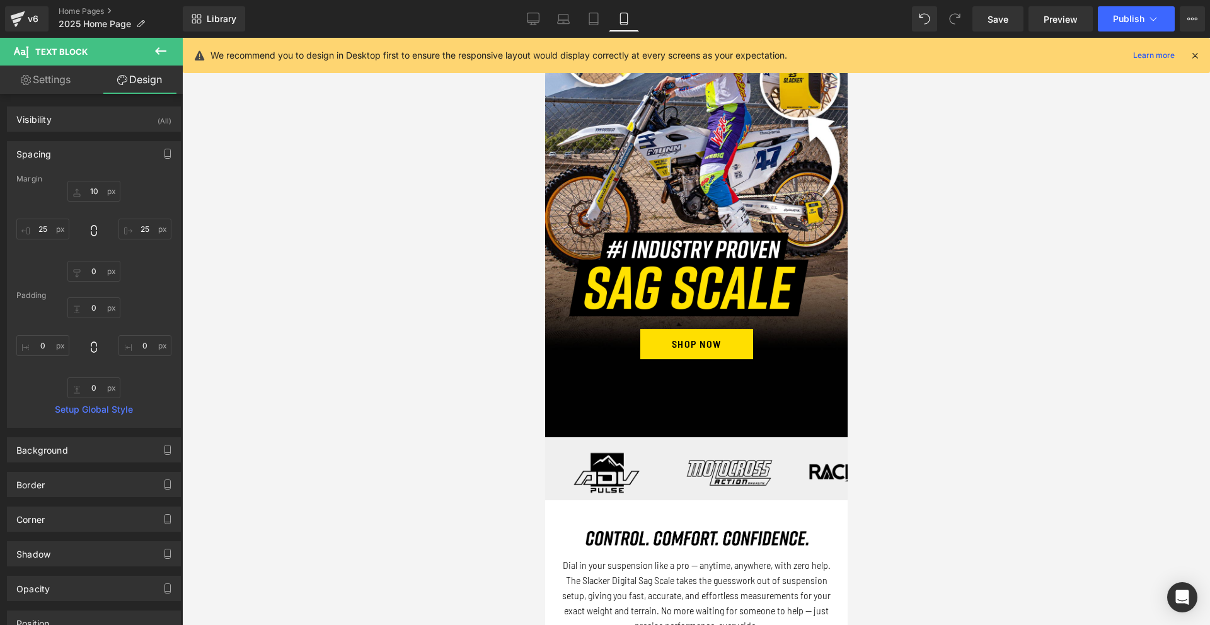
type input "0"
type input "9"
type input "0"
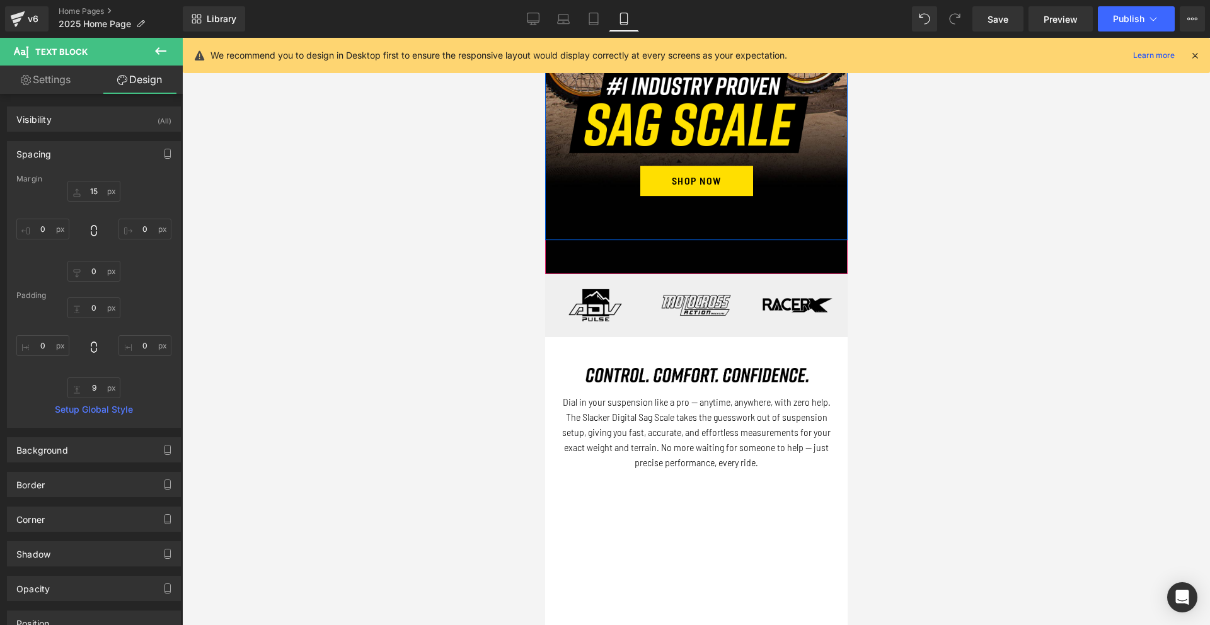
scroll to position [393, 0]
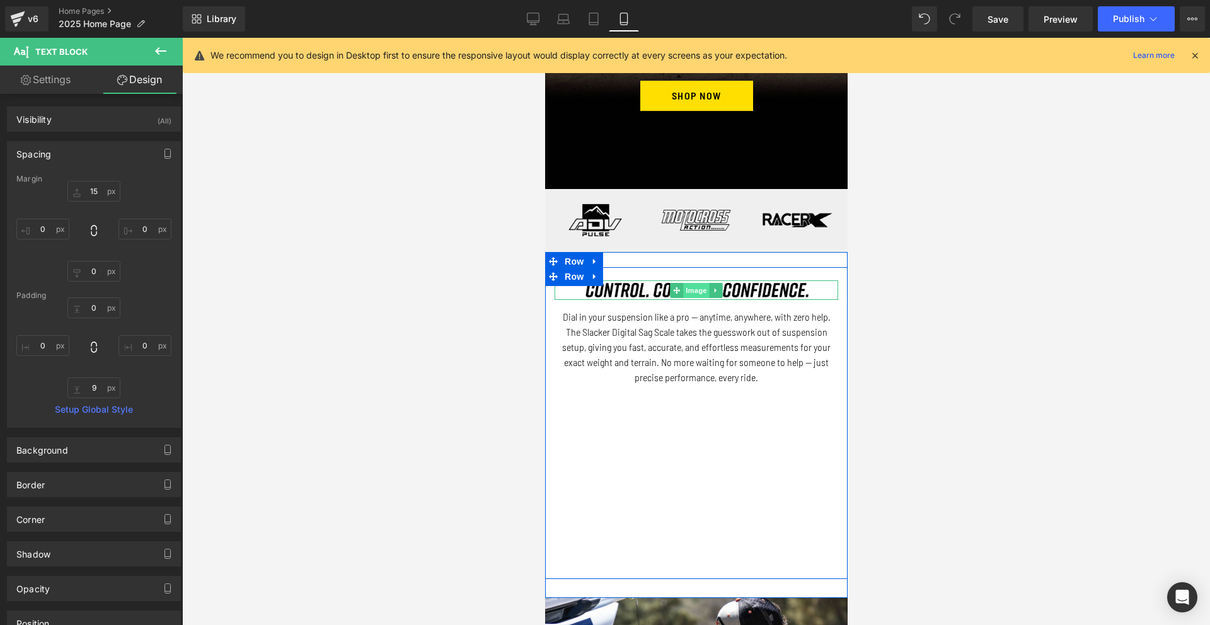
click at [685, 289] on span "Image" at bounding box center [696, 290] width 26 height 15
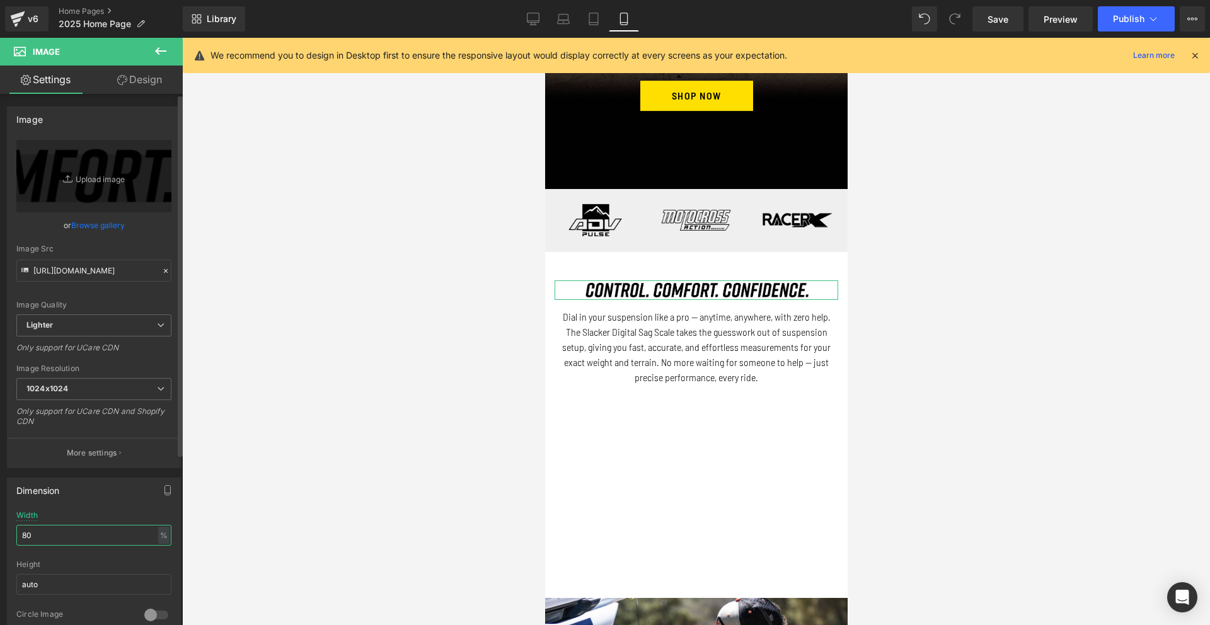
click at [78, 542] on input "80" at bounding box center [93, 535] width 155 height 21
type input "90"
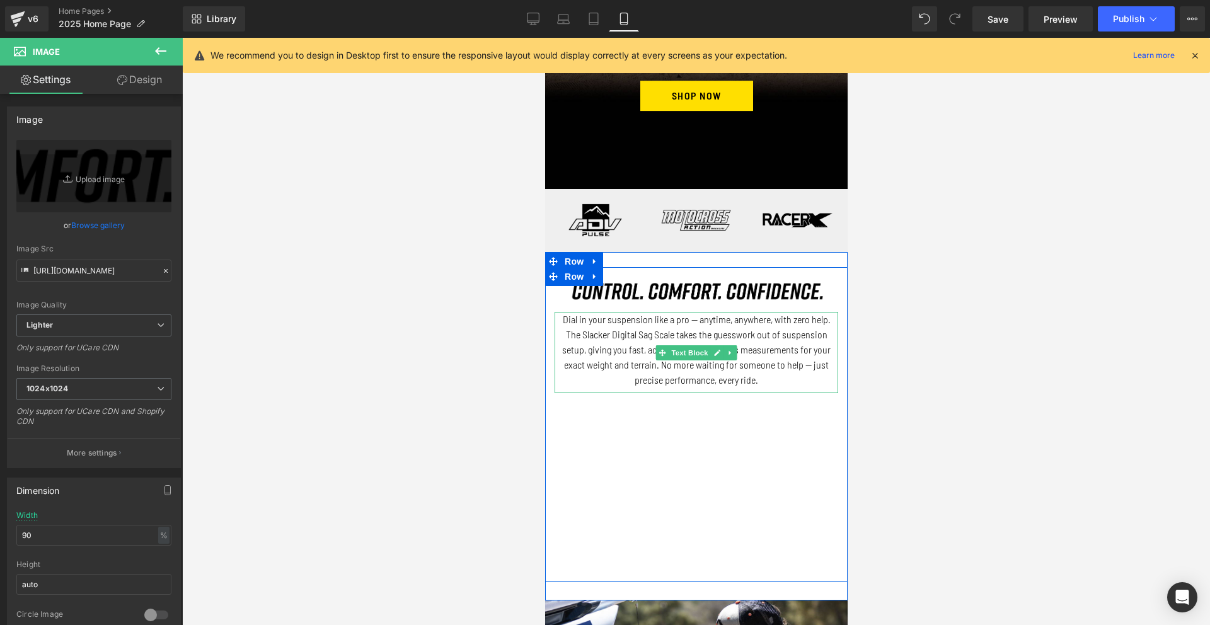
click at [650, 334] on p "Dial in your suspension like a pro — anytime, anywhere, with zero help. The Sla…" at bounding box center [696, 350] width 284 height 76
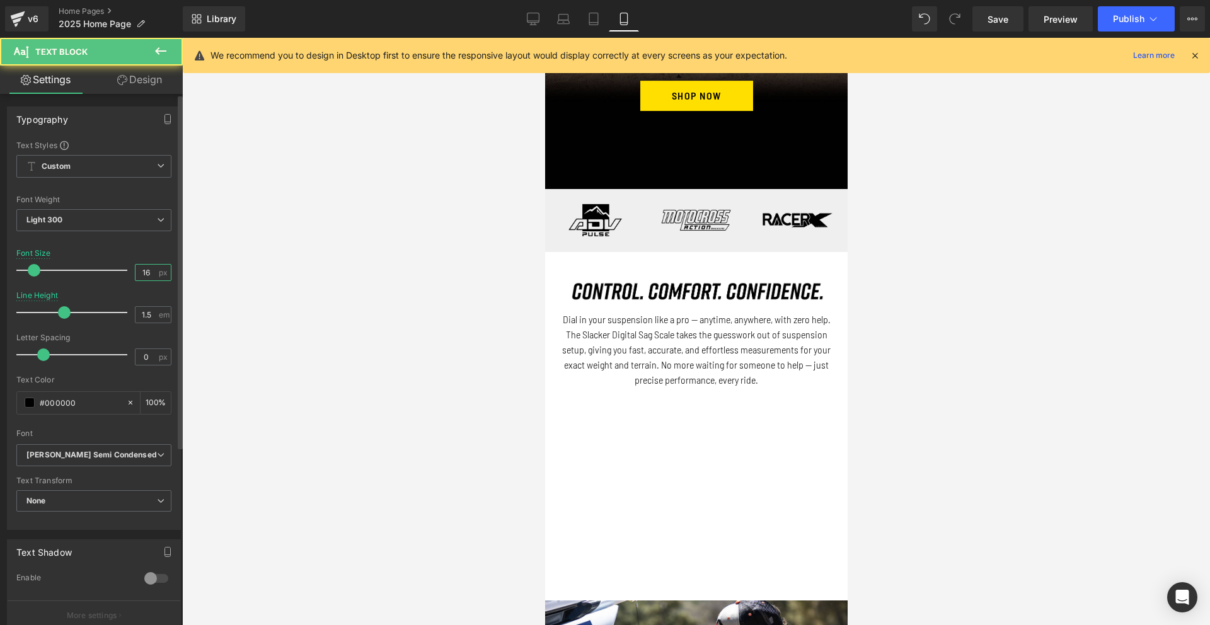
click at [146, 274] on input "16" at bounding box center [147, 273] width 22 height 16
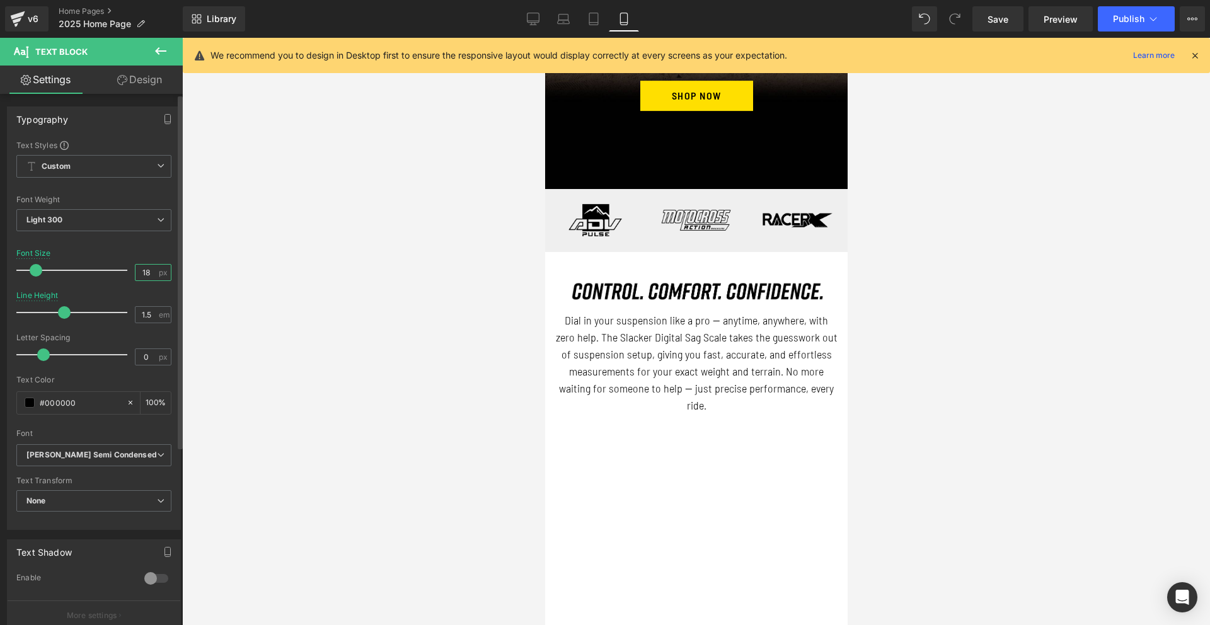
type input "18"
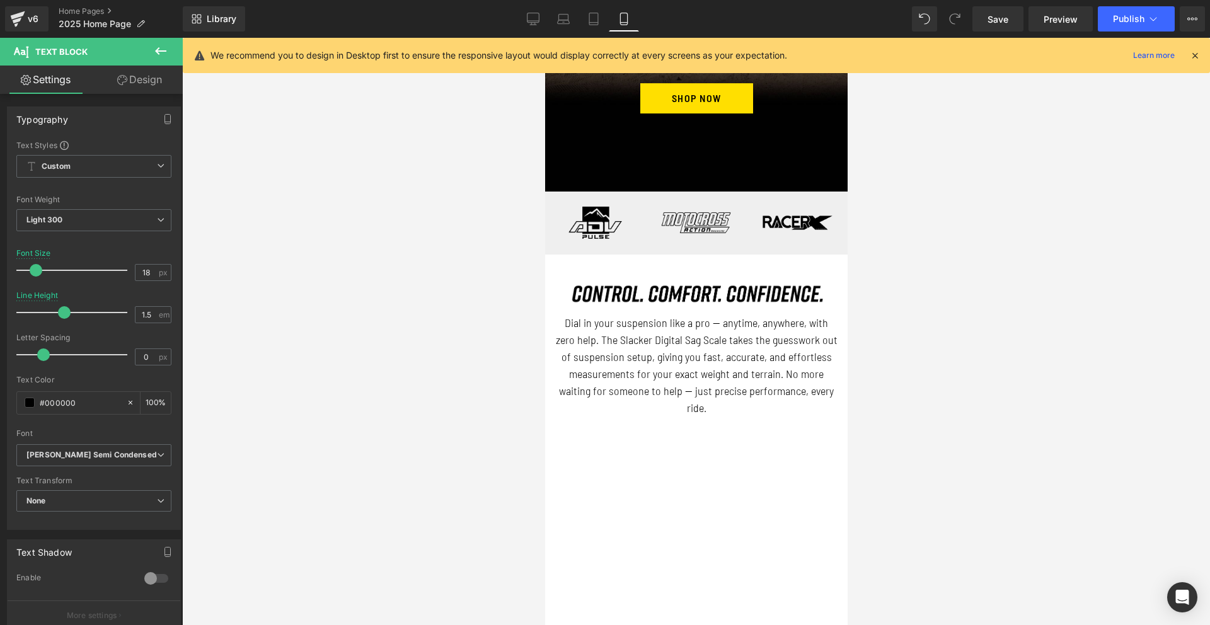
scroll to position [574, 0]
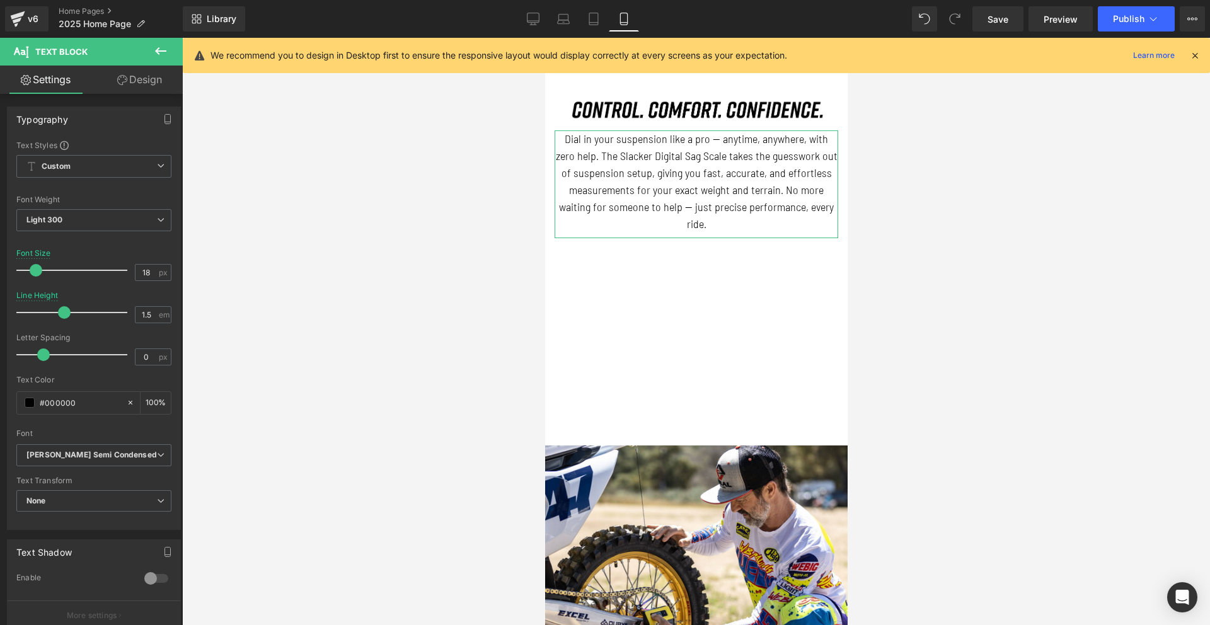
click at [142, 81] on link "Design" at bounding box center [139, 80] width 91 height 28
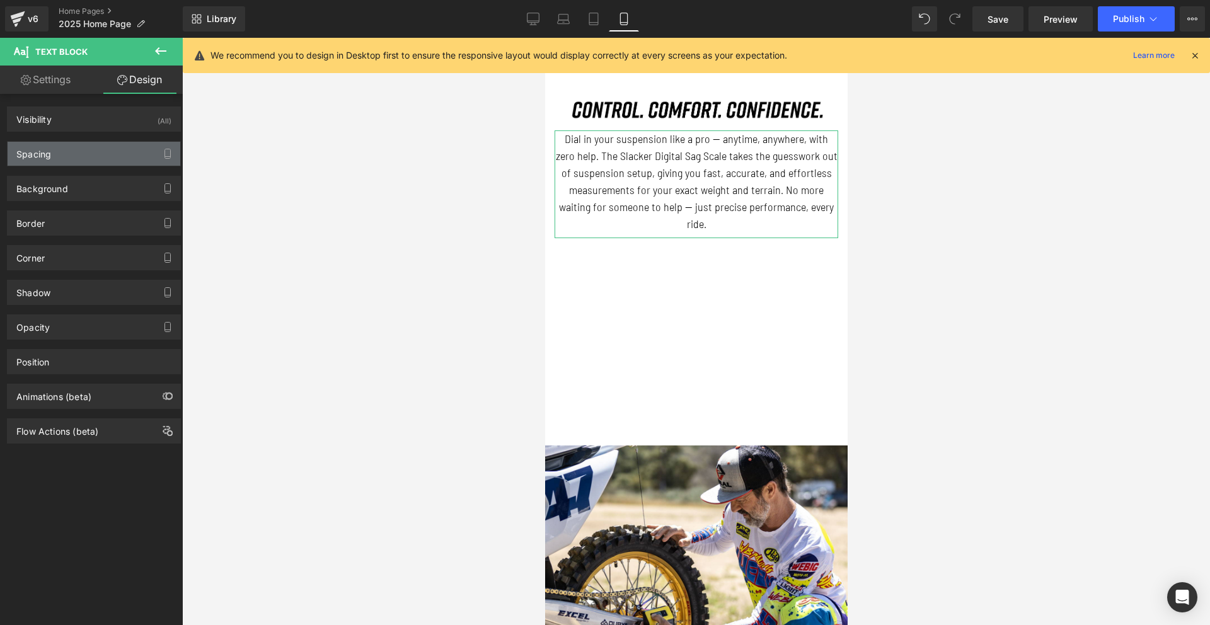
click at [88, 151] on div "Spacing" at bounding box center [94, 154] width 173 height 24
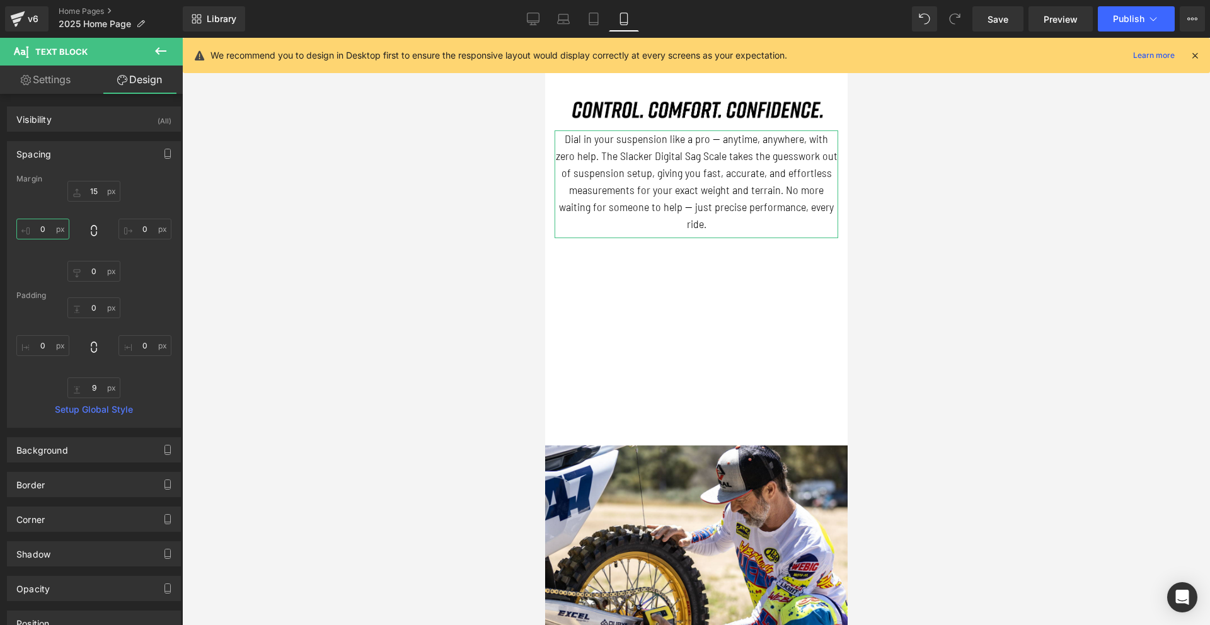
click at [40, 234] on input "0" at bounding box center [42, 229] width 53 height 21
click at [39, 347] on input "0" at bounding box center [42, 345] width 53 height 21
type input "10"
click at [136, 351] on input "0" at bounding box center [144, 345] width 53 height 21
type input "10"
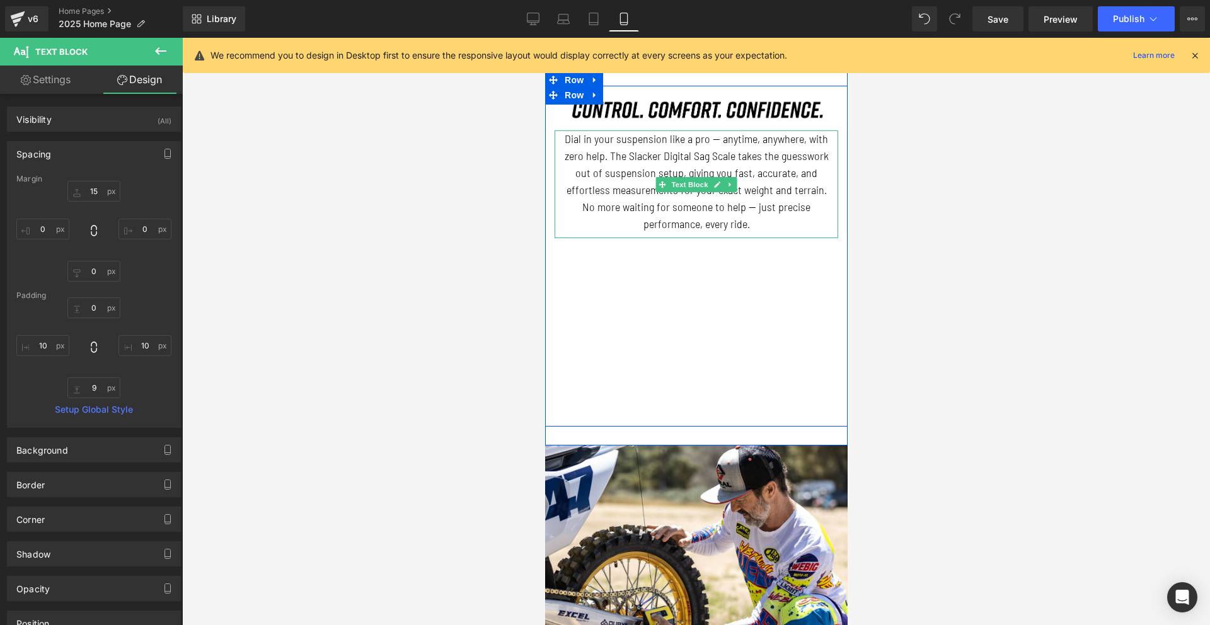
click at [662, 171] on p "Dial in your suspension like a pro — anytime, anywhere, with zero help. The Sla…" at bounding box center [695, 181] width 271 height 102
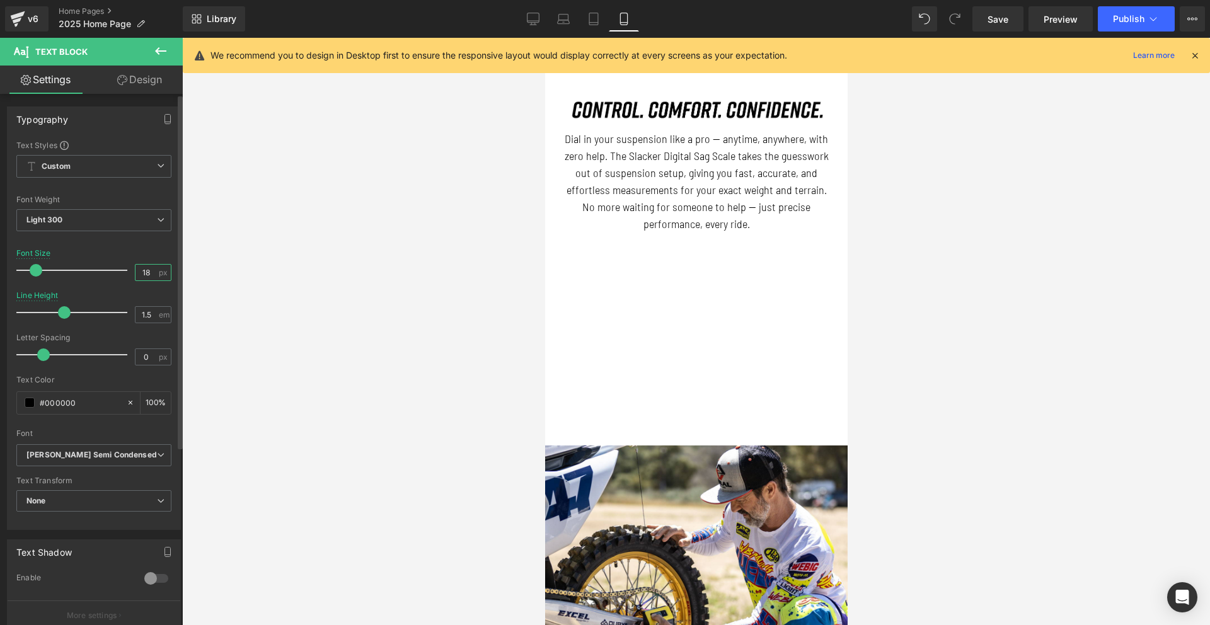
click at [146, 274] on input "18" at bounding box center [147, 273] width 22 height 16
type input "17"
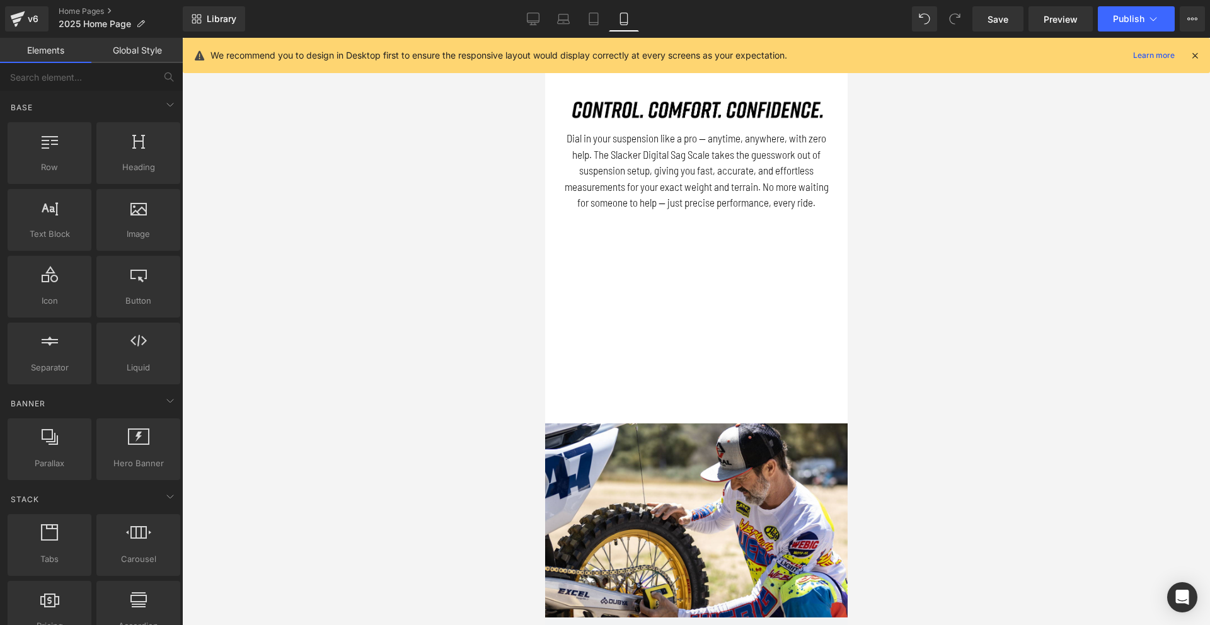
click at [950, 208] on div at bounding box center [696, 331] width 1028 height 587
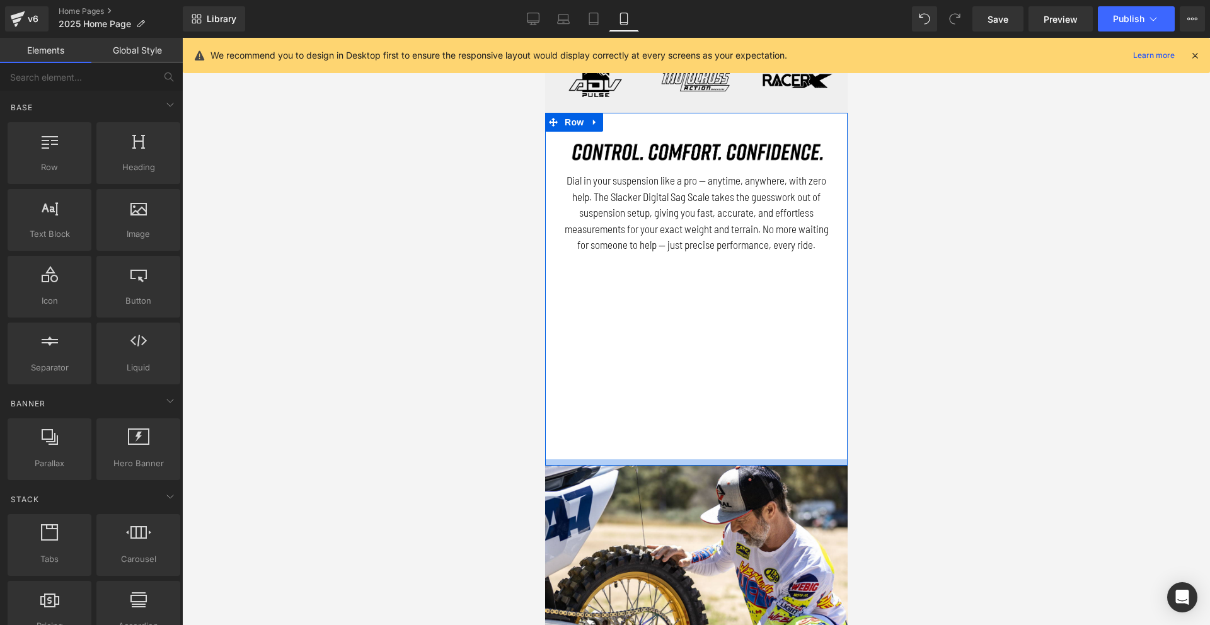
scroll to position [508, 0]
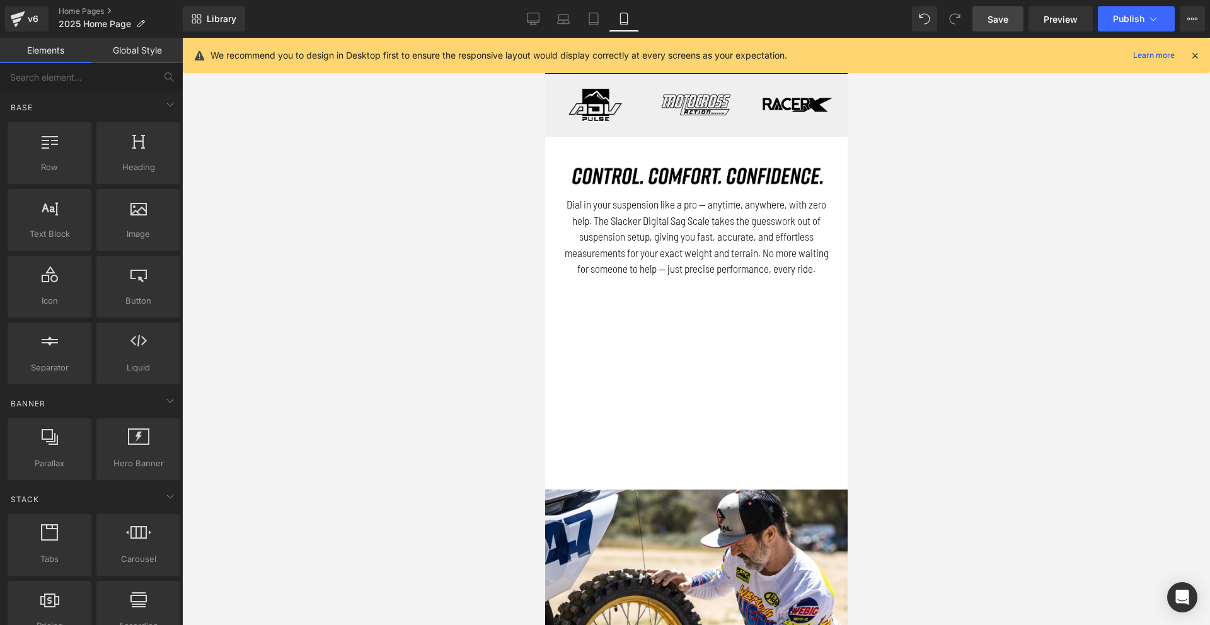
click at [995, 26] on link "Save" at bounding box center [997, 18] width 51 height 25
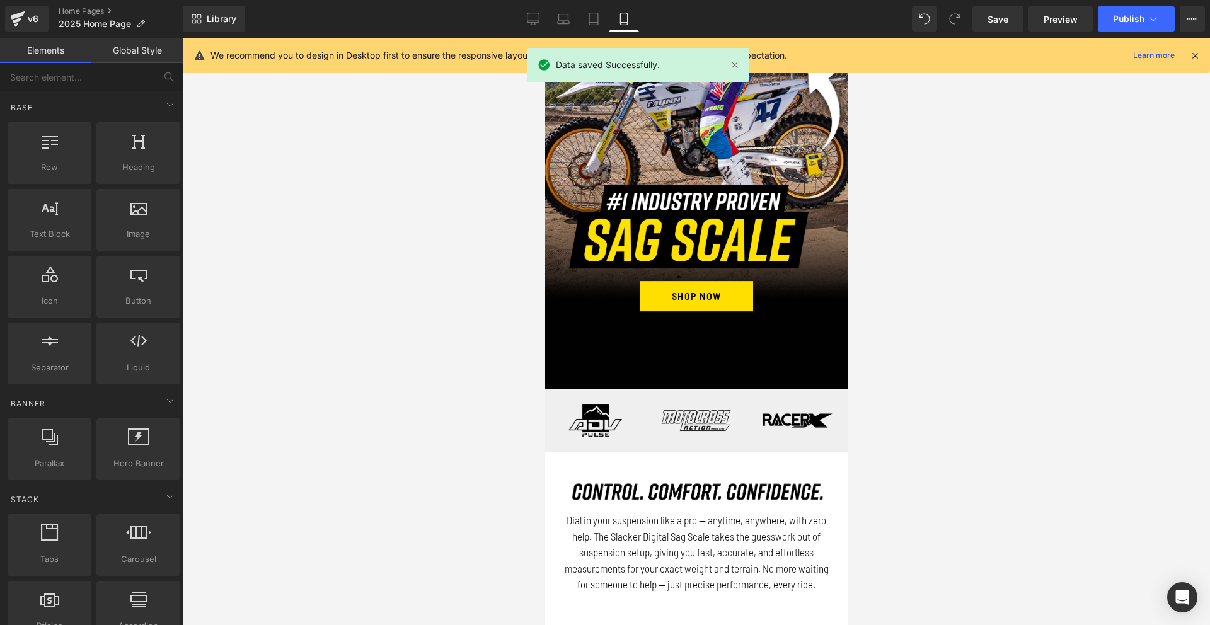
scroll to position [63, 0]
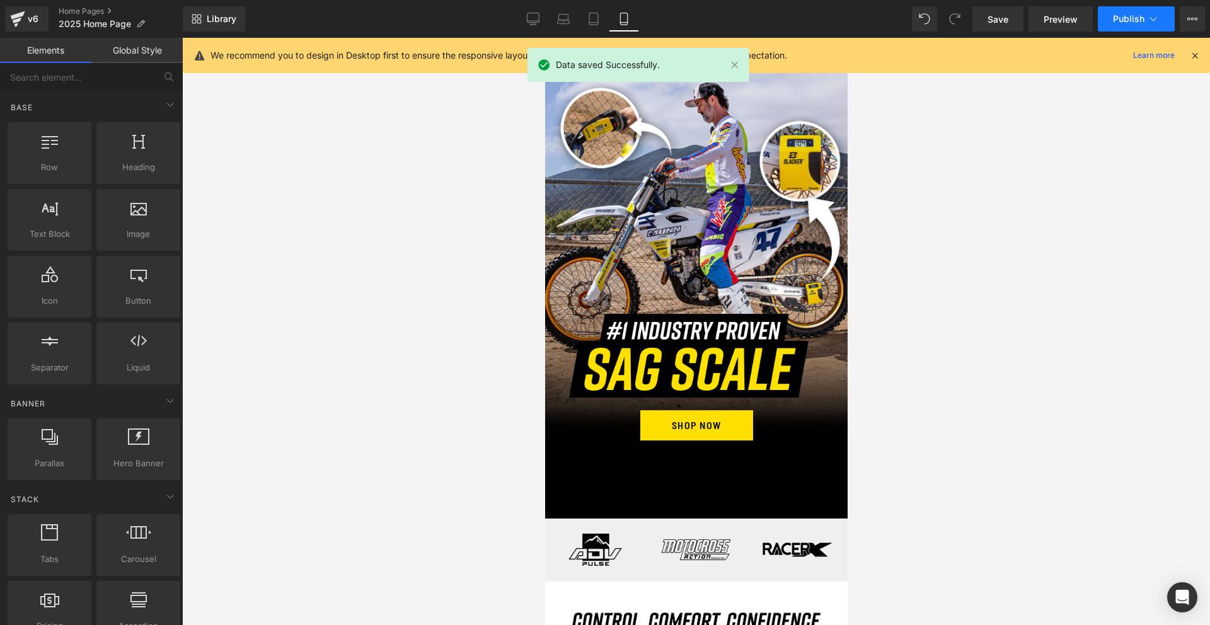
click at [1151, 13] on icon at bounding box center [1153, 19] width 13 height 13
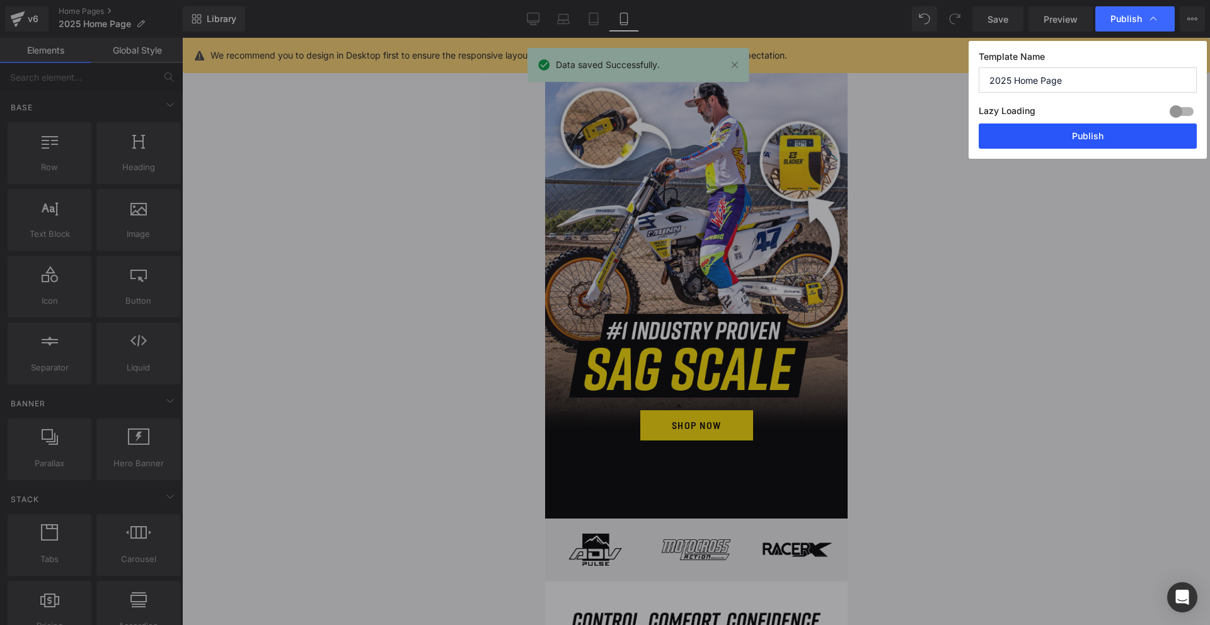
click at [1073, 137] on button "Publish" at bounding box center [1088, 136] width 218 height 25
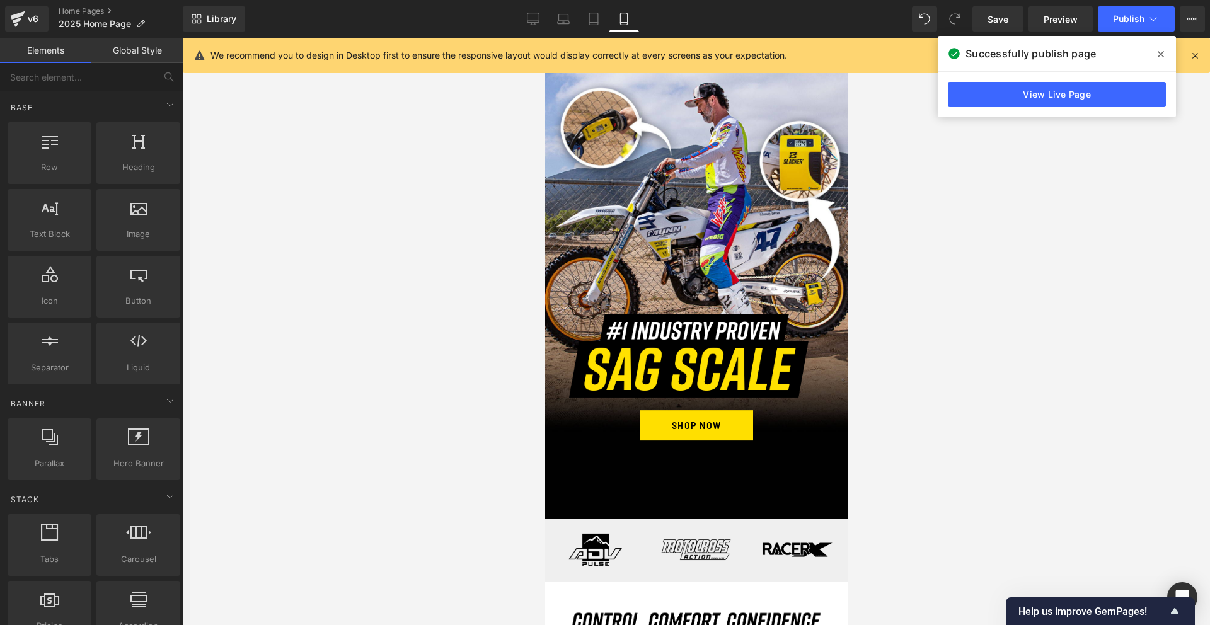
drag, startPoint x: 395, startPoint y: 202, endPoint x: 391, endPoint y: 193, distance: 10.2
click at [394, 201] on div at bounding box center [696, 331] width 1028 height 587
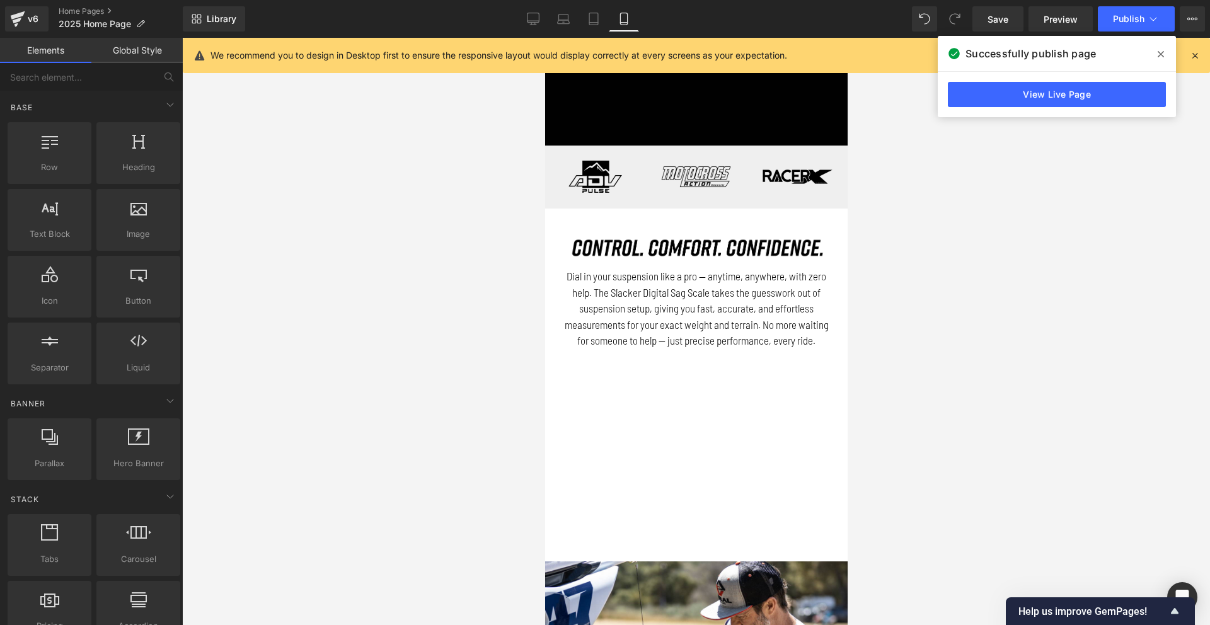
scroll to position [437, 0]
click at [1163, 53] on icon at bounding box center [1161, 54] width 6 height 10
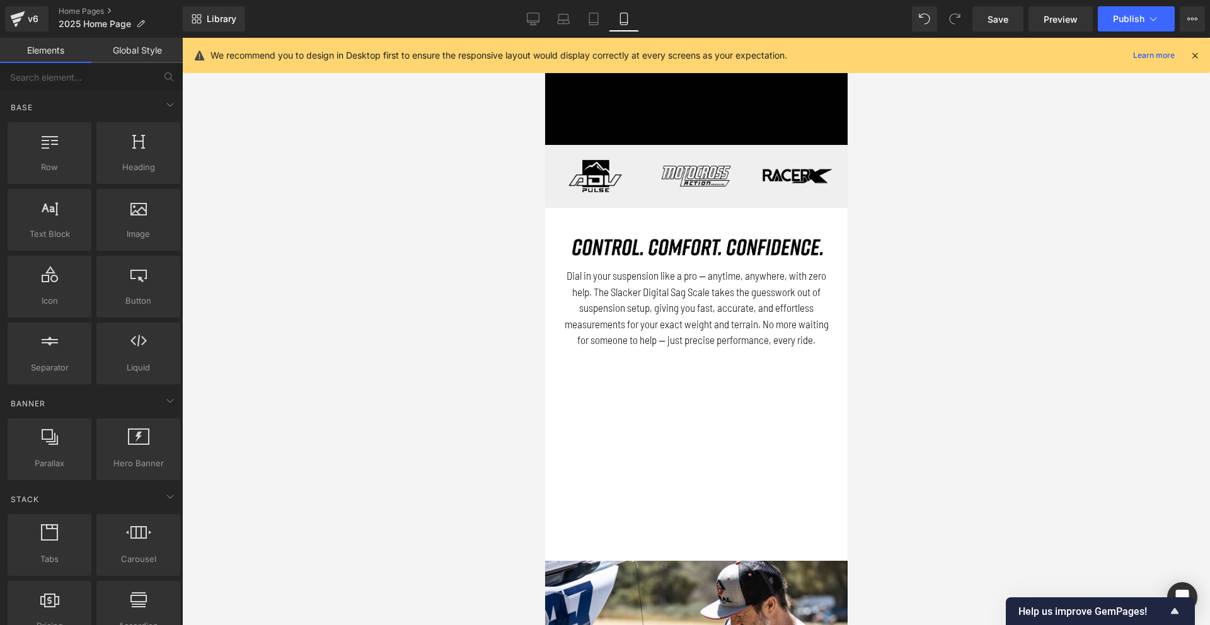
click at [972, 214] on div at bounding box center [696, 331] width 1028 height 587
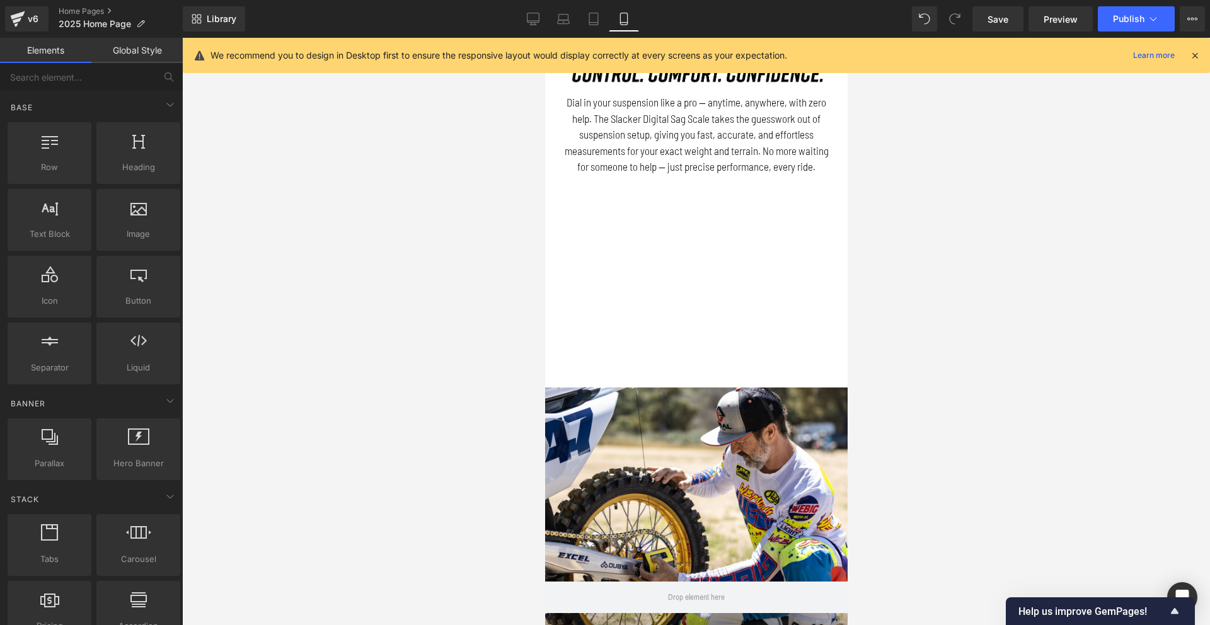
scroll to position [608, 0]
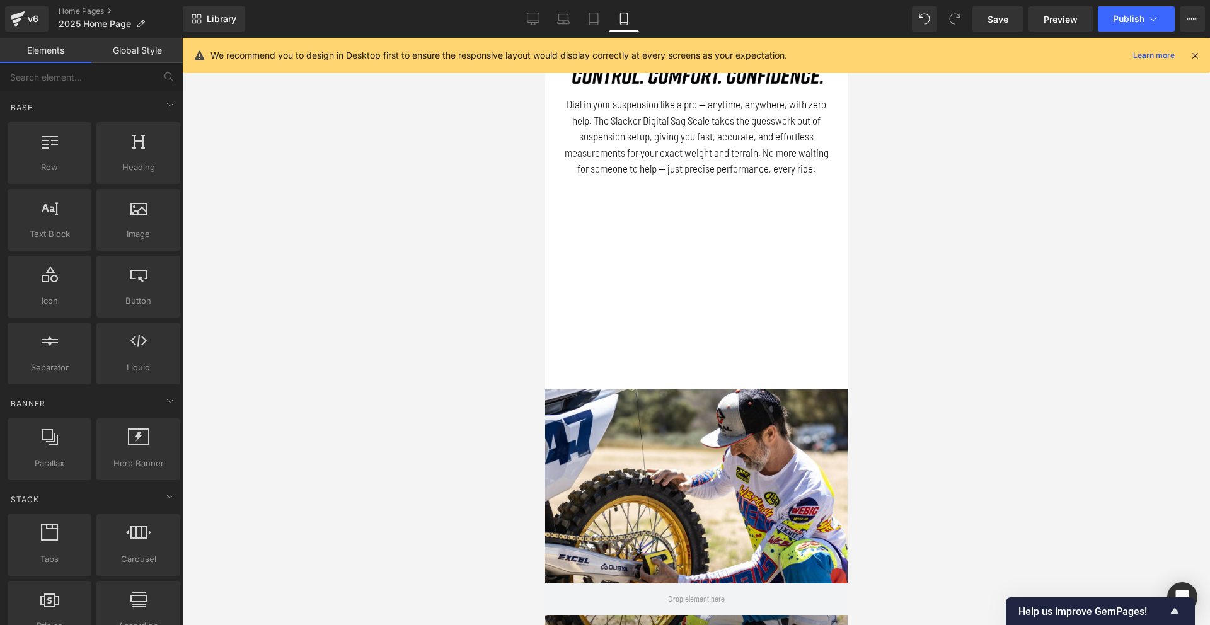
click at [663, 117] on p "Dial in your suspension like a pro — anytime, anywhere, with zero help. The Sla…" at bounding box center [695, 136] width 271 height 81
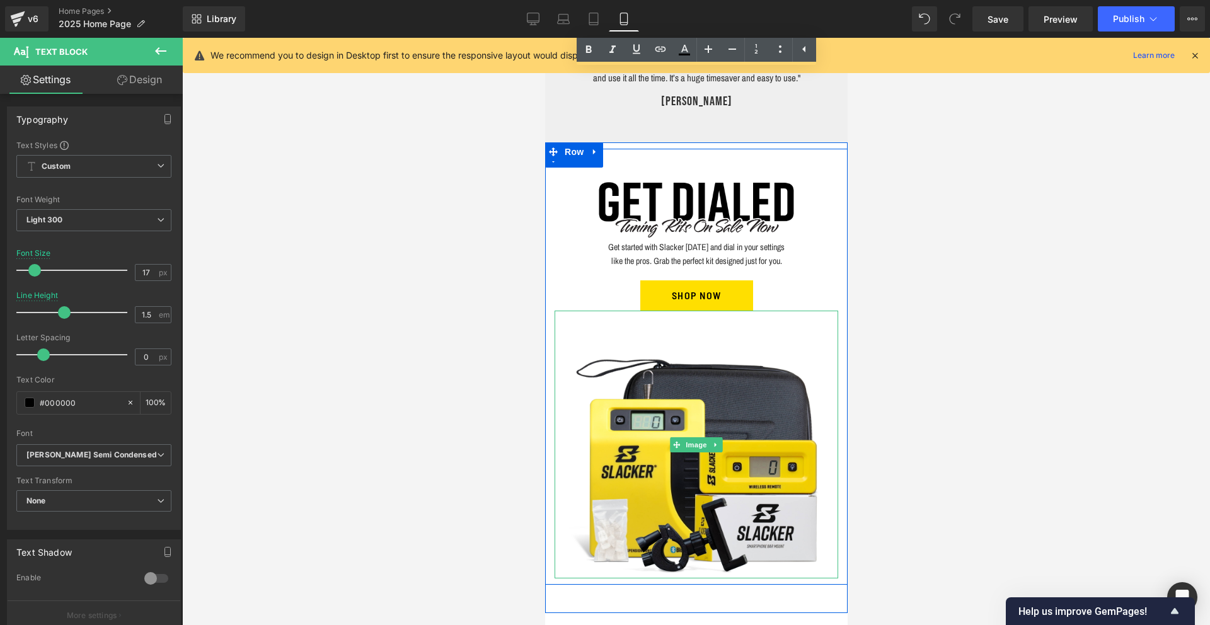
scroll to position [1641, 0]
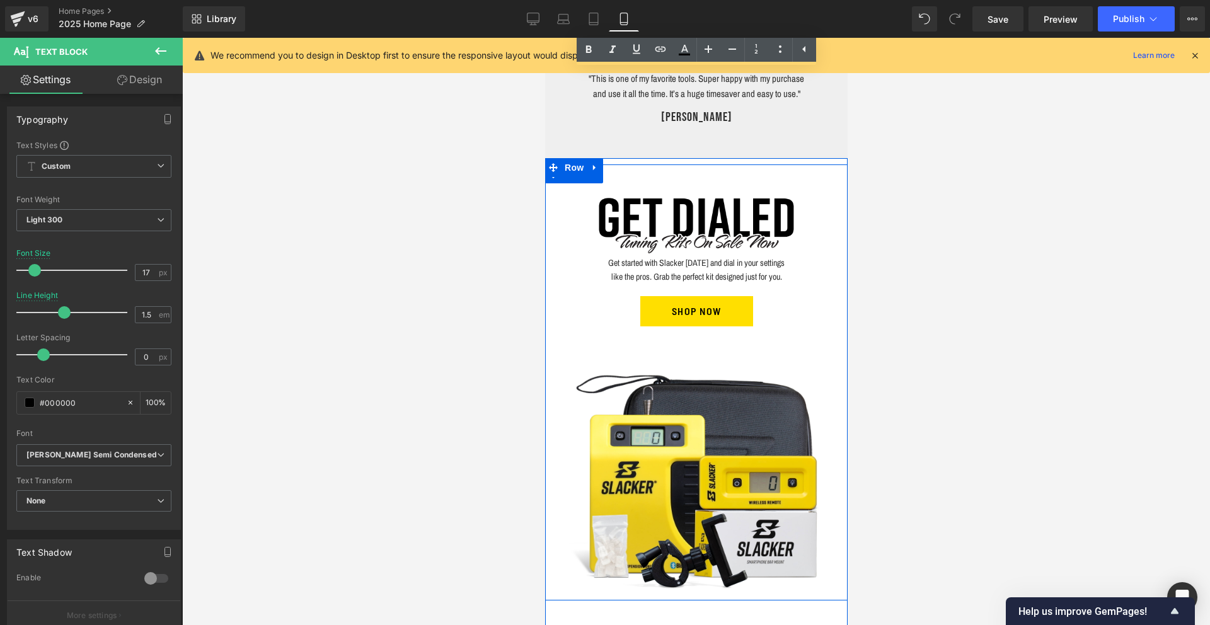
click at [696, 284] on div "Get started with Slacker [DATE] and dial in your settings like the pros. Grab t…" at bounding box center [696, 270] width 284 height 28
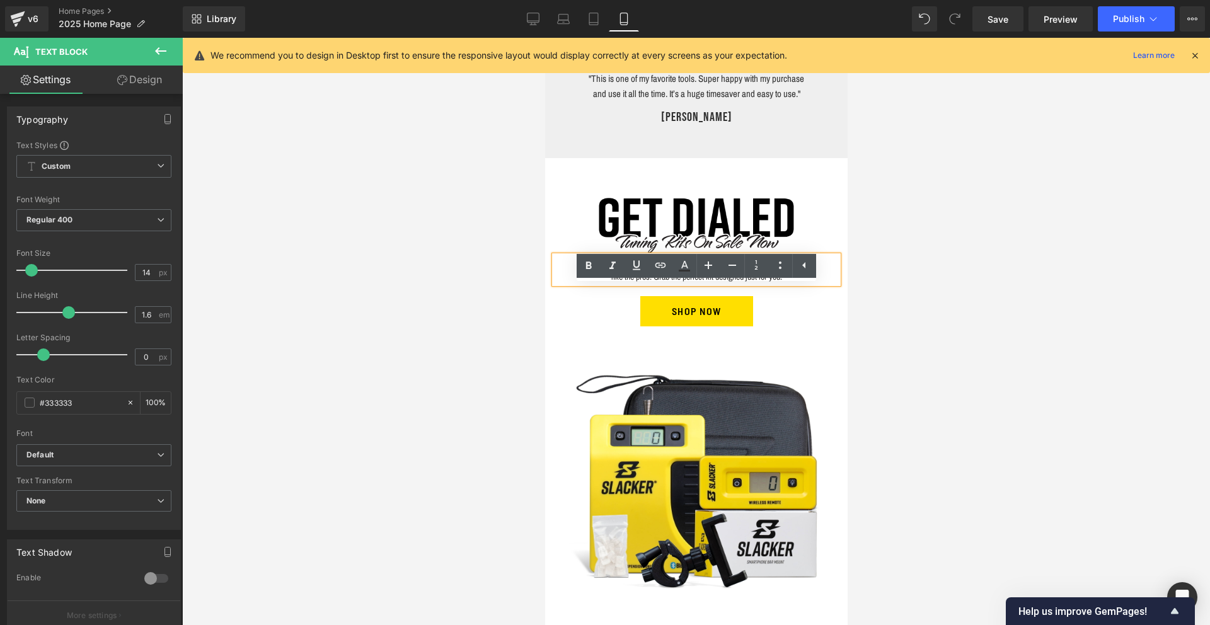
click at [696, 284] on p "Get started with Slacker [DATE] and dial in your settings like the pros. Grab t…" at bounding box center [695, 270] width 189 height 28
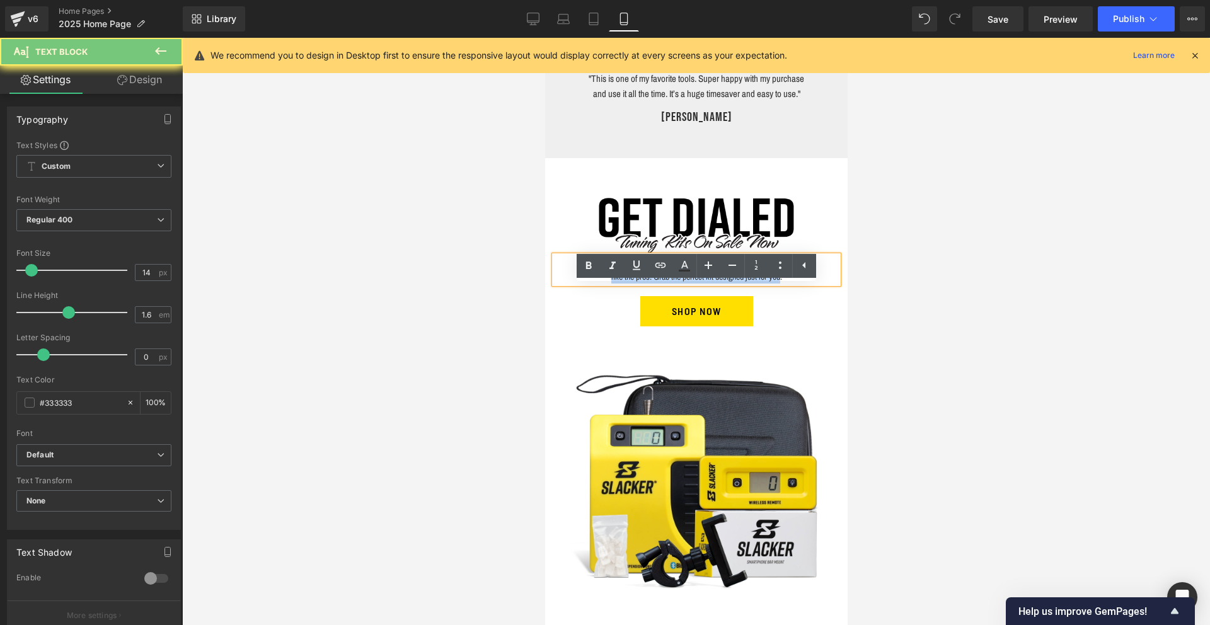
click at [696, 284] on p "Get started with Slacker [DATE] and dial in your settings like the pros. Grab t…" at bounding box center [695, 270] width 189 height 28
click at [646, 101] on p ""This is one of my favorite tools. Super happy with my purchase and use it all …" at bounding box center [696, 86] width 218 height 30
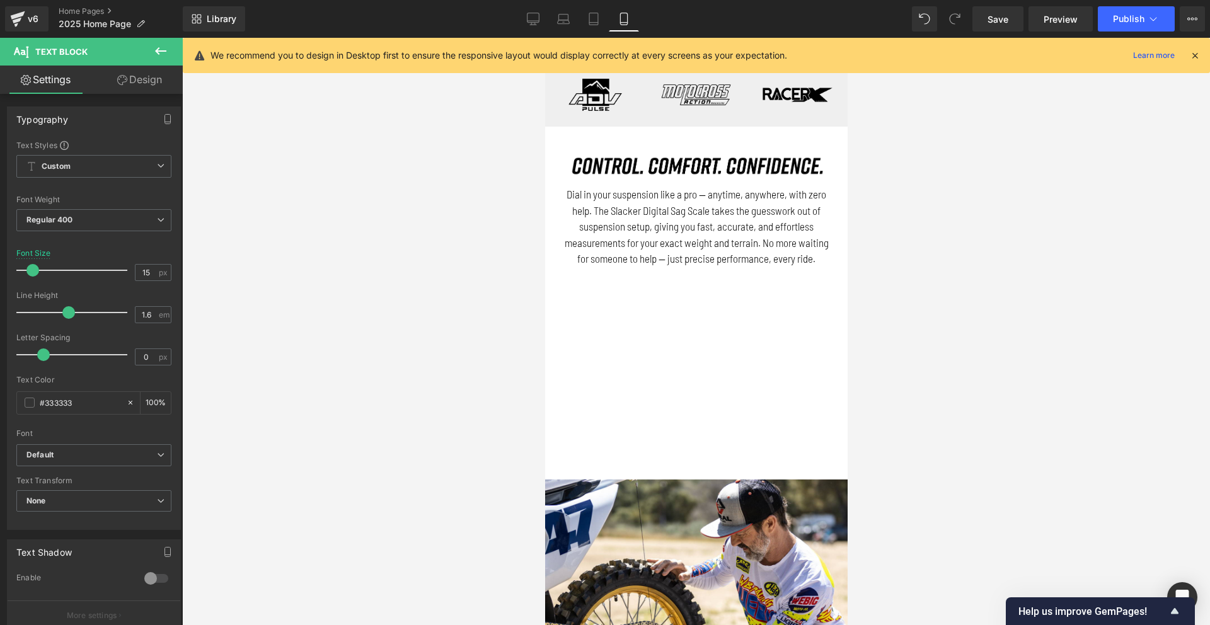
scroll to position [395, 0]
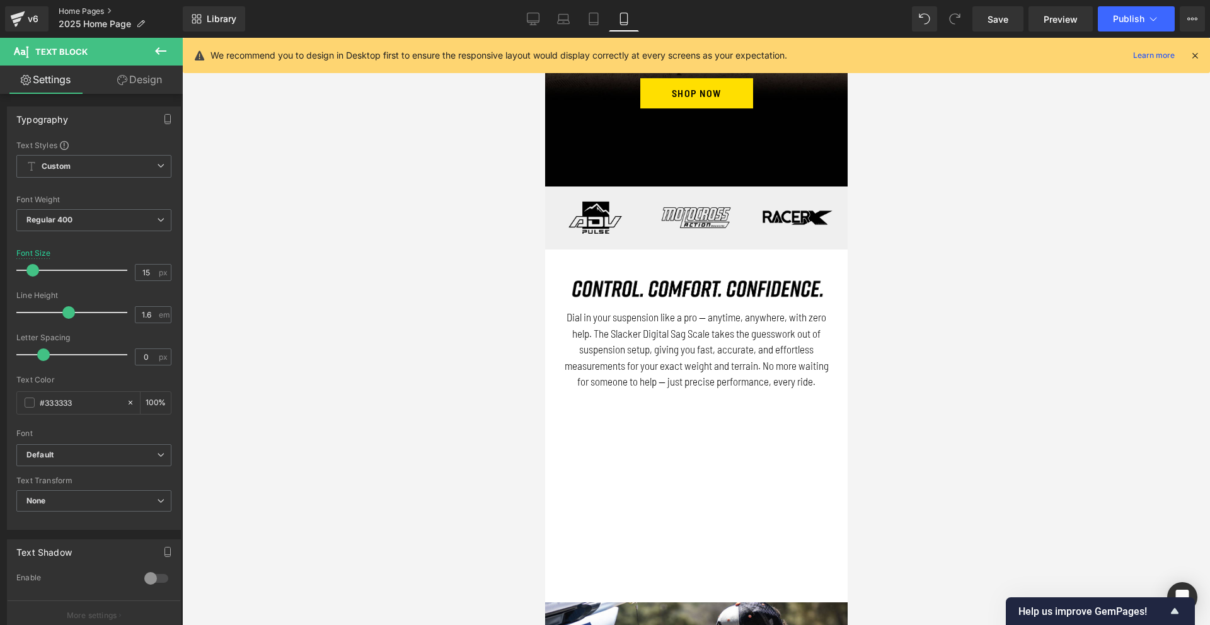
click at [79, 8] on link "Home Pages" at bounding box center [121, 11] width 124 height 10
